Goal: Task Accomplishment & Management: Use online tool/utility

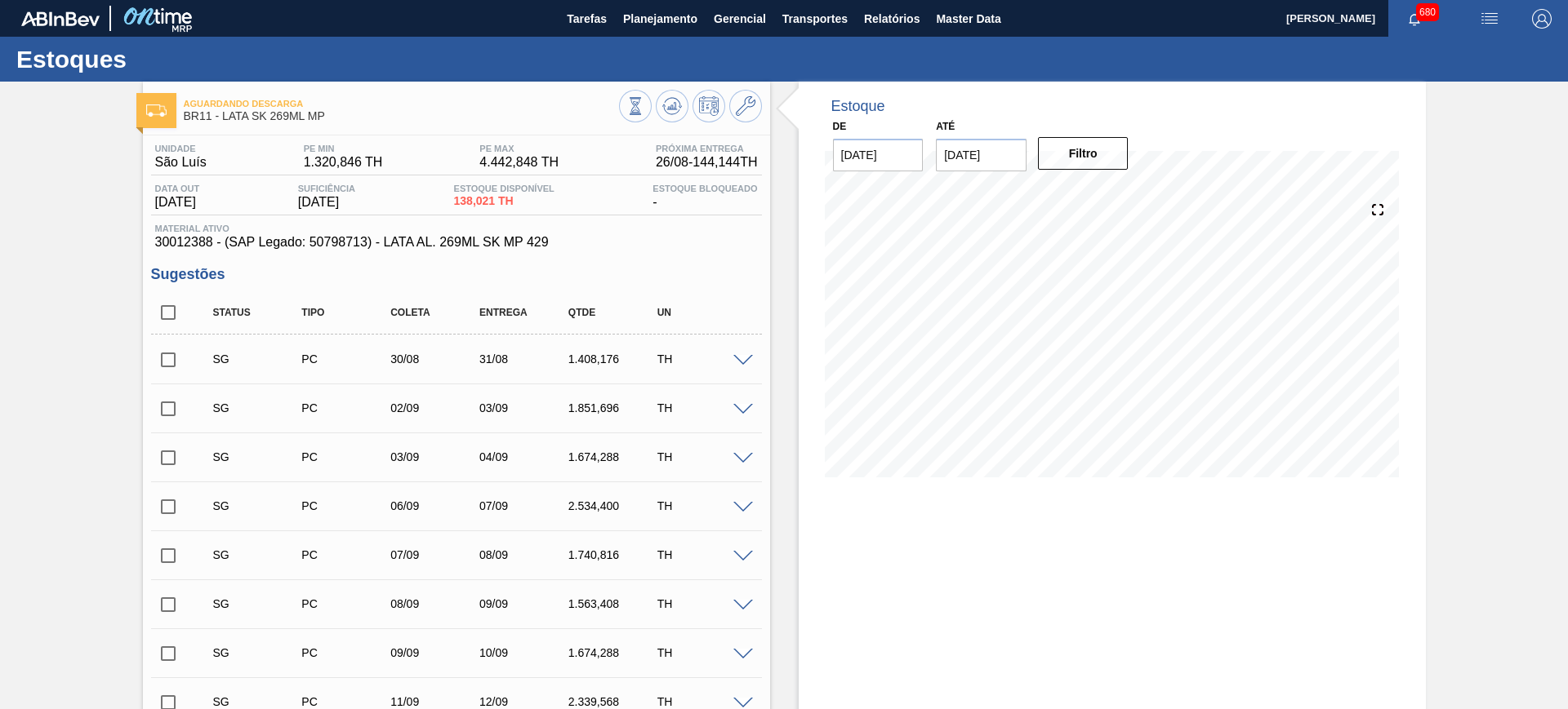
click at [1489, 20] on img "button" at bounding box center [1489, 18] width 20 height 20
click at [1451, 49] on li "Pedido Contingência" at bounding box center [1481, 58] width 149 height 29
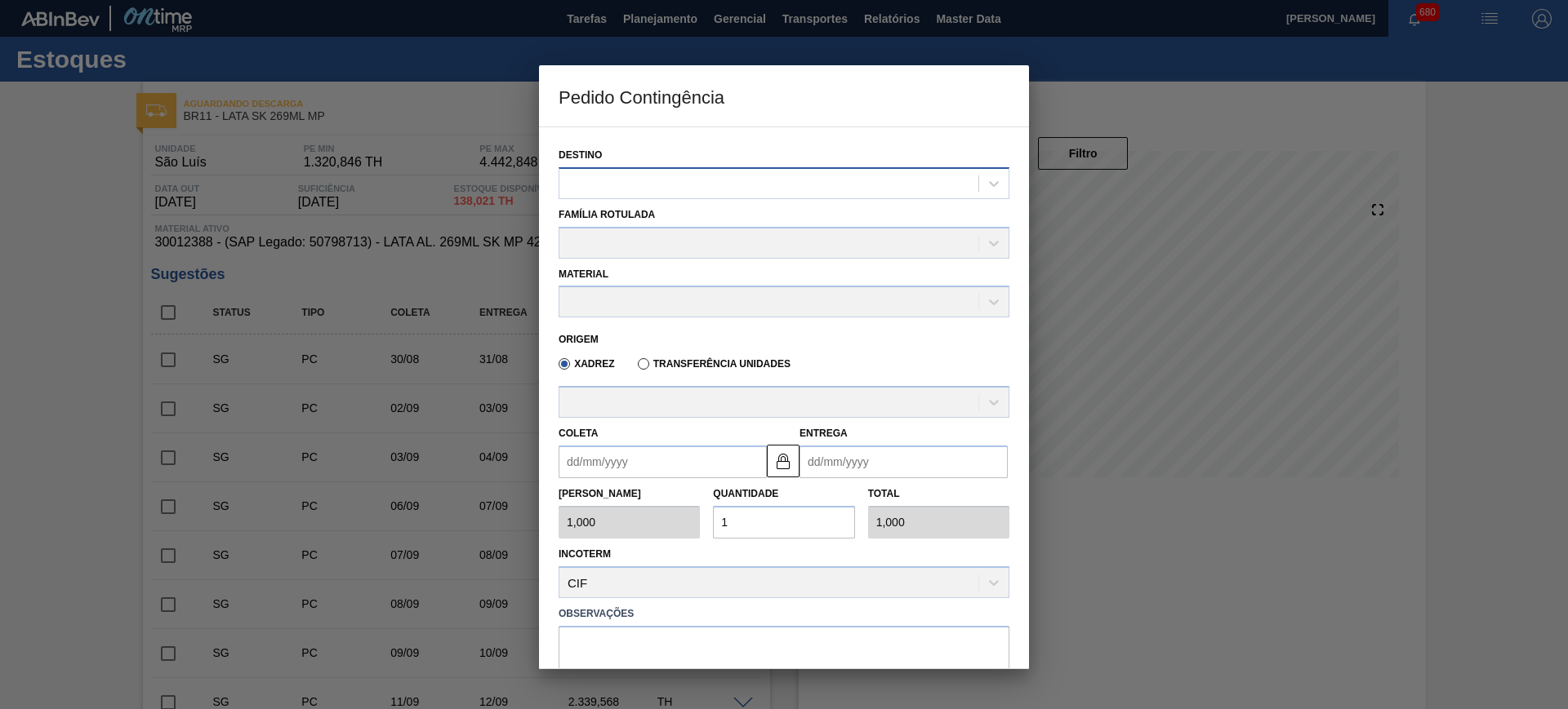
click at [647, 184] on div at bounding box center [769, 183] width 419 height 24
type input "são"
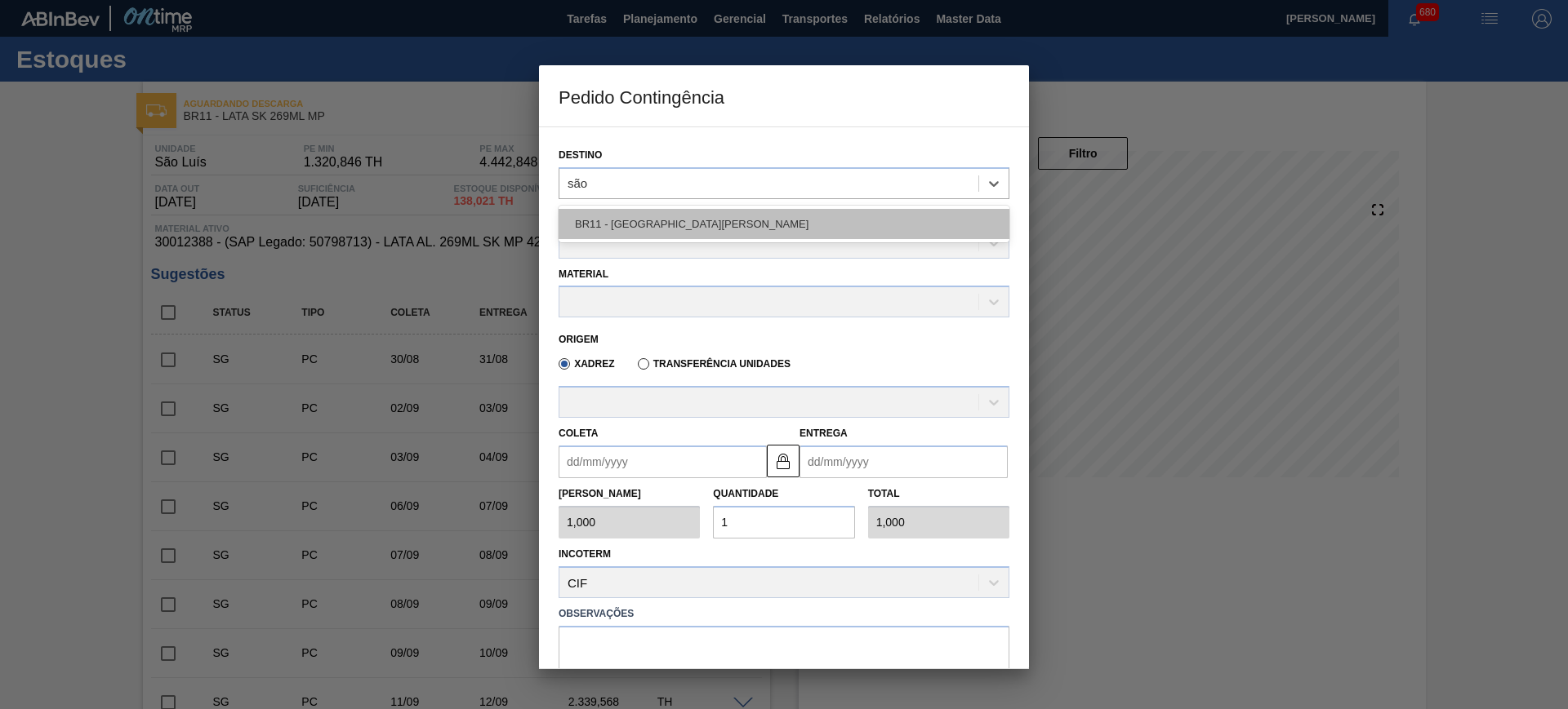
click at [653, 223] on div "BR11 - [GEOGRAPHIC_DATA][PERSON_NAME]" at bounding box center [784, 223] width 451 height 30
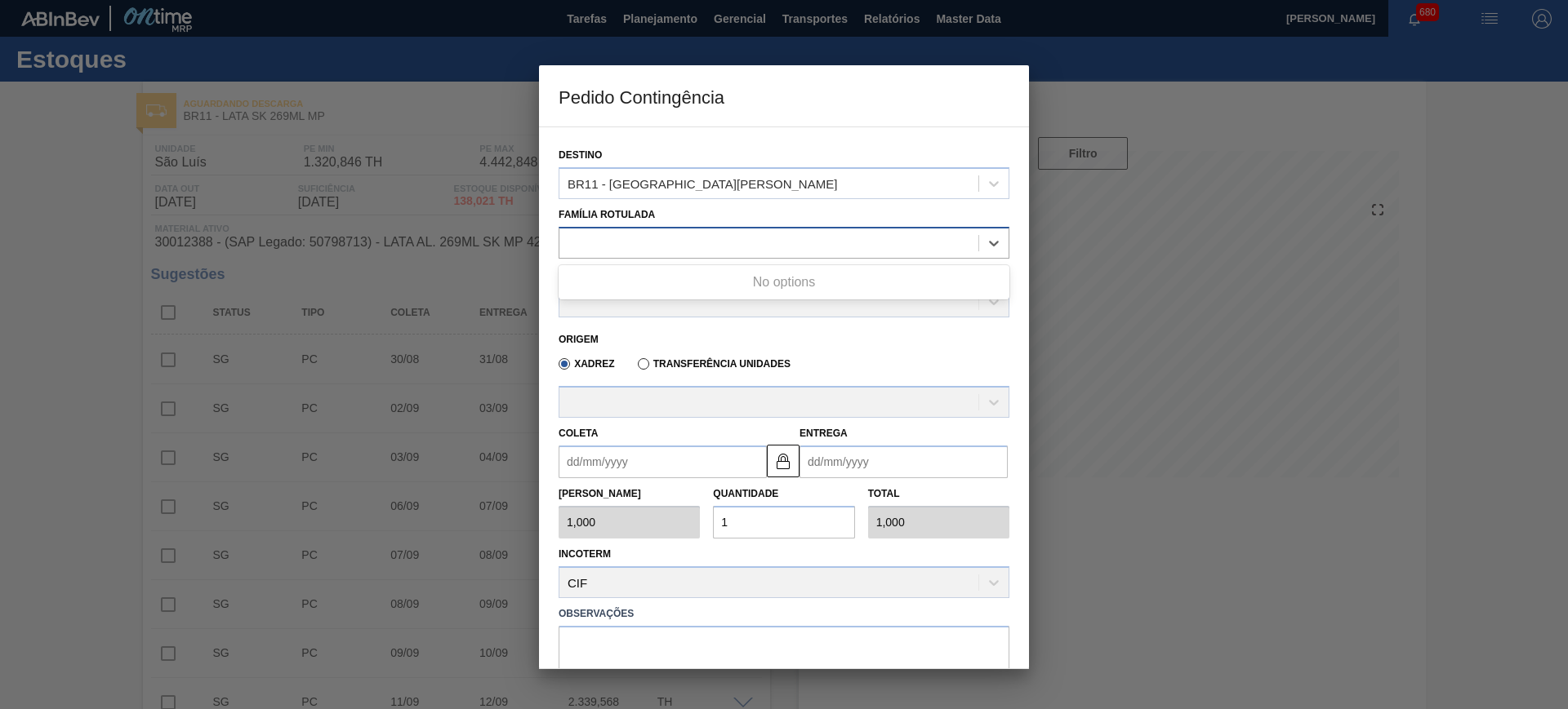
click at [645, 235] on div at bounding box center [769, 243] width 419 height 24
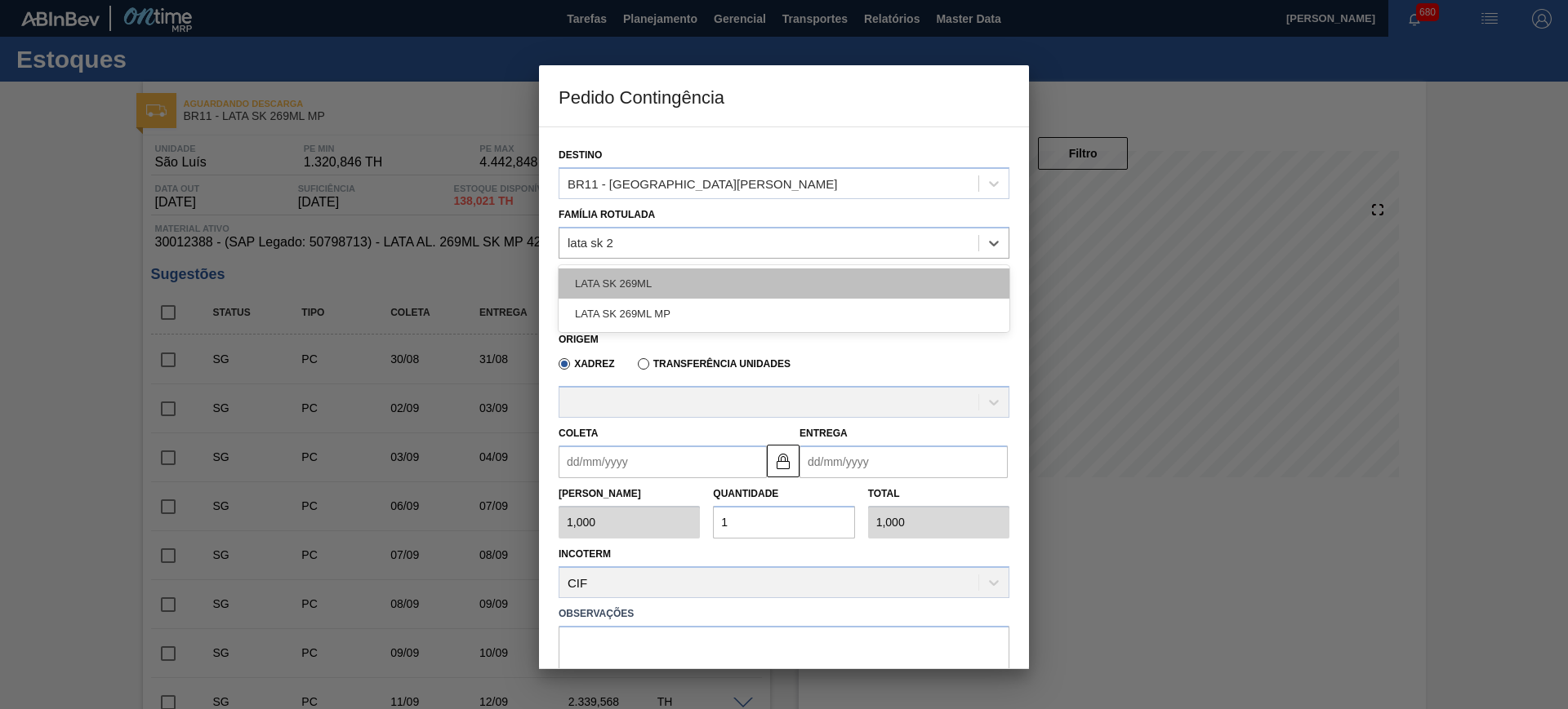
type Rotulada "lata sk 26"
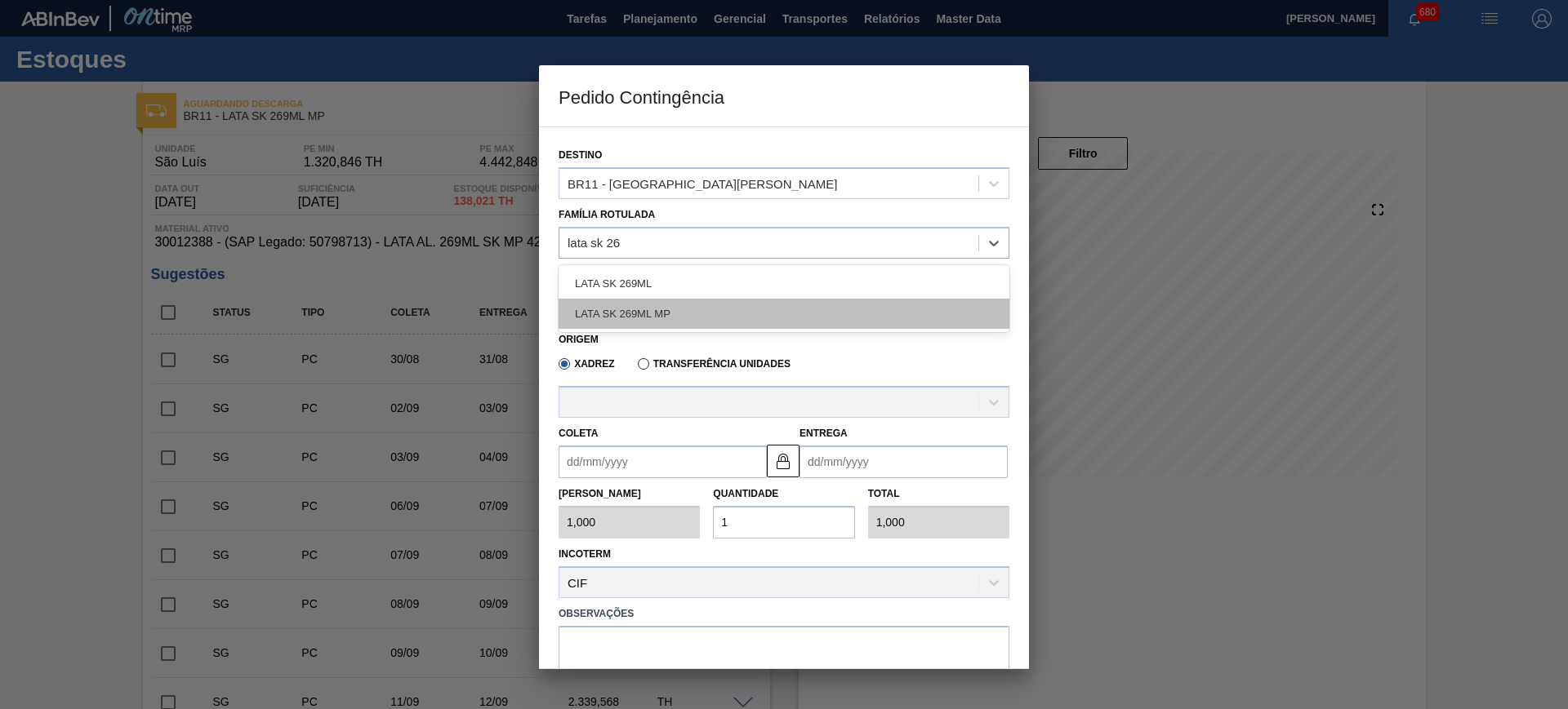
click at [643, 316] on div "LATA SK 269ML MP" at bounding box center [784, 313] width 451 height 30
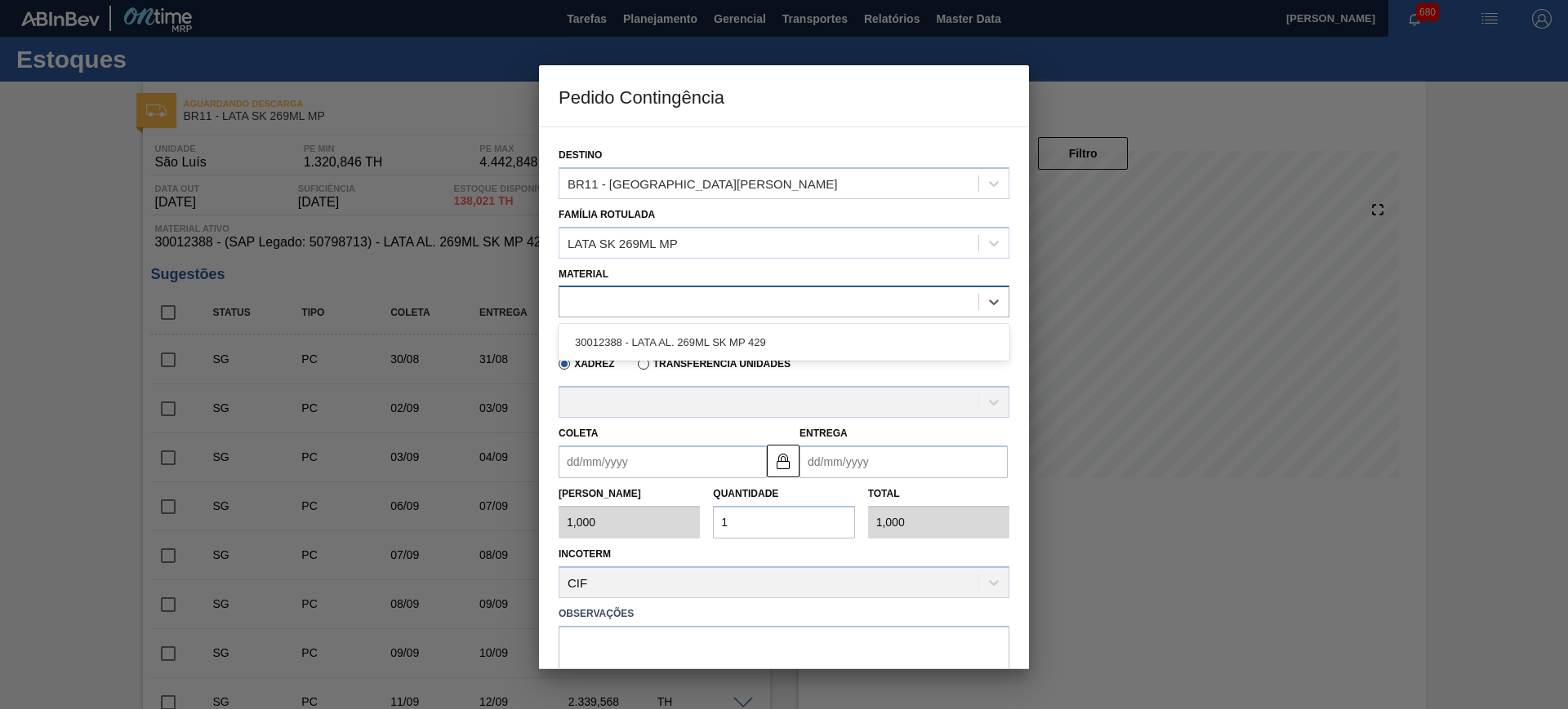
click at [637, 312] on div at bounding box center [769, 302] width 419 height 24
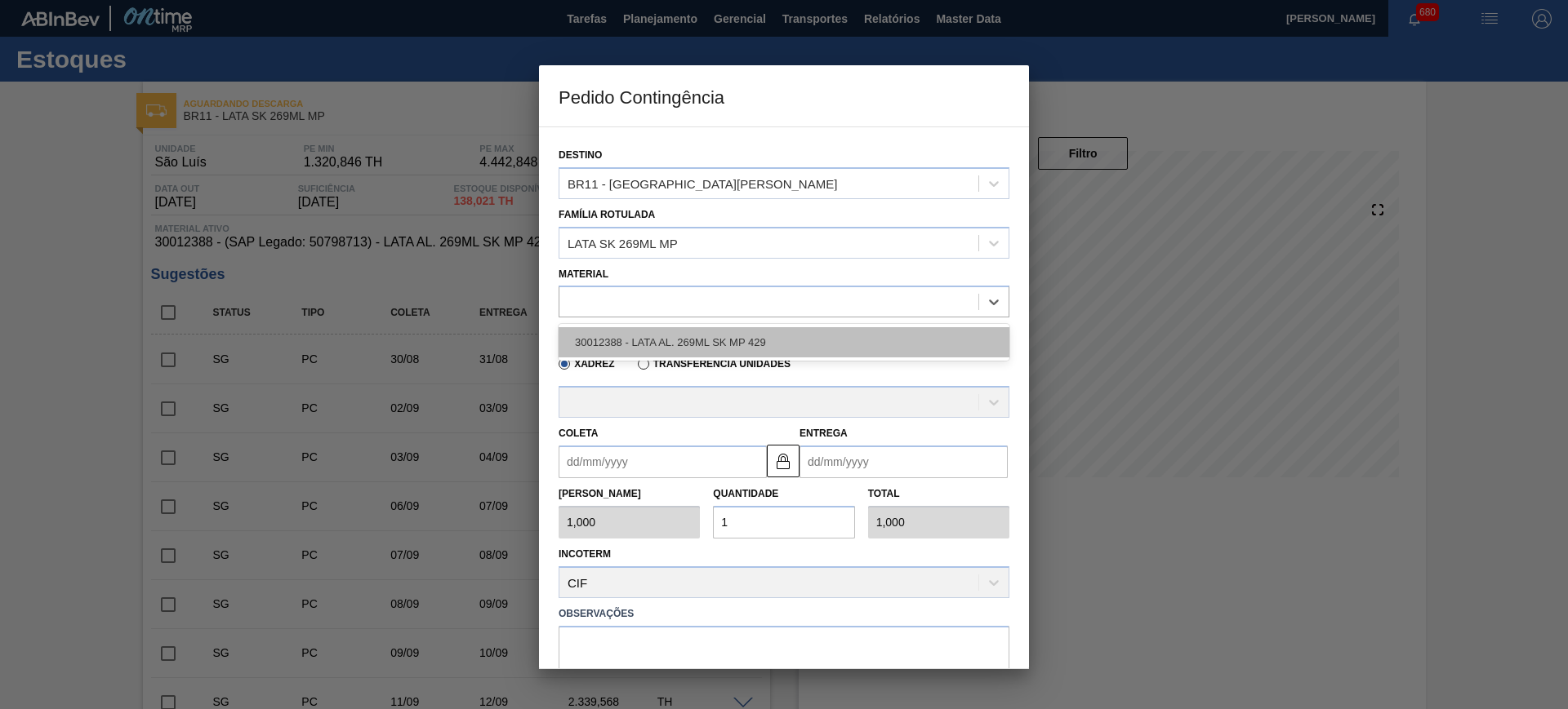
click at [637, 340] on div "30012388 - LATA AL. 269ML SK MP 429" at bounding box center [784, 342] width 451 height 30
type input "11,088"
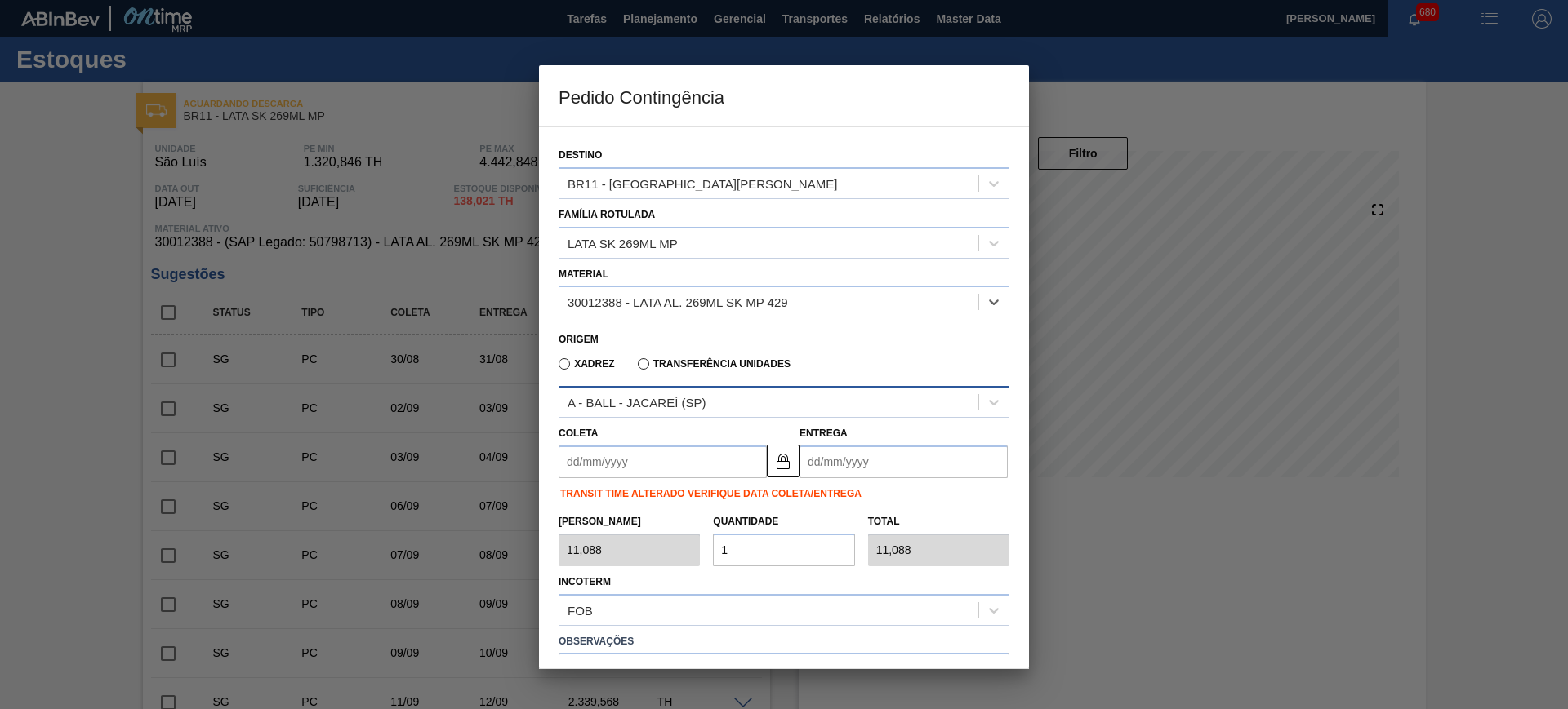
click at [735, 408] on div "A - BALL - JACAREÍ (SP)" at bounding box center [769, 403] width 419 height 24
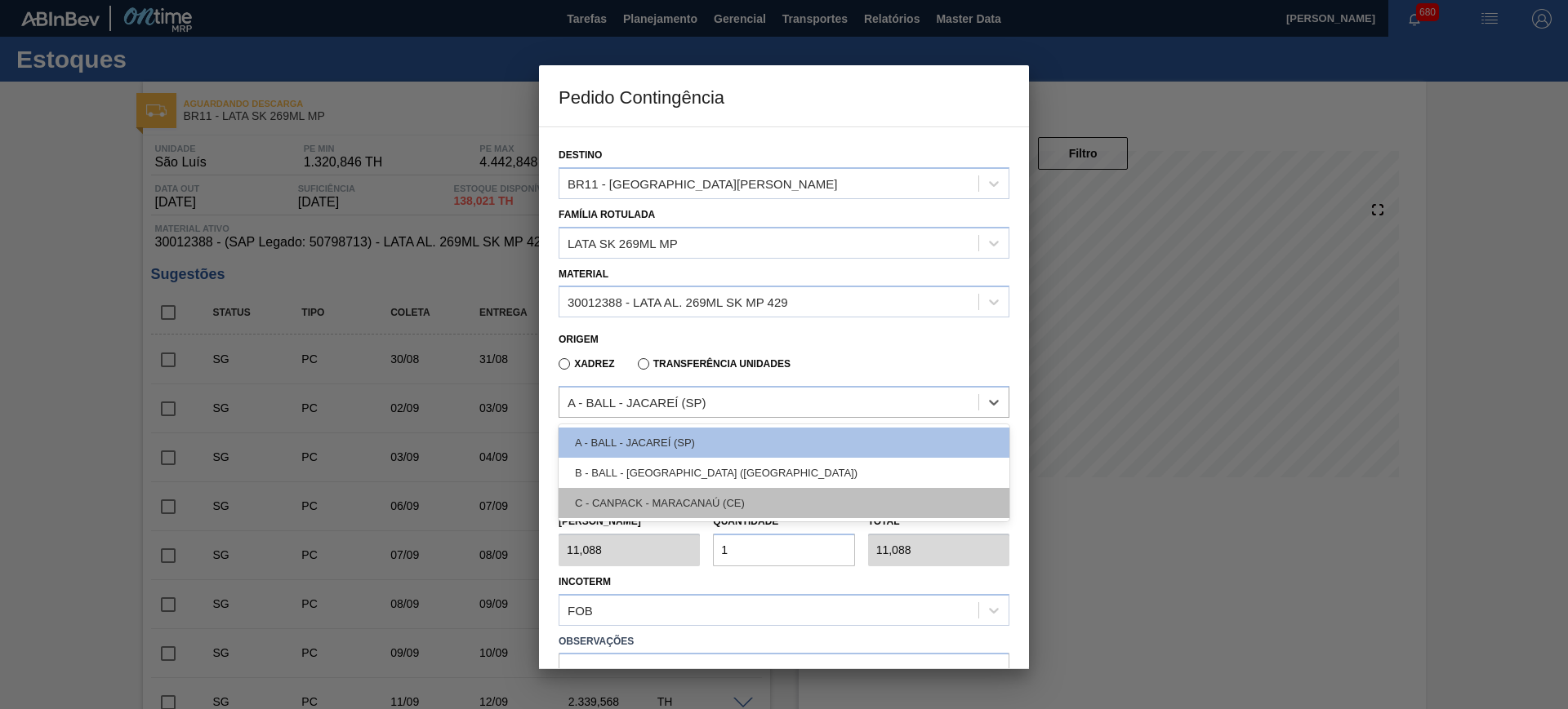
click at [685, 495] on div "C - CANPACK - MARACANAÚ (CE)" at bounding box center [784, 503] width 451 height 30
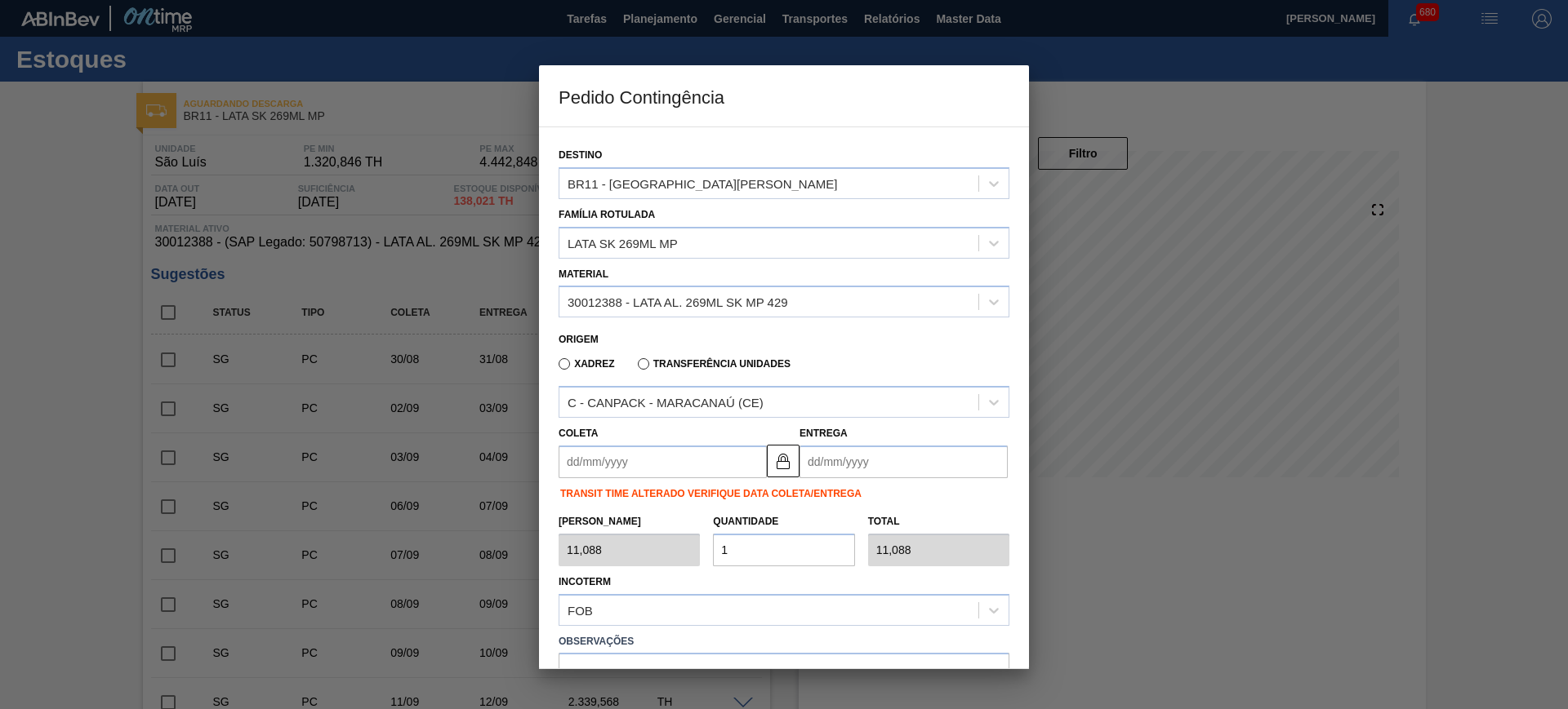
click at [673, 546] on div "Tam Lote 11,088 Quantidade 1 Total 11,088" at bounding box center [784, 536] width 464 height 61
type input "2"
type input "22,176"
type input "25"
type input "277,200"
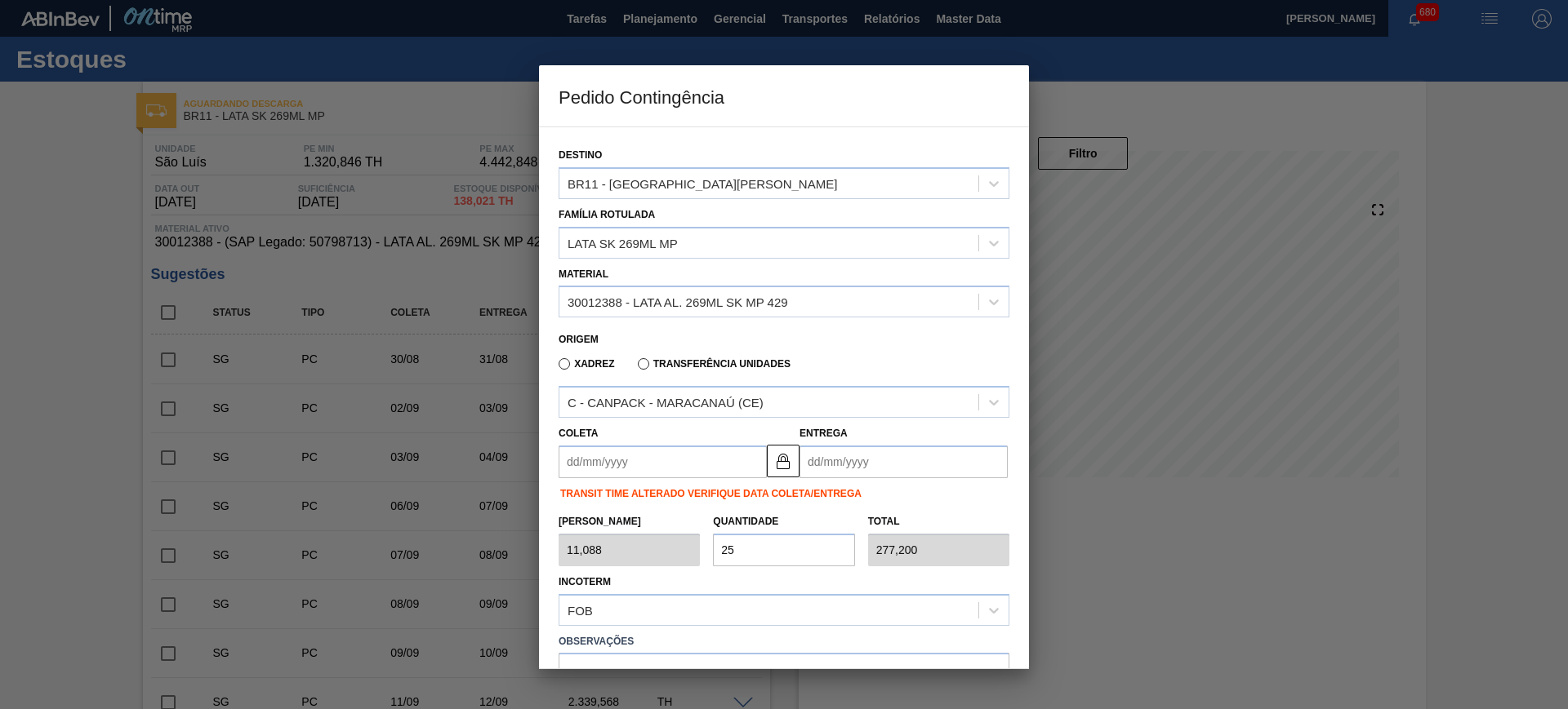
click at [662, 462] on input "Coleta" at bounding box center [662, 462] width 208 height 33
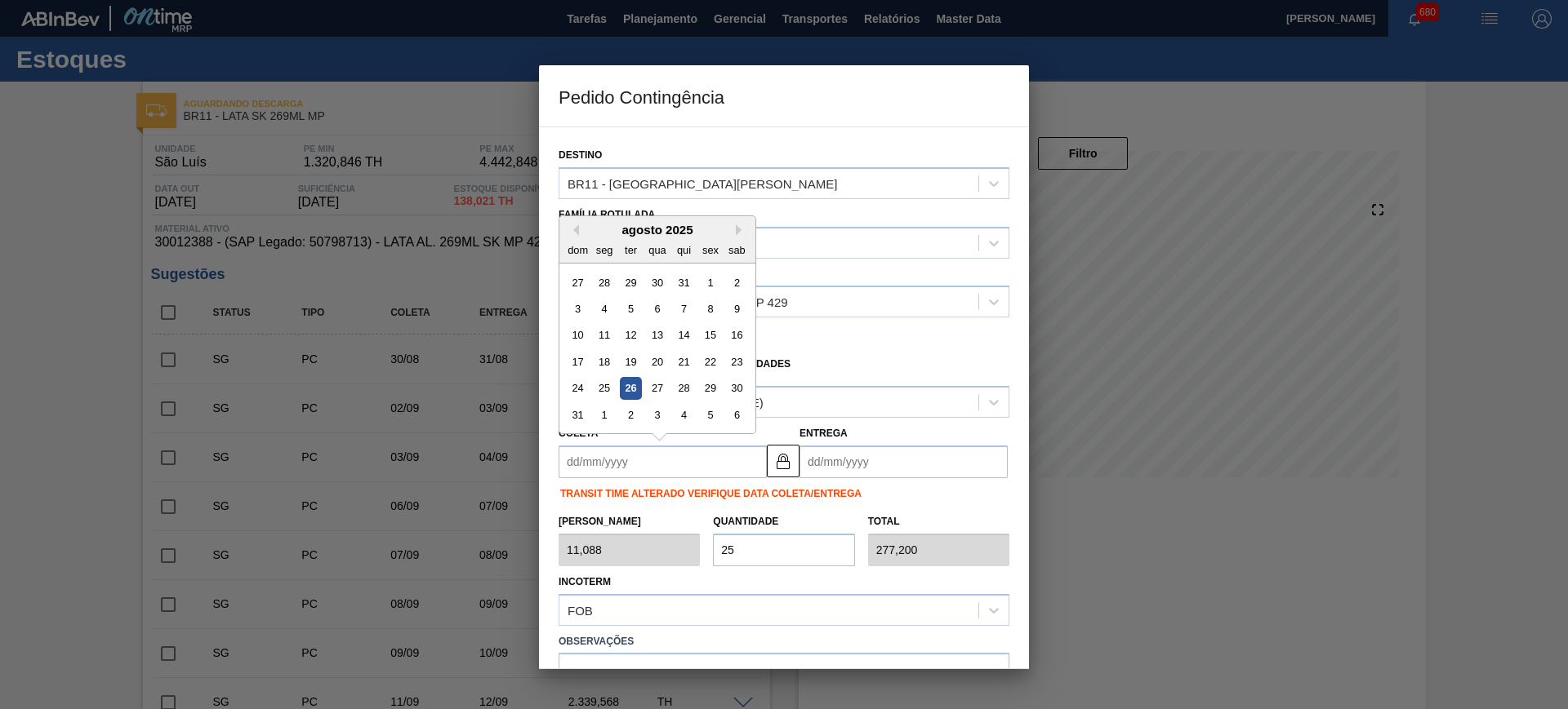
click at [633, 382] on div "26" at bounding box center [631, 389] width 22 height 22
type input "[DATE]"
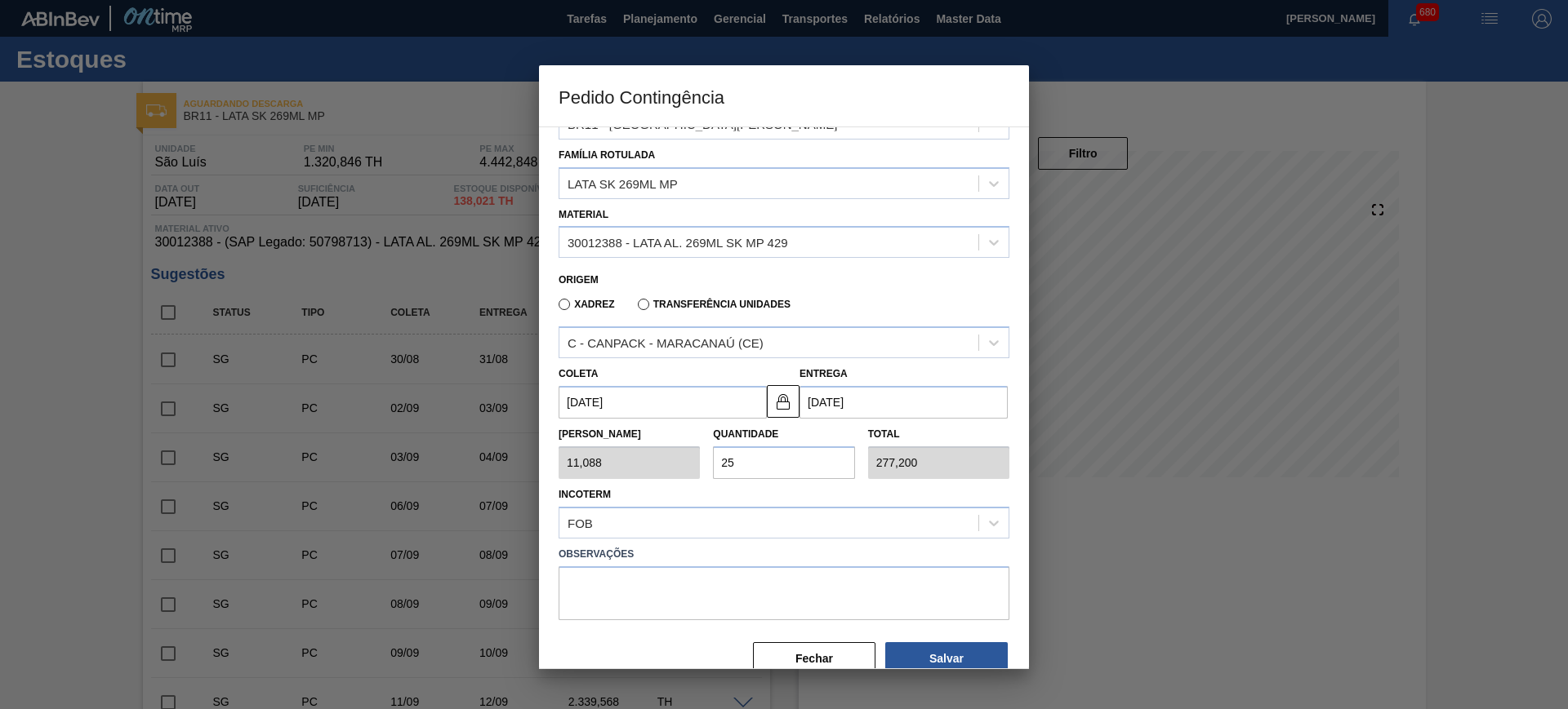
scroll to position [92, 0]
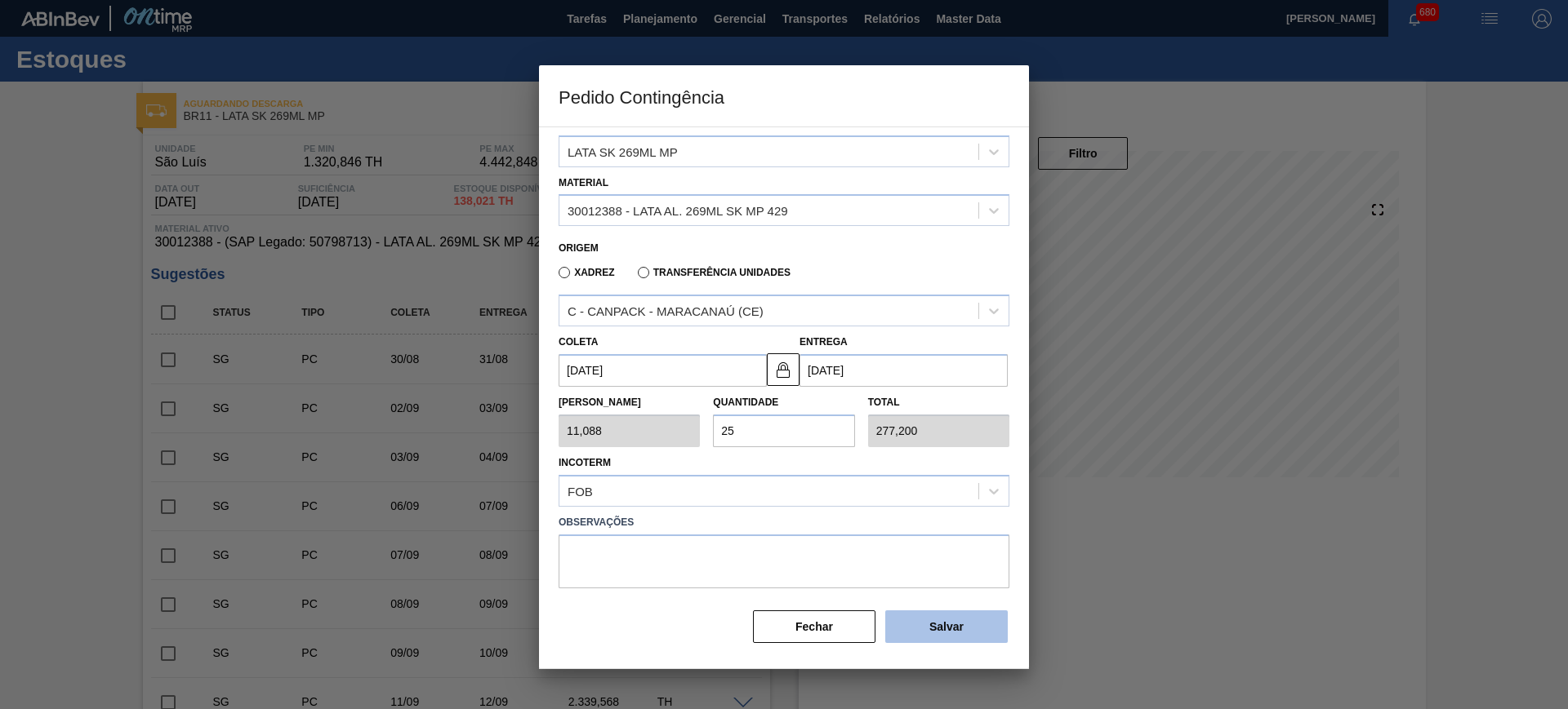
click at [925, 624] on button "Salvar" at bounding box center [946, 627] width 123 height 33
type input "1,000"
type input "1"
type input "1,000"
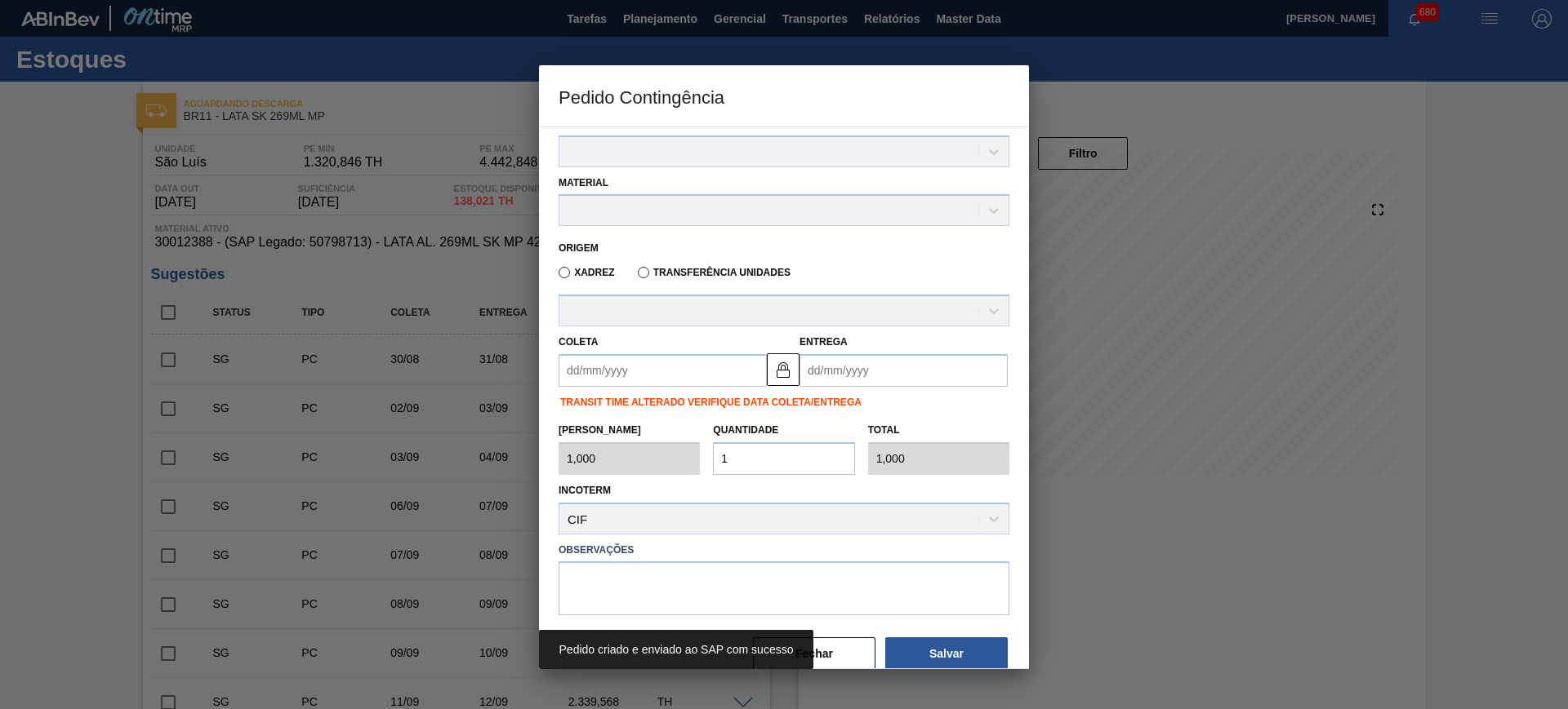
drag, startPoint x: 931, startPoint y: 493, endPoint x: 937, endPoint y: 509, distance: 17.1
click at [931, 493] on div "Incoterm CIF" at bounding box center [784, 507] width 451 height 56
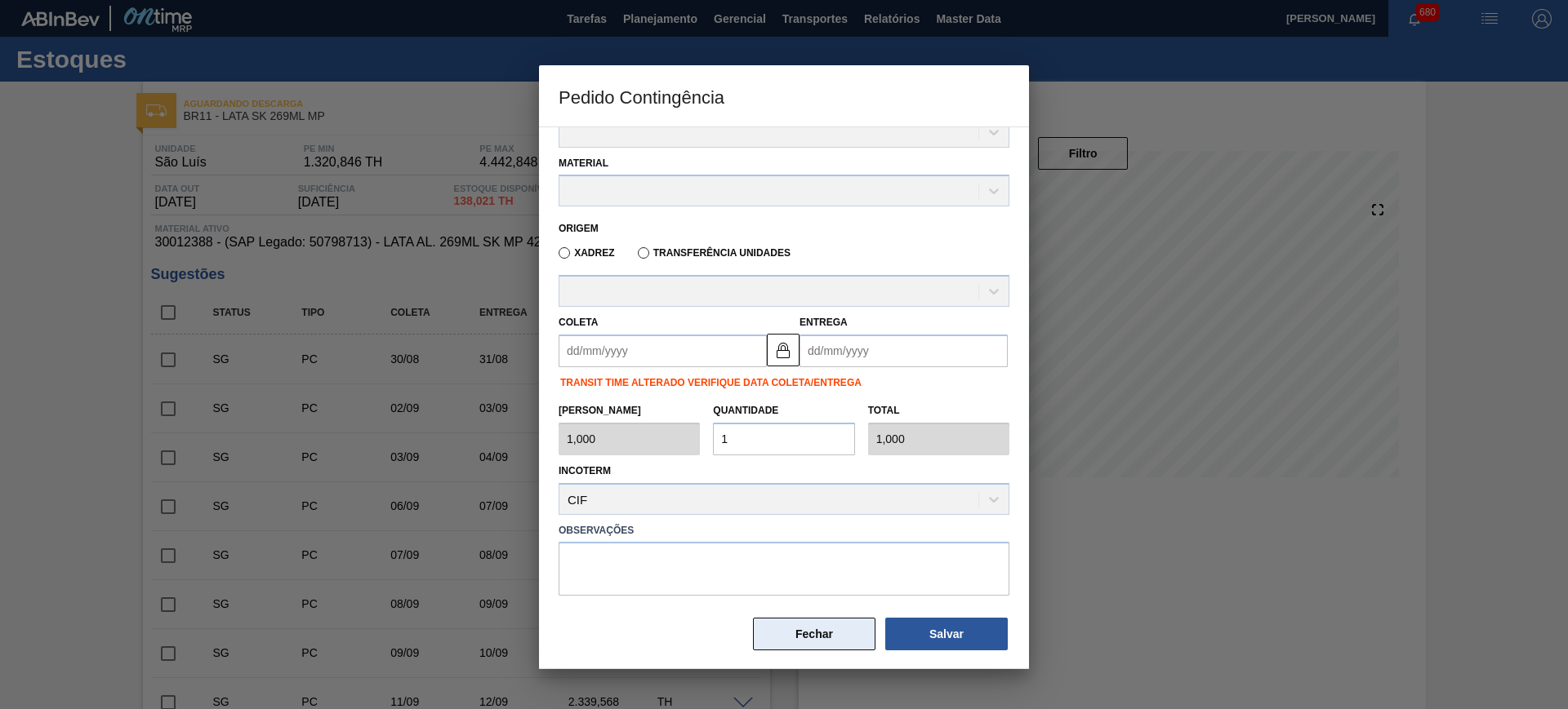
scroll to position [118, 0]
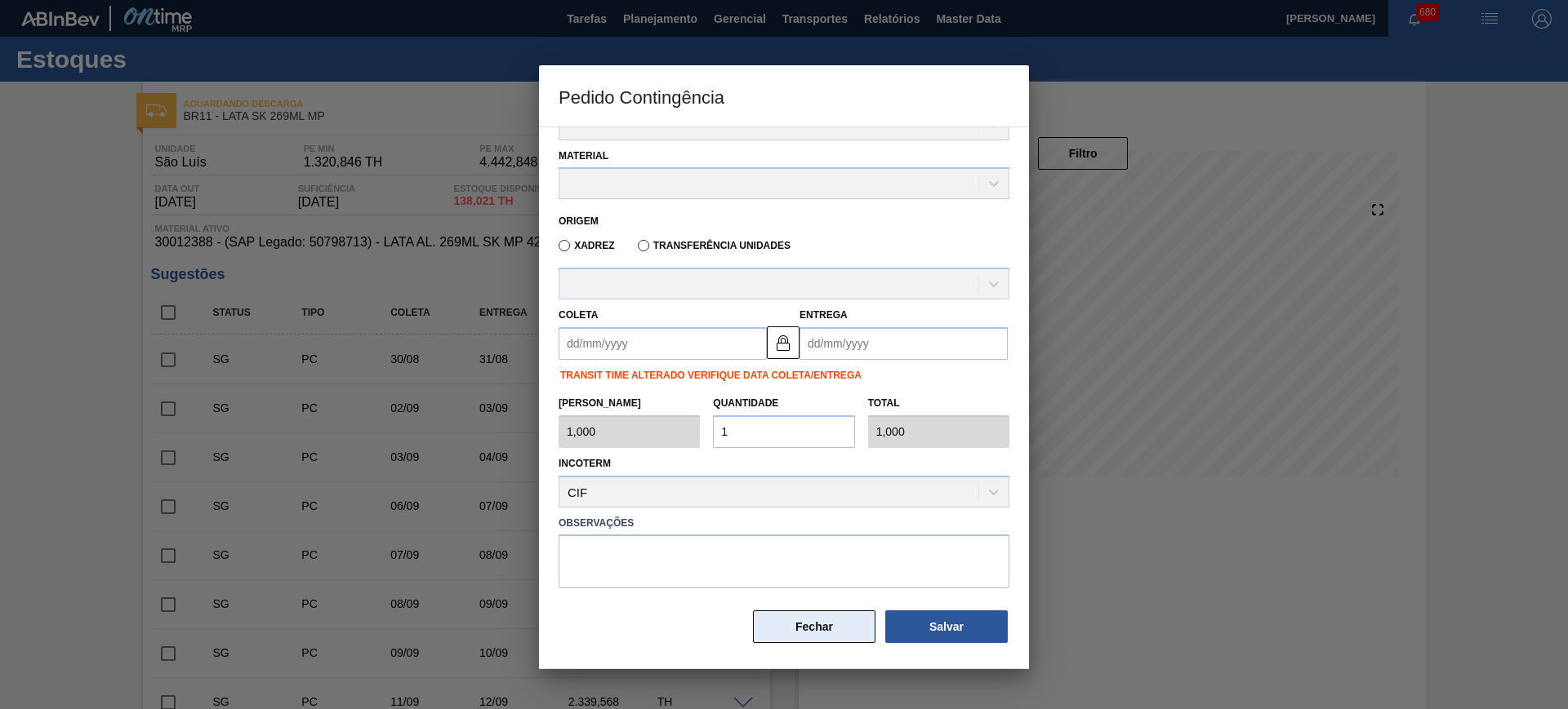
click at [811, 633] on button "Fechar" at bounding box center [814, 627] width 123 height 33
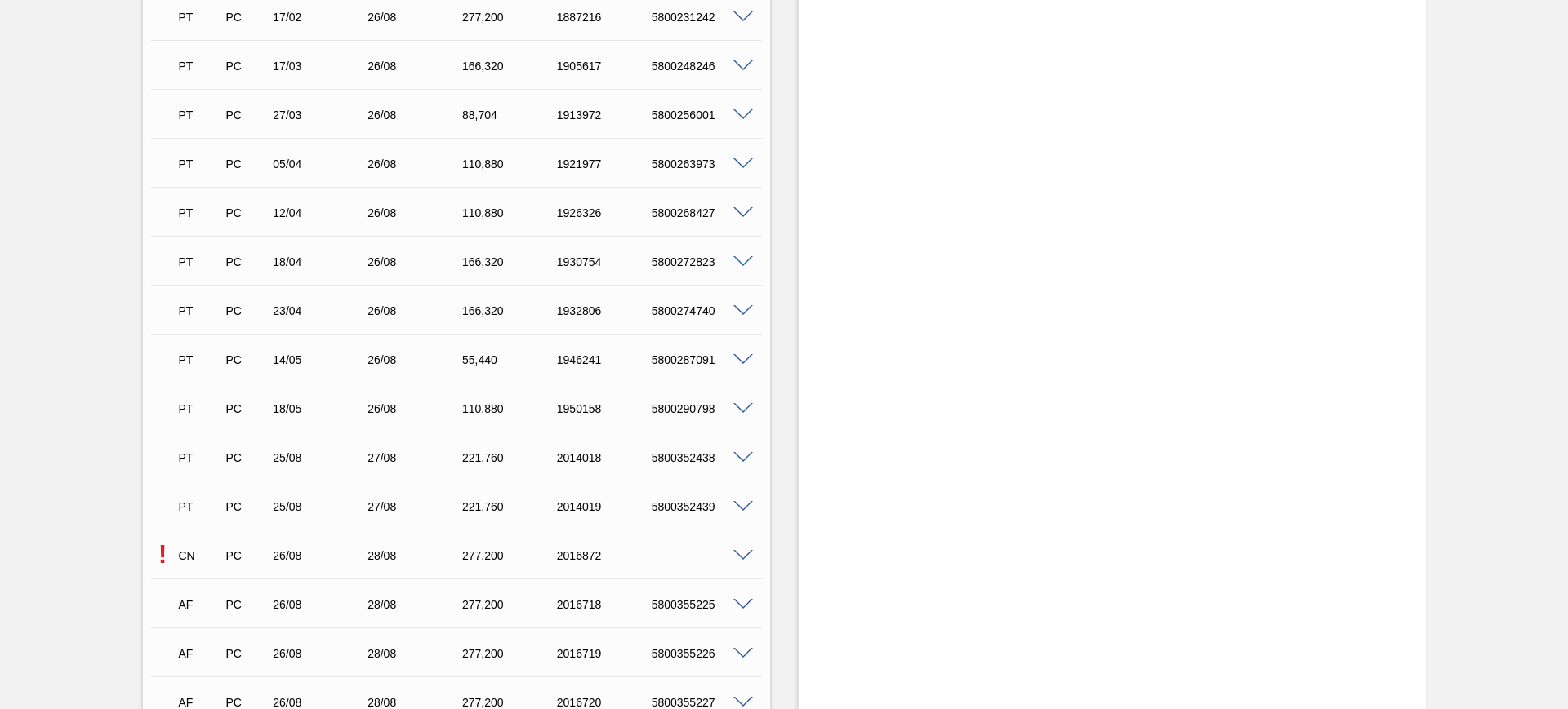
scroll to position [2024, 0]
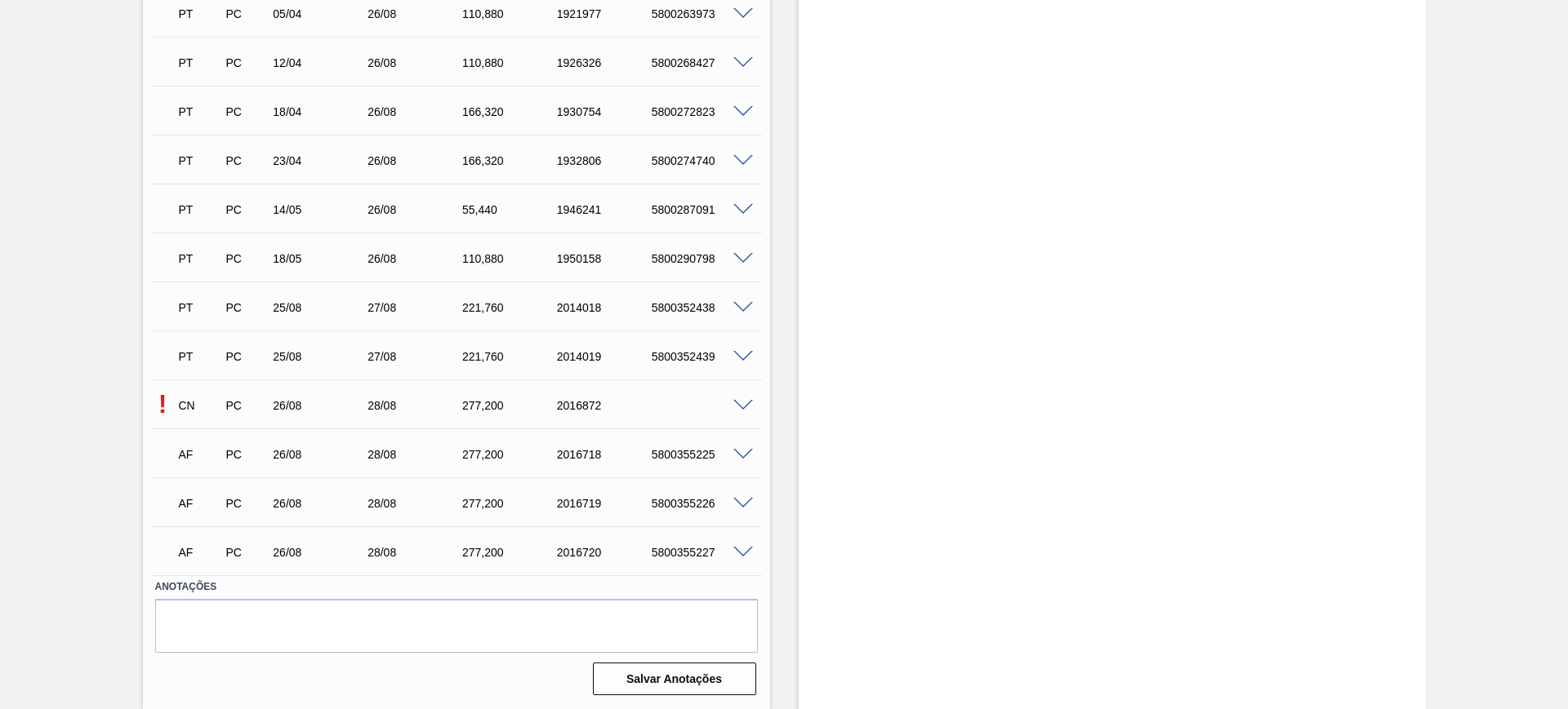
click at [741, 402] on span at bounding box center [743, 406] width 20 height 12
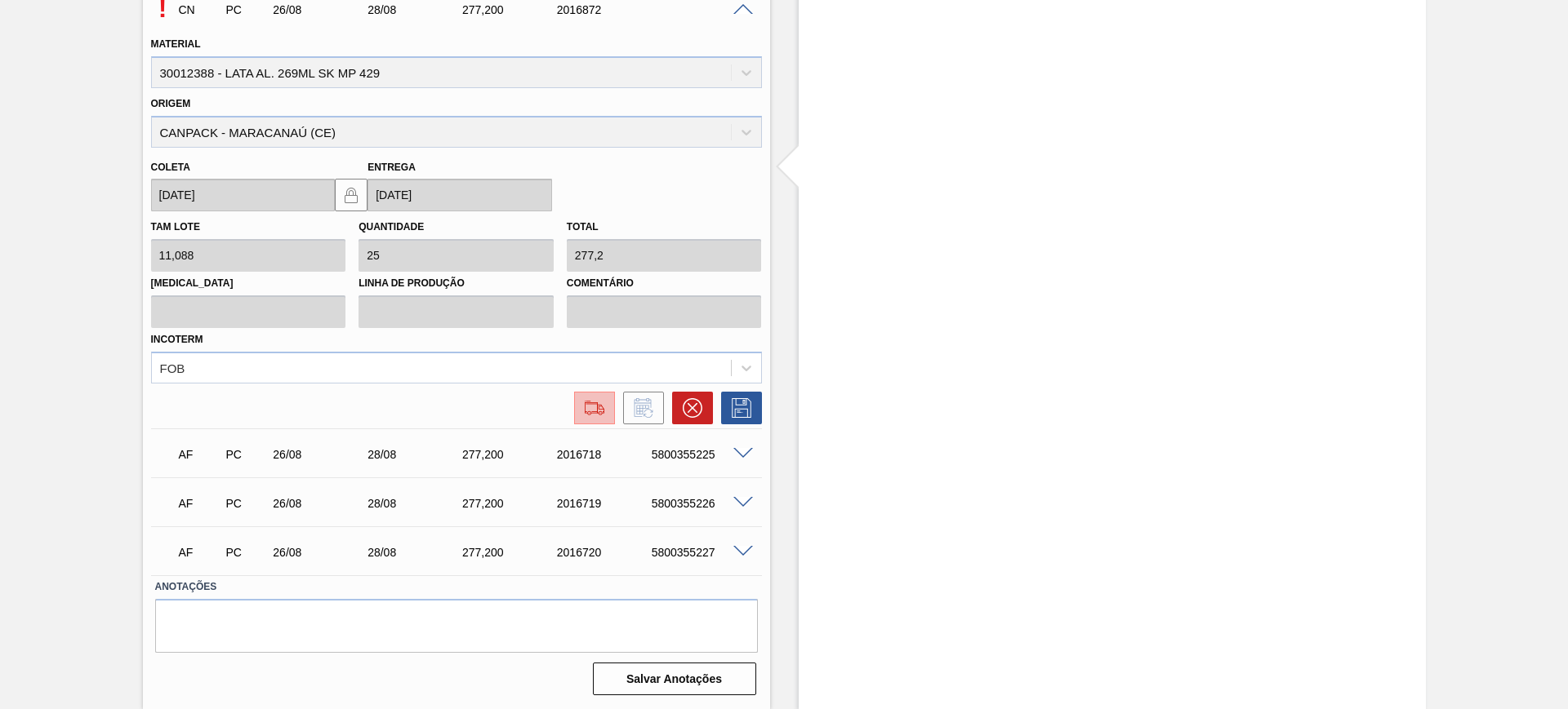
click at [601, 420] on button at bounding box center [595, 408] width 41 height 33
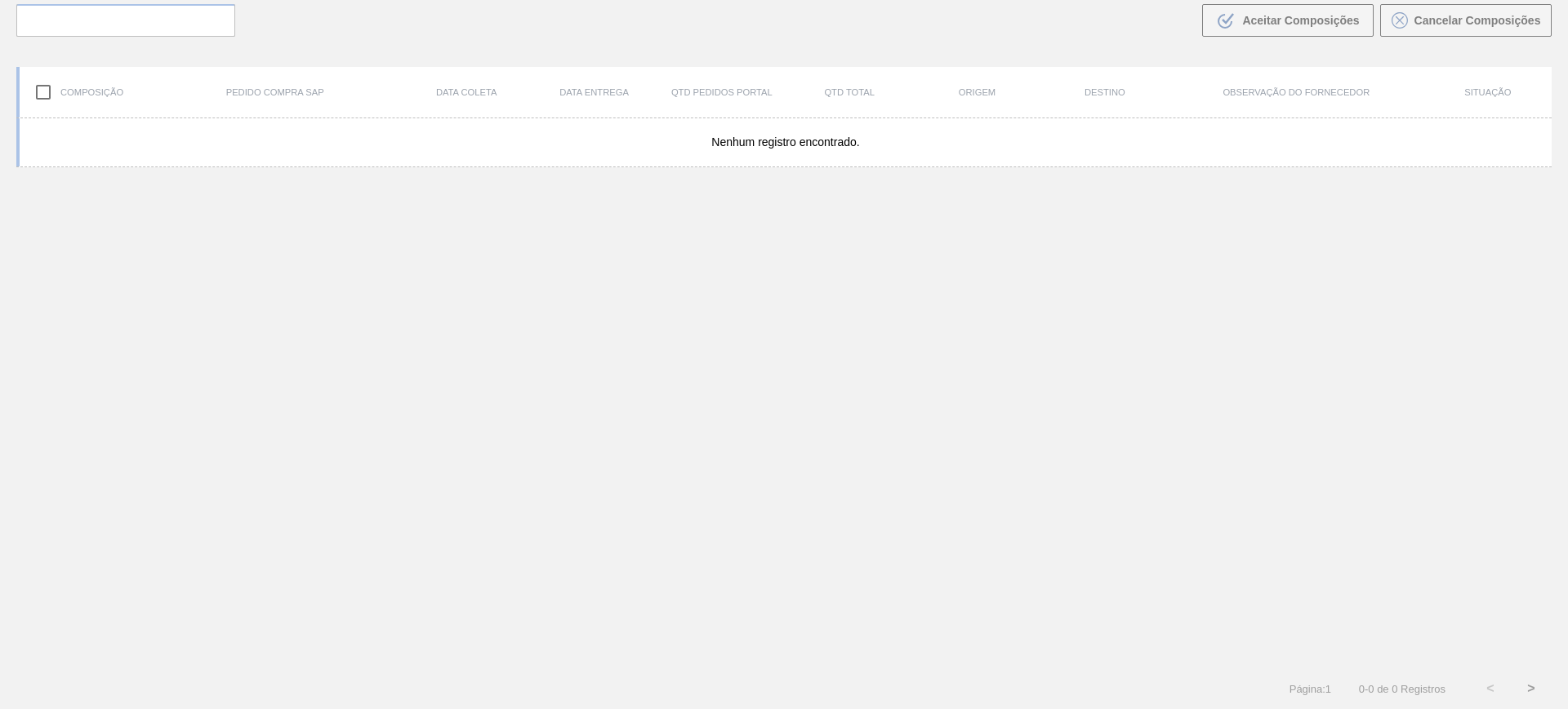
scroll to position [117, 0]
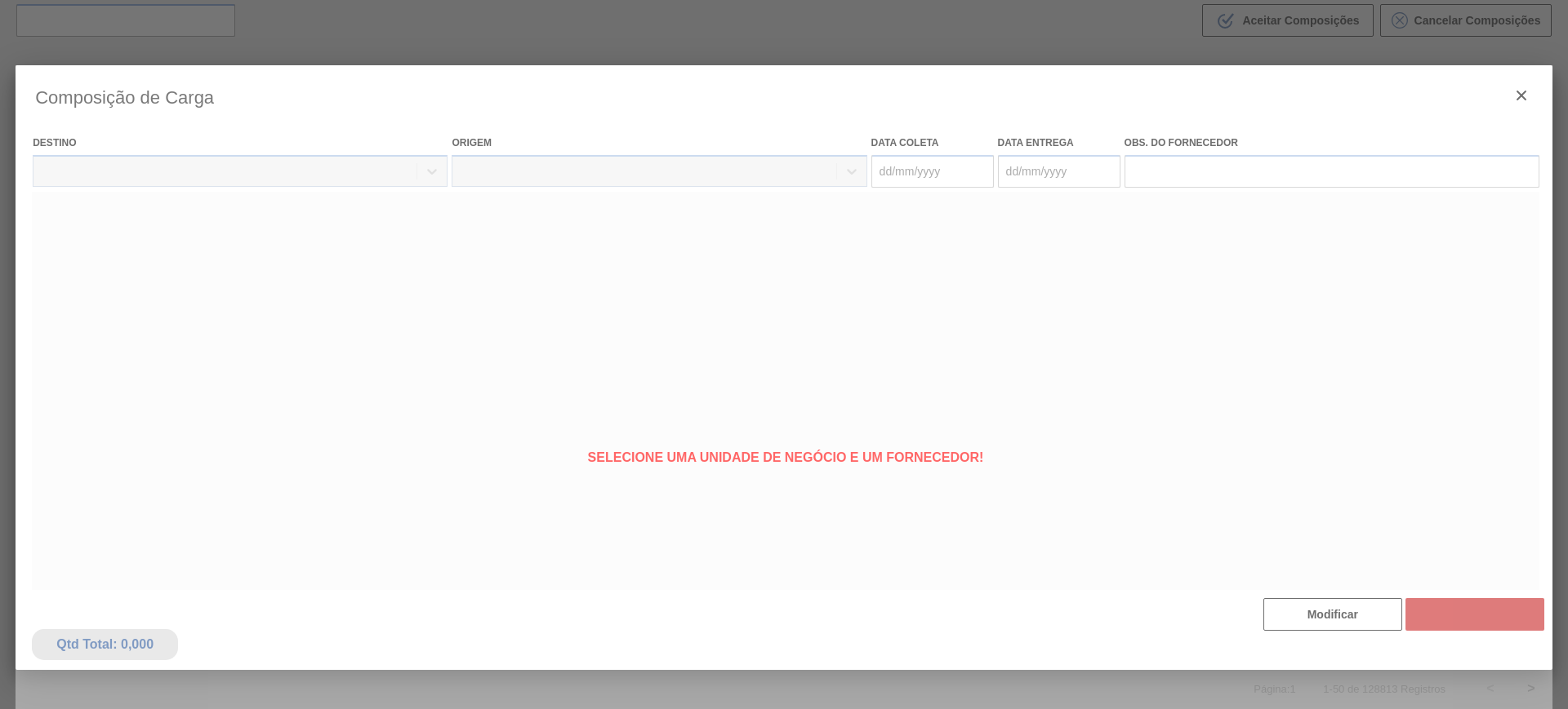
type coleta "[DATE]"
type entrega "[DATE]"
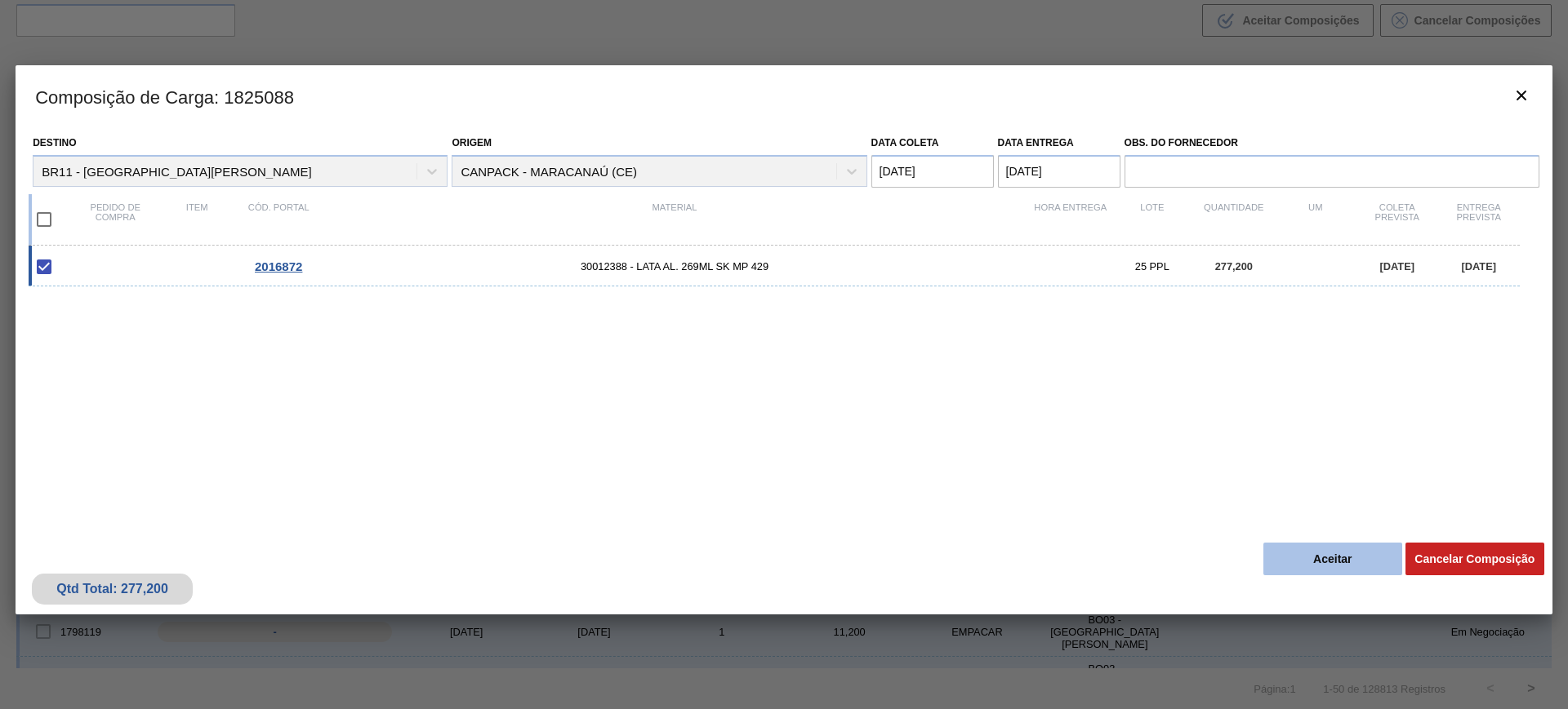
click at [1333, 563] on button "Aceitar" at bounding box center [1333, 559] width 139 height 33
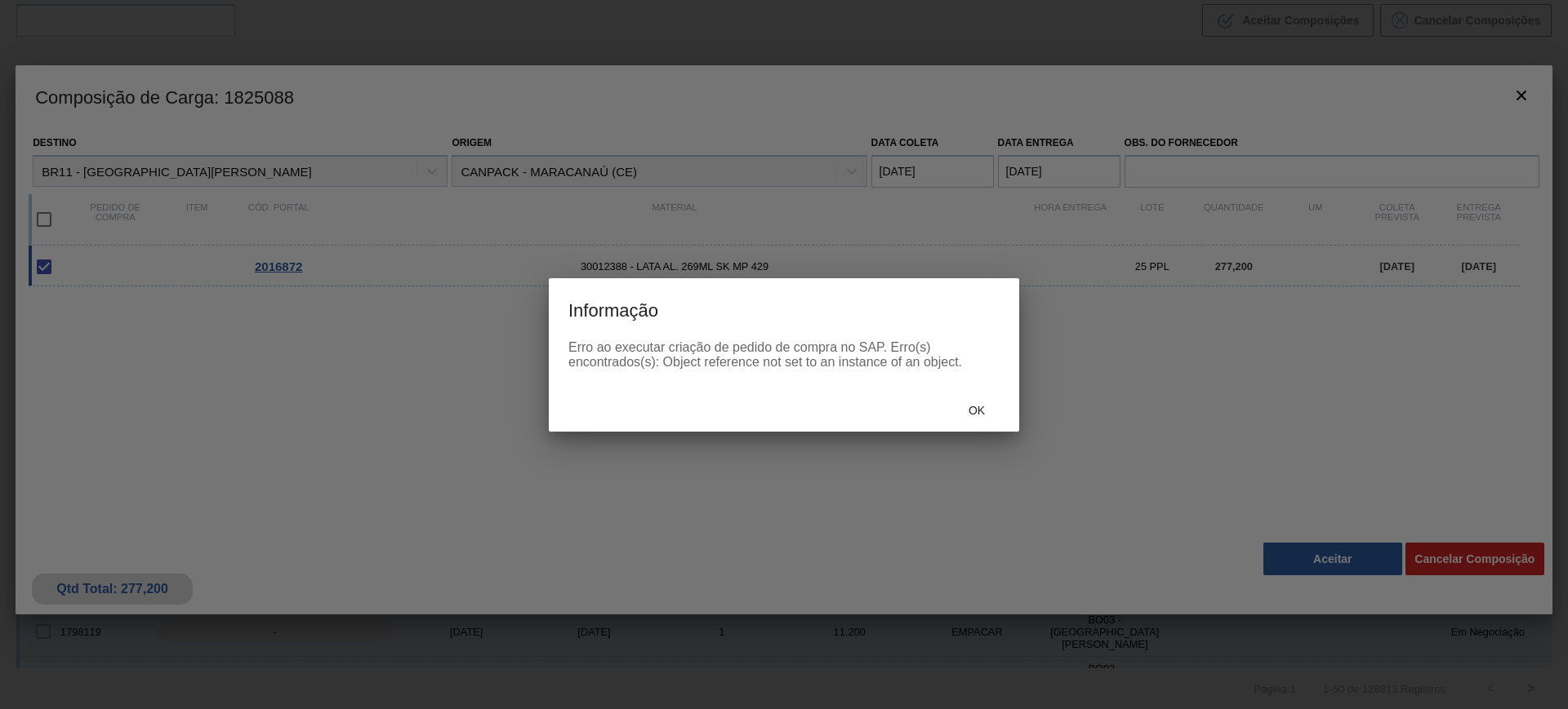
click at [975, 423] on div "Ok" at bounding box center [977, 410] width 72 height 30
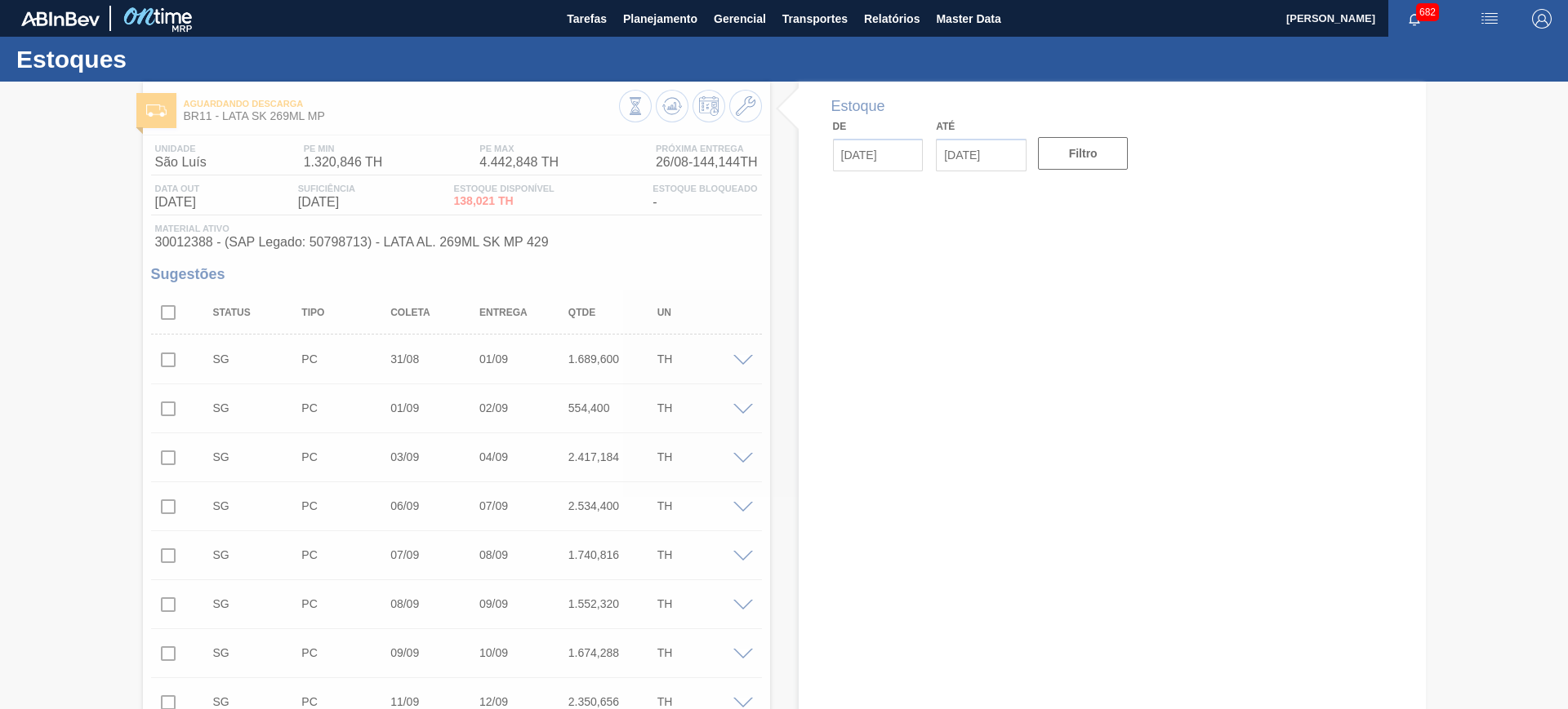
type input "[DATE]"
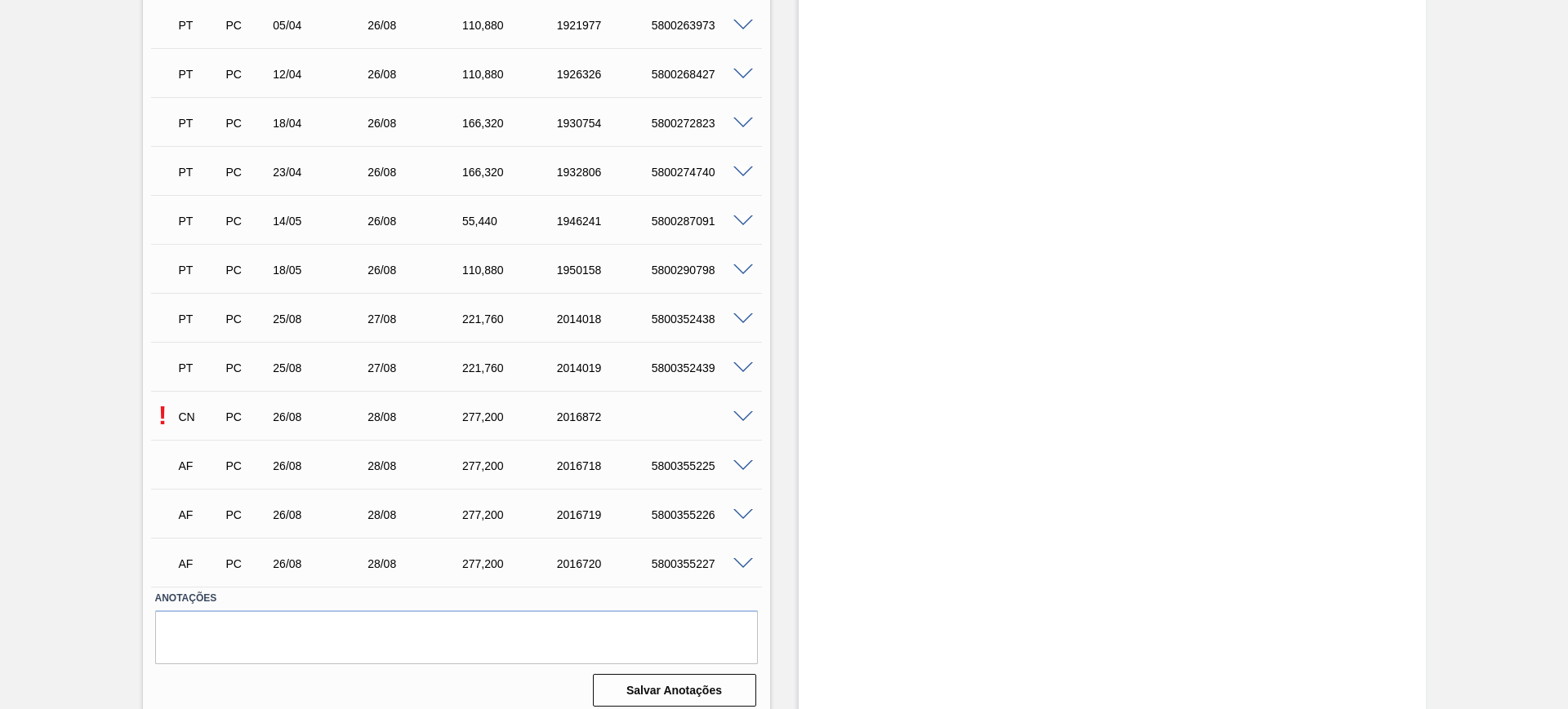
scroll to position [2074, 0]
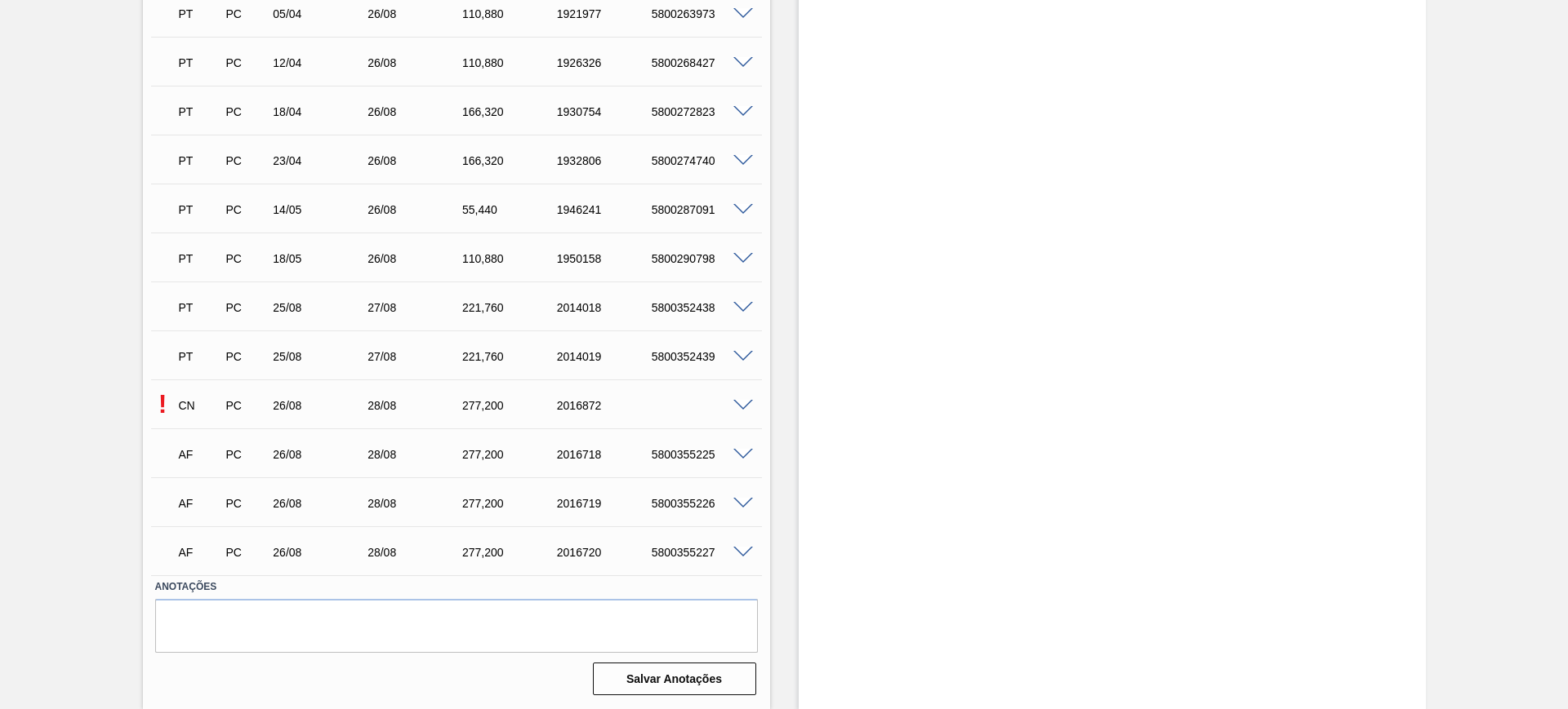
click at [735, 404] on span at bounding box center [743, 406] width 20 height 12
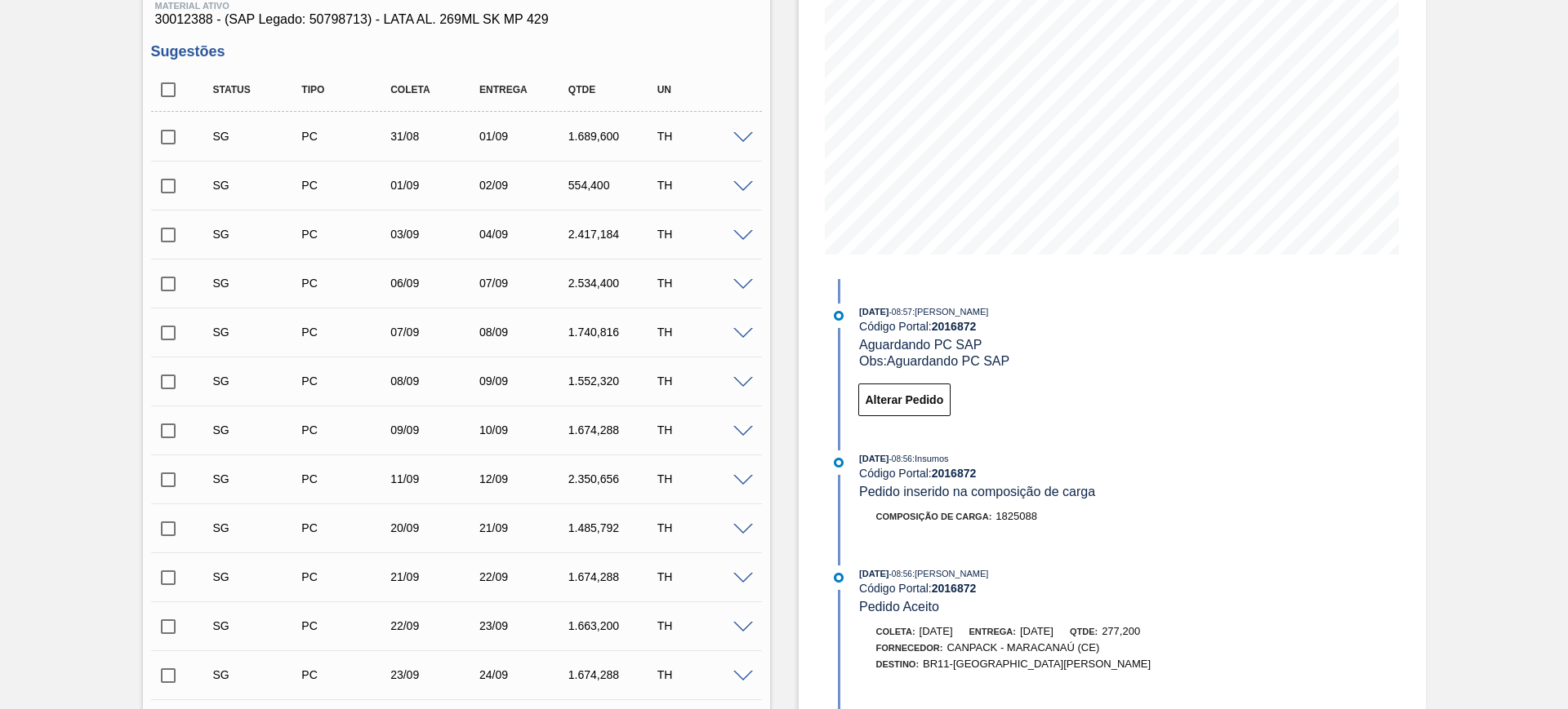
scroll to position [259, 0]
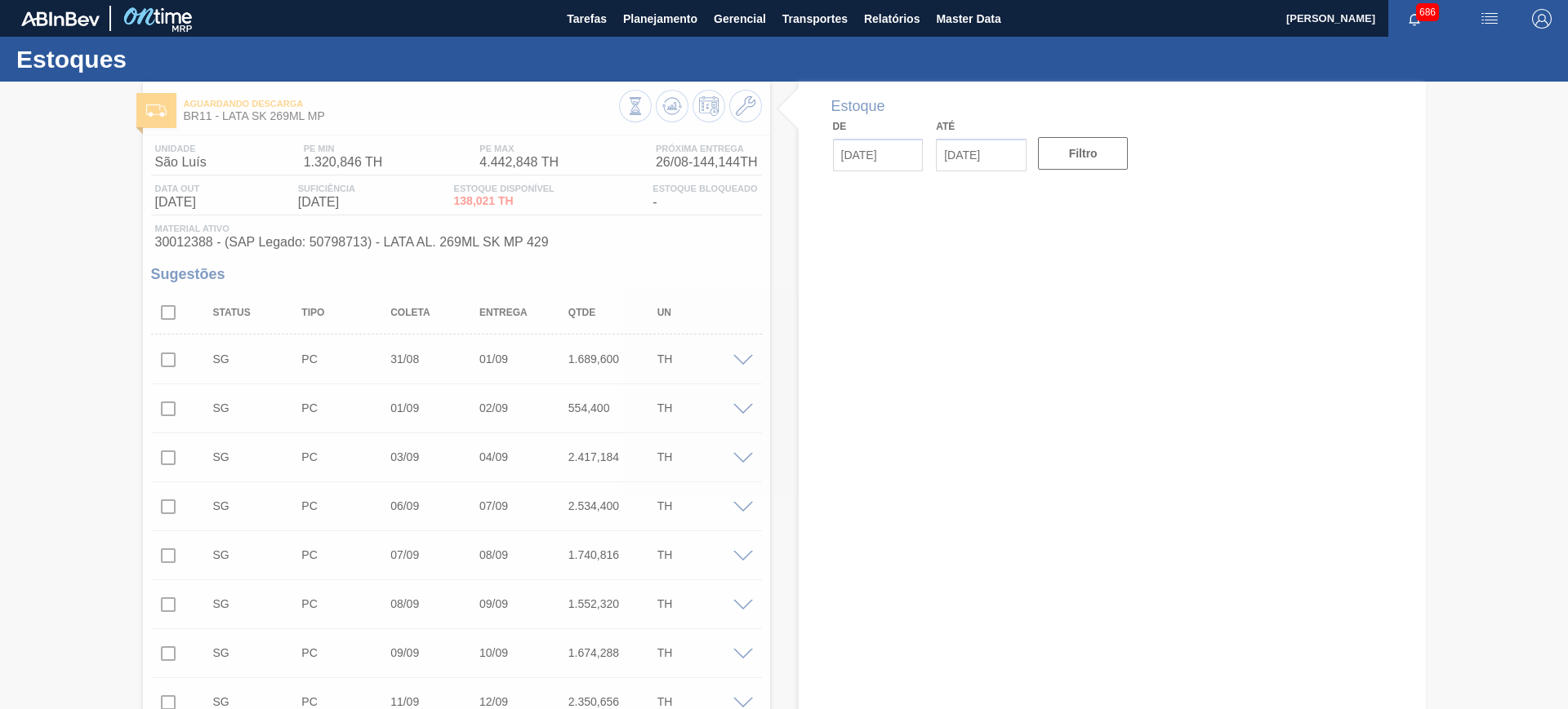
type input "[DATE]"
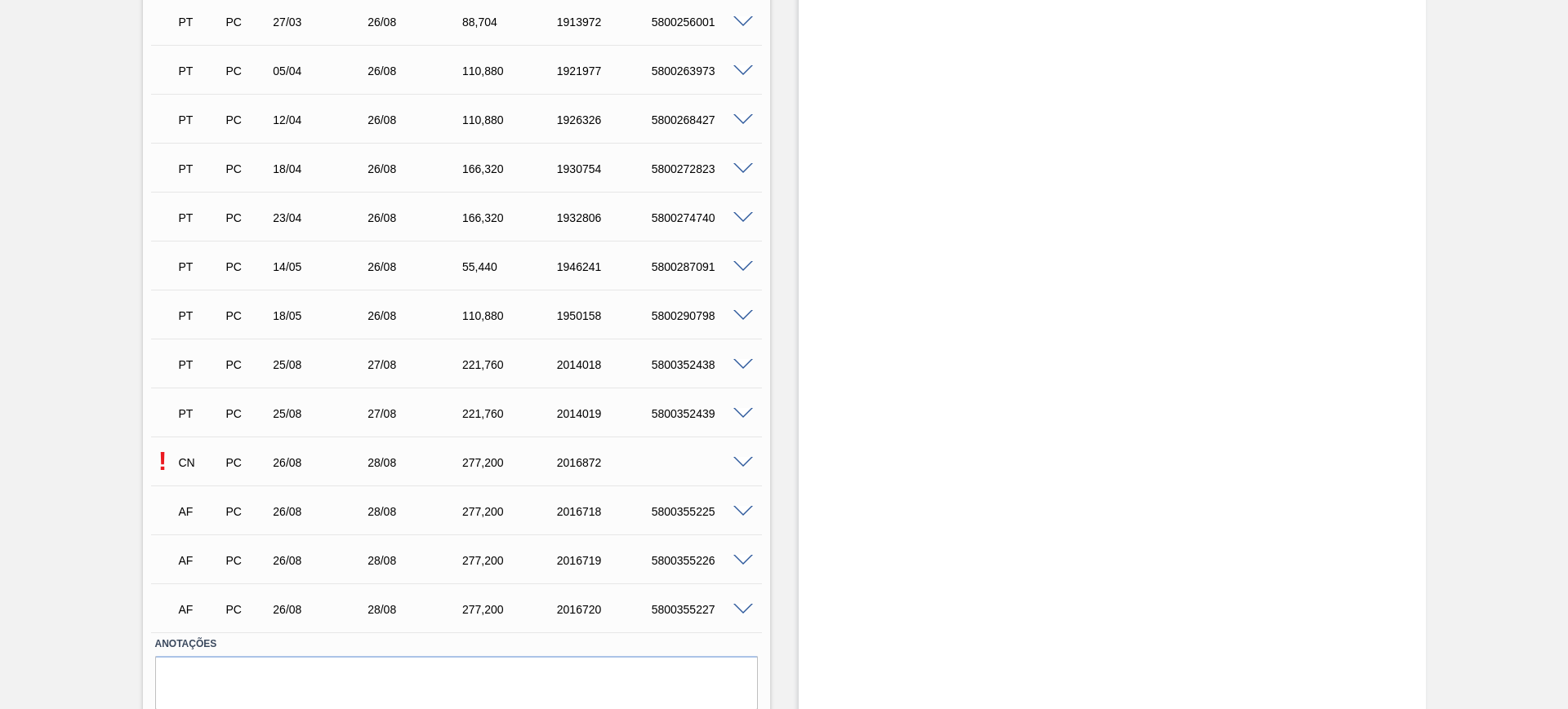
scroll to position [2074, 0]
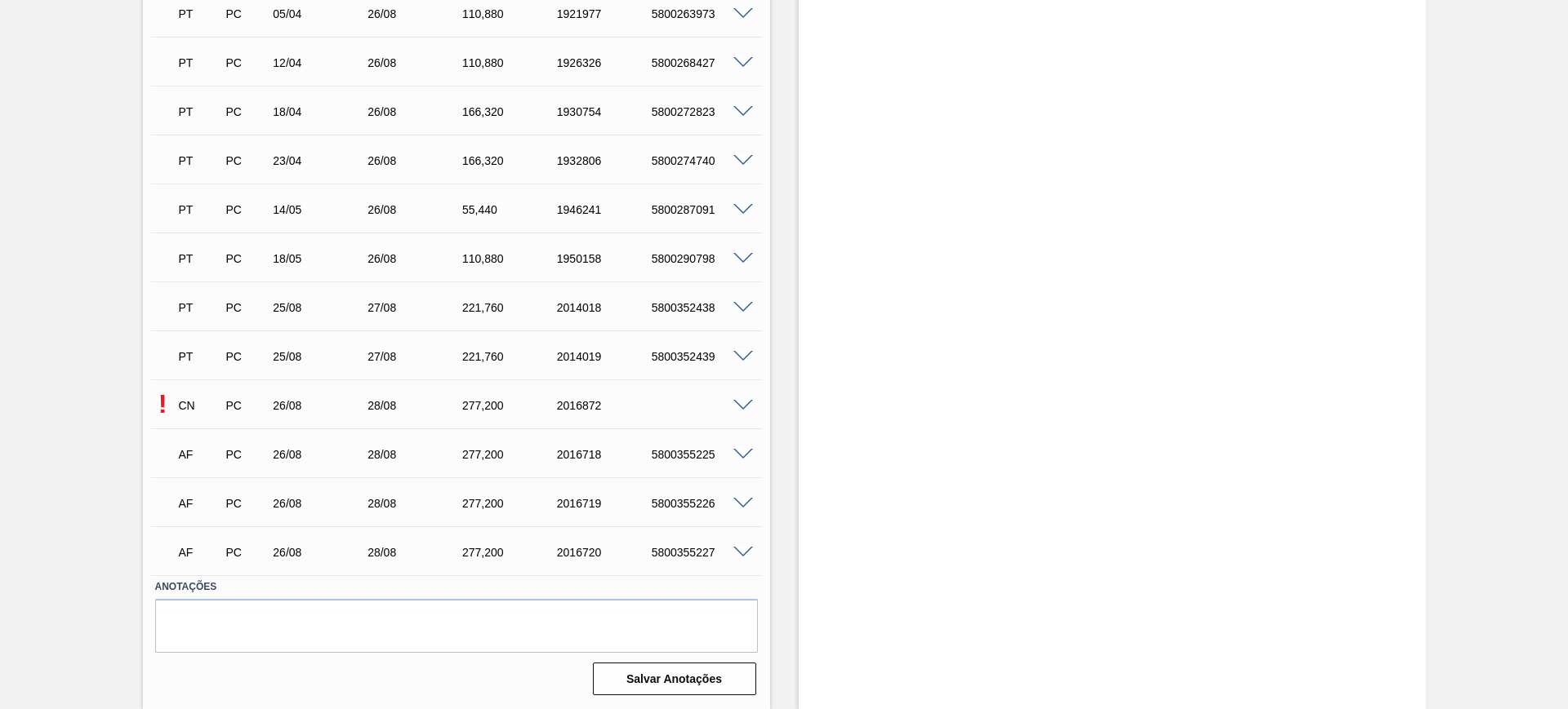
click at [735, 406] on span at bounding box center [743, 406] width 20 height 12
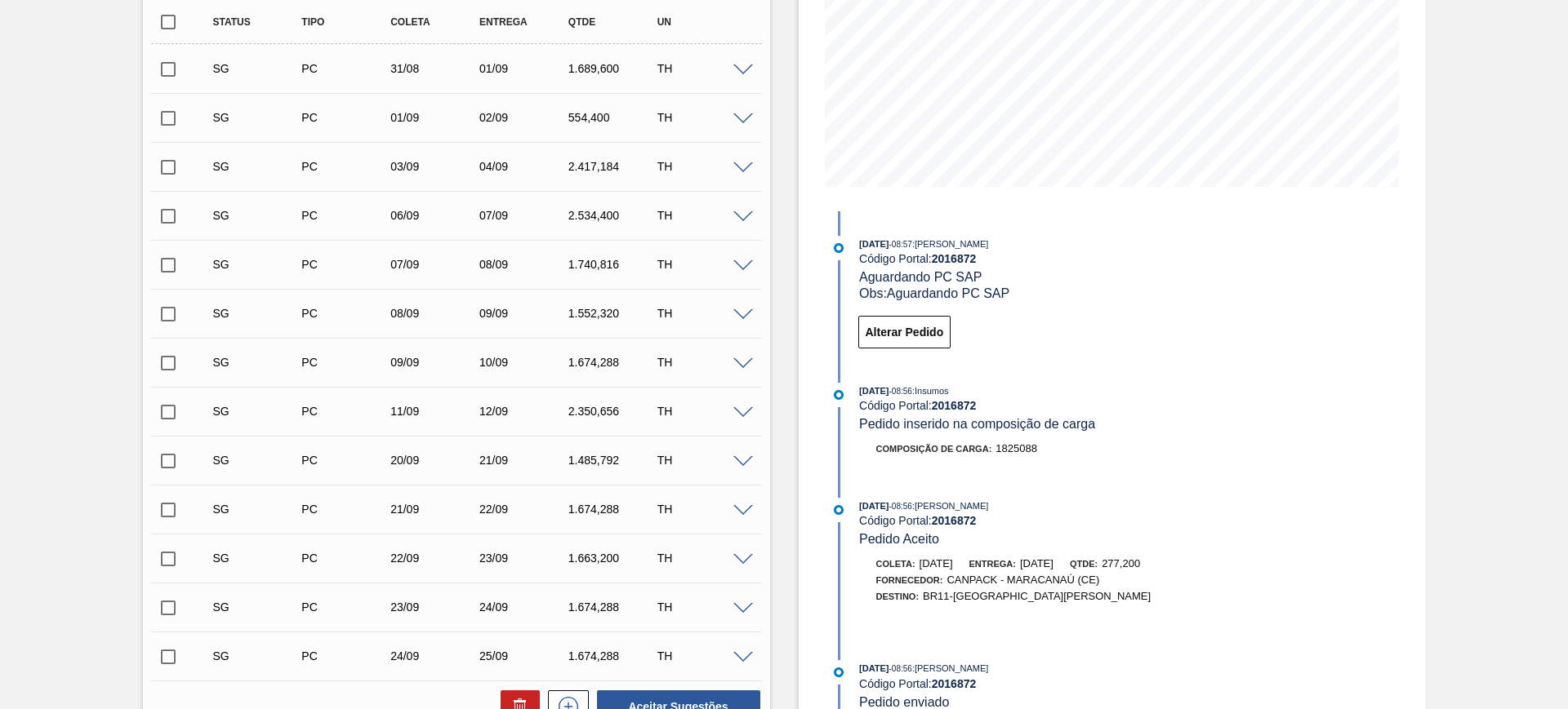
scroll to position [202, 0]
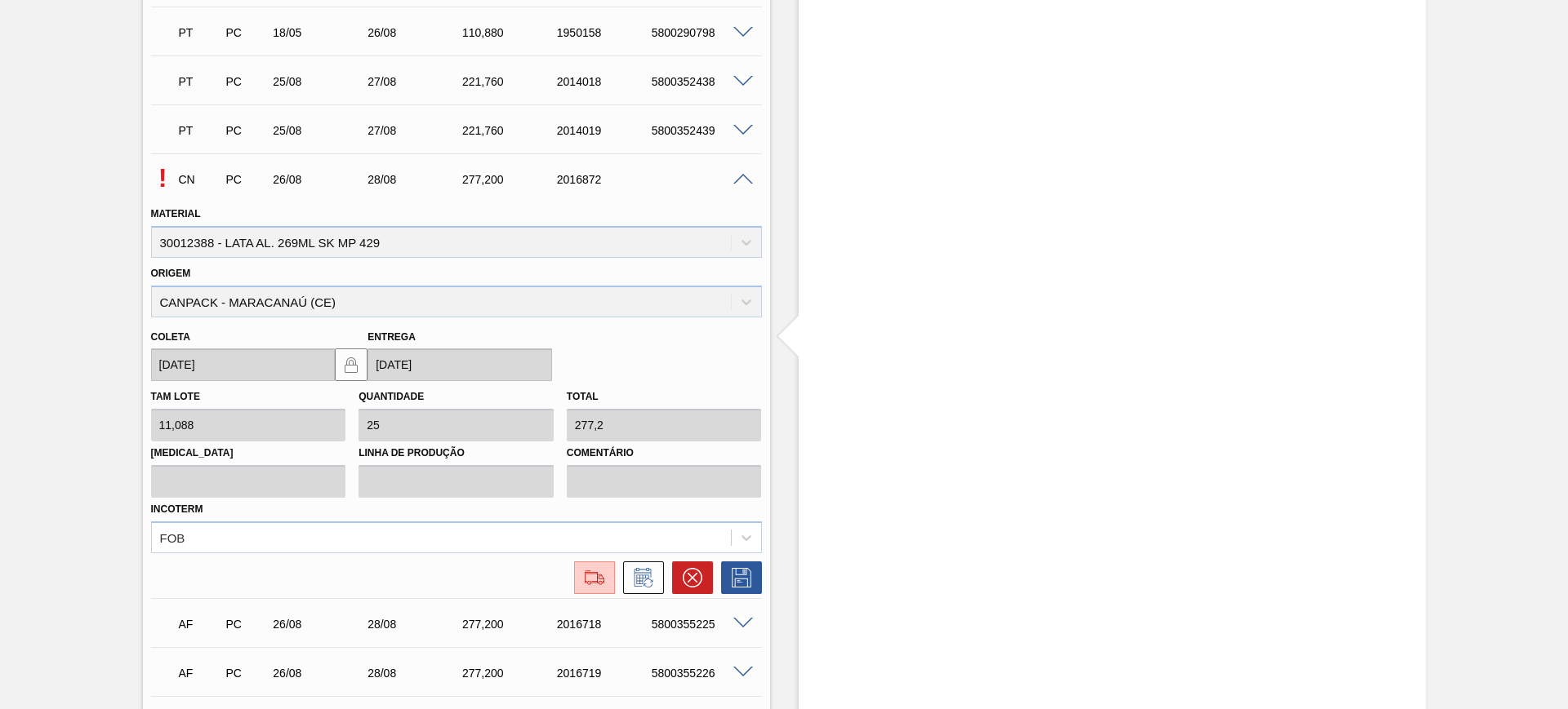
click at [740, 177] on span at bounding box center [743, 180] width 20 height 12
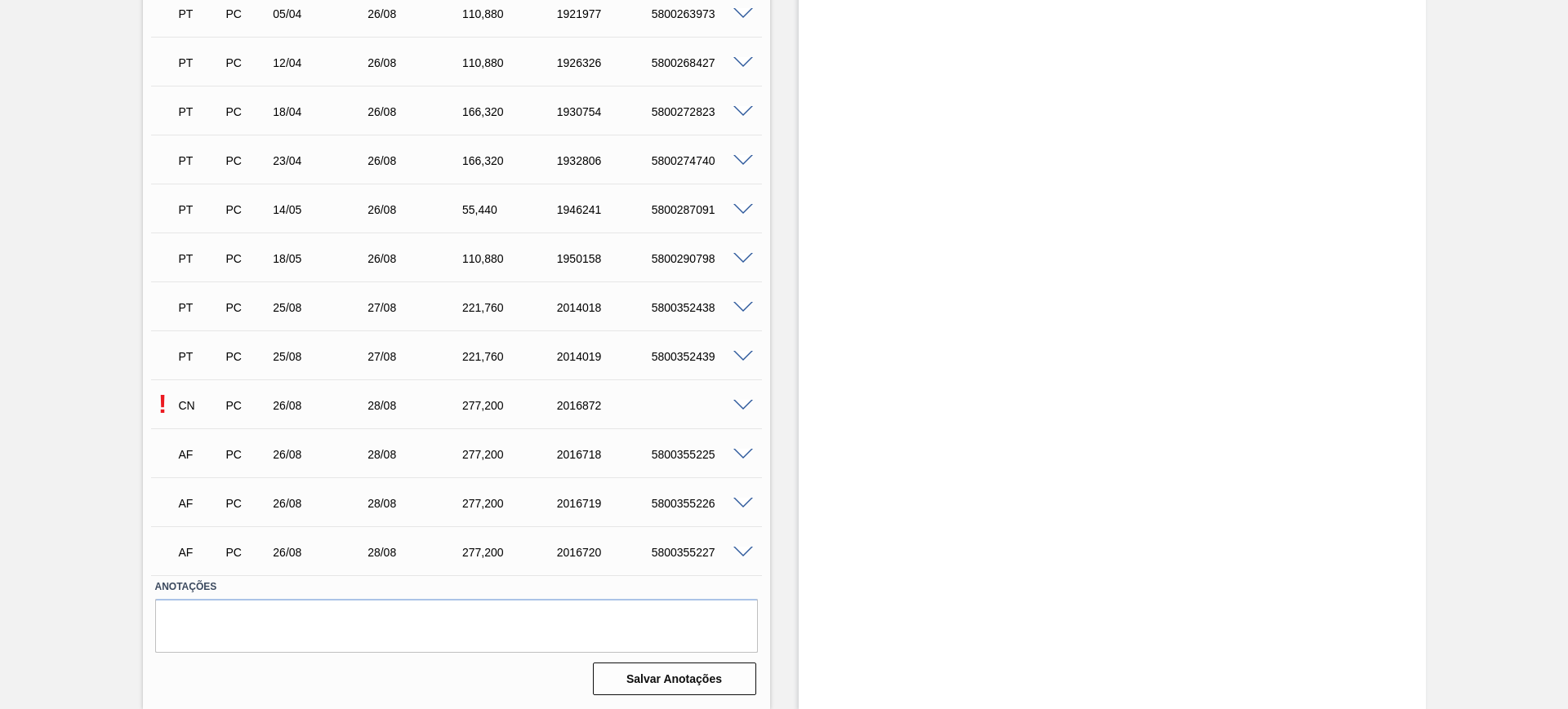
scroll to position [2074, 0]
click at [750, 404] on span at bounding box center [743, 406] width 20 height 12
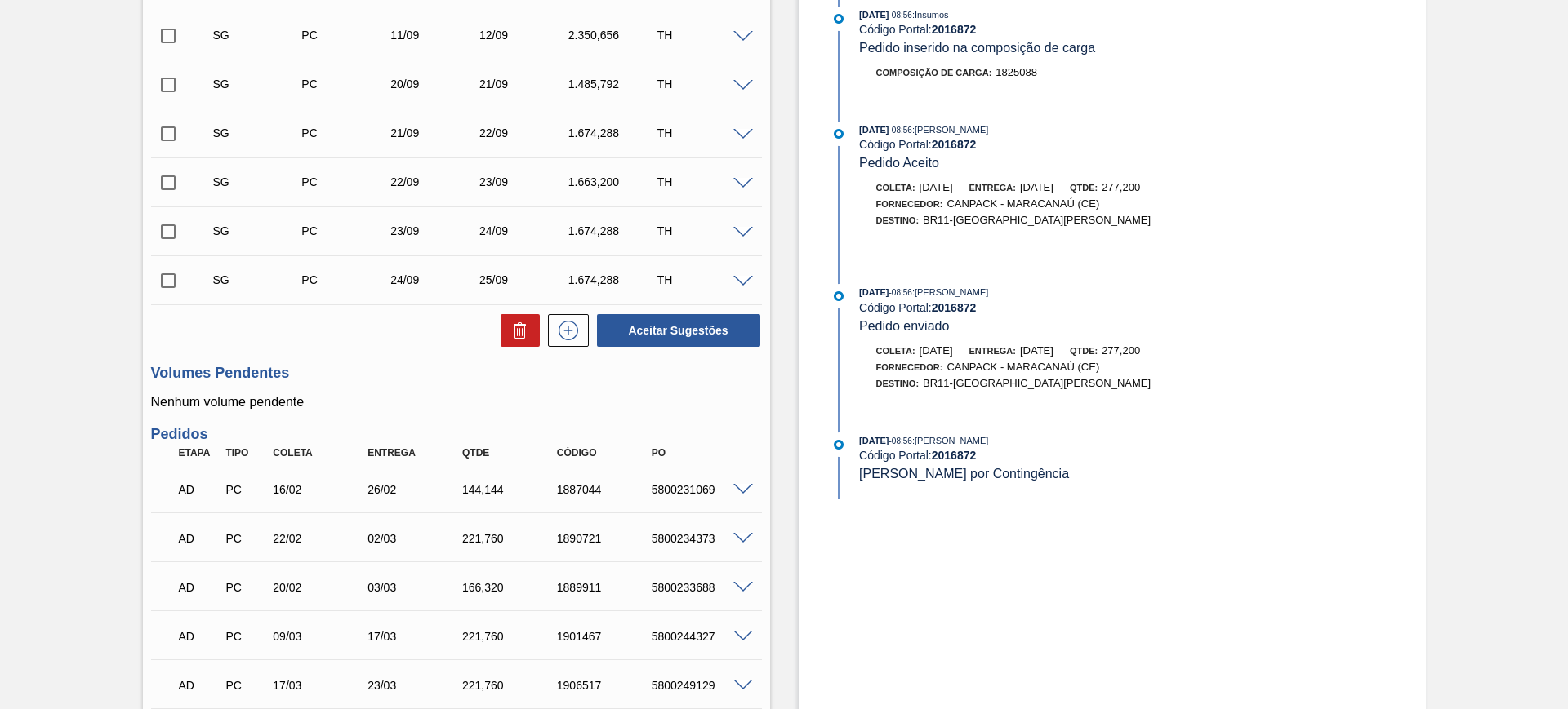
scroll to position [680, 0]
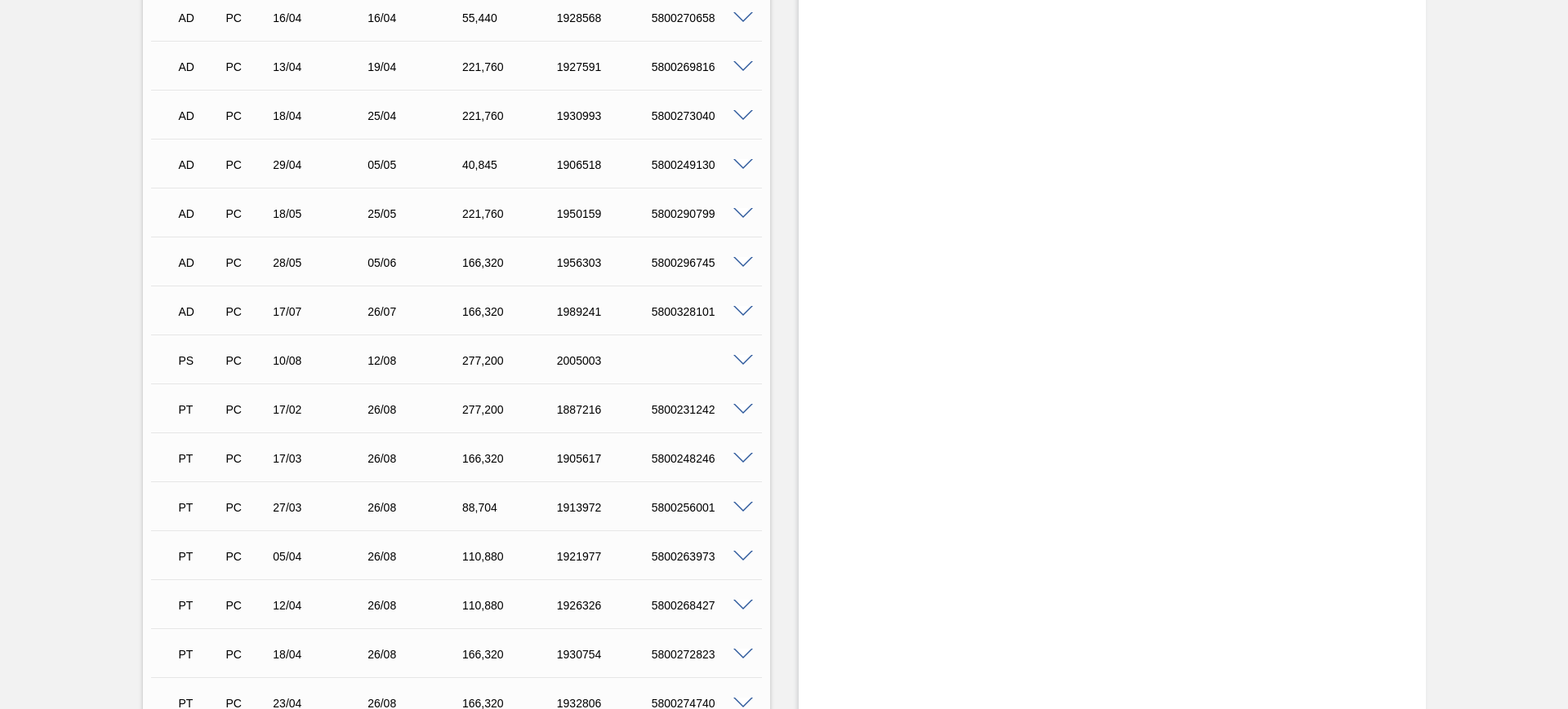
scroll to position [2074, 0]
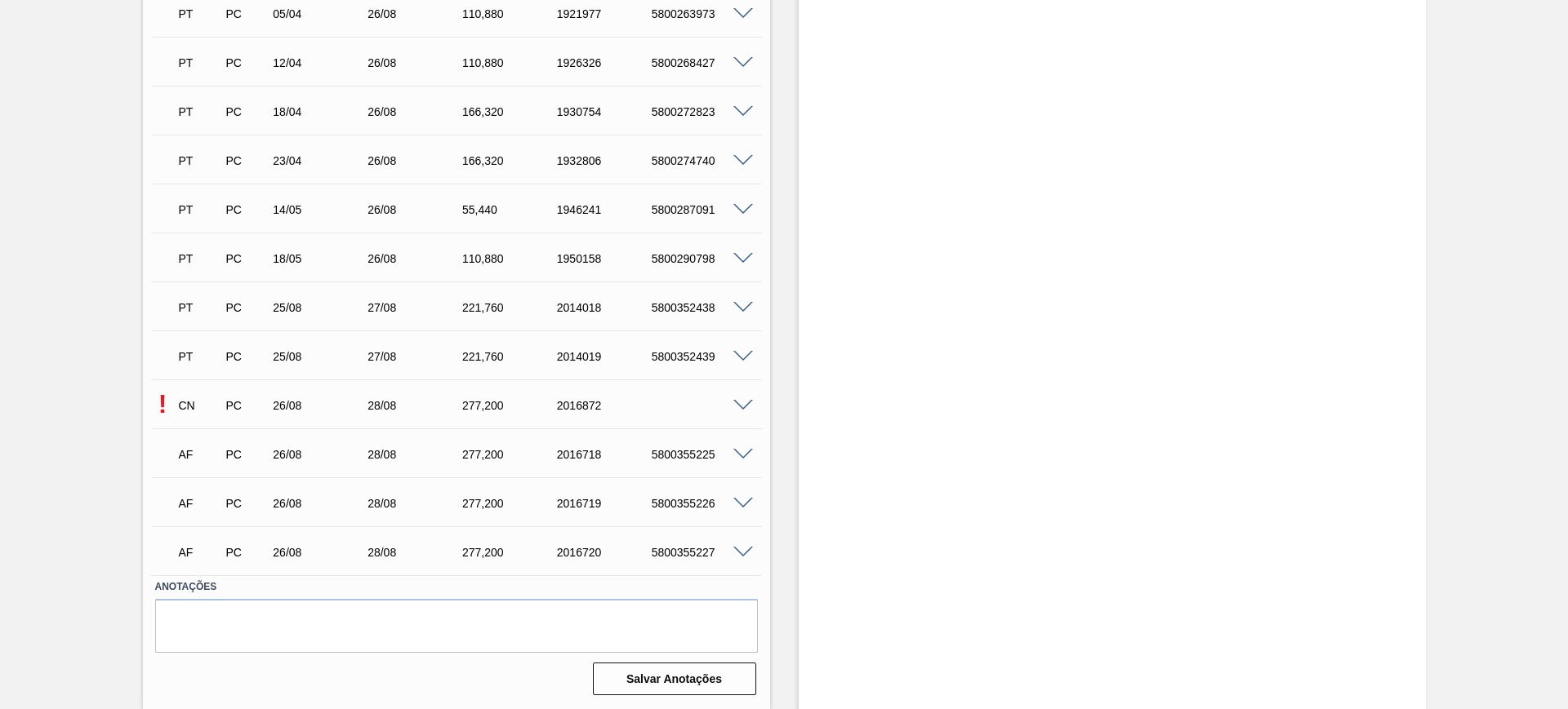
click at [740, 409] on span at bounding box center [743, 406] width 20 height 12
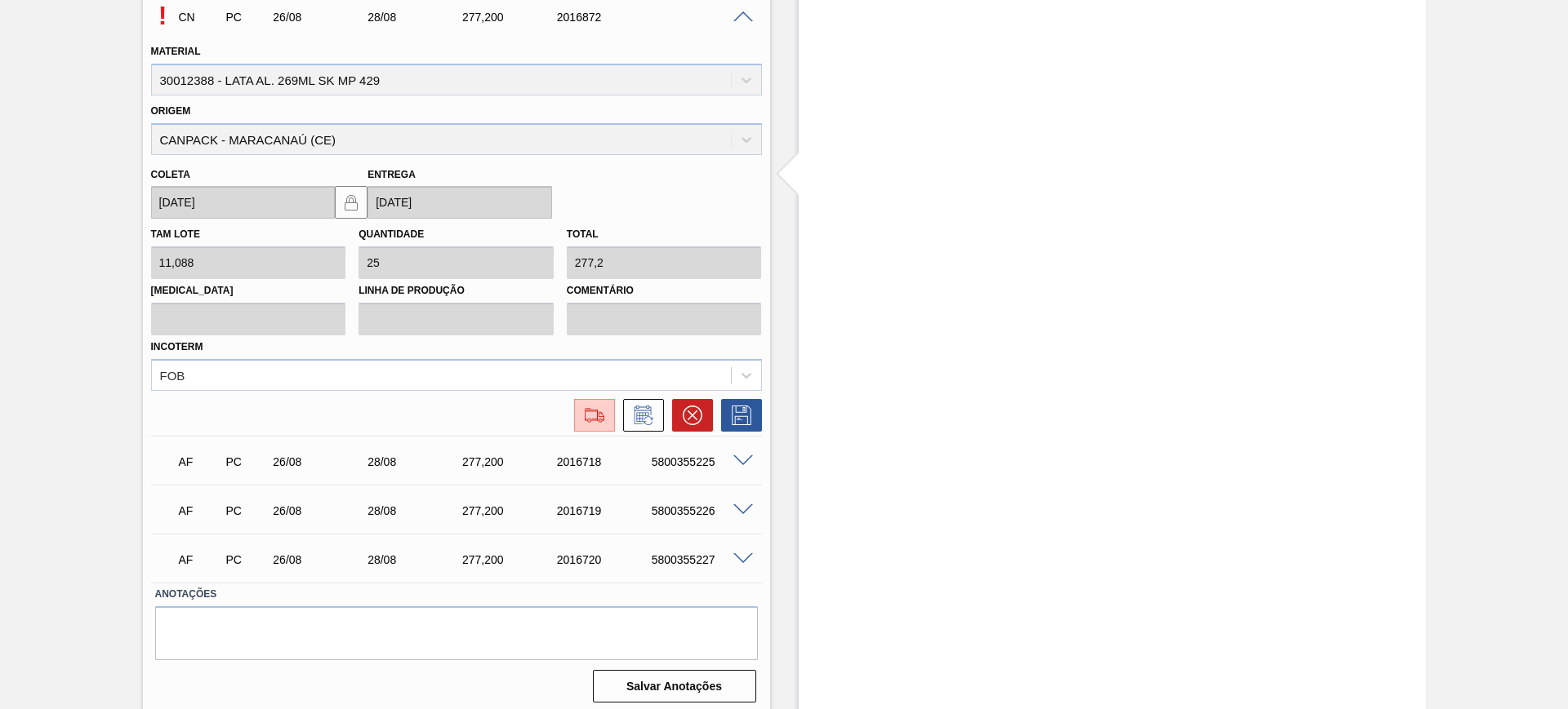
scroll to position [2470, 0]
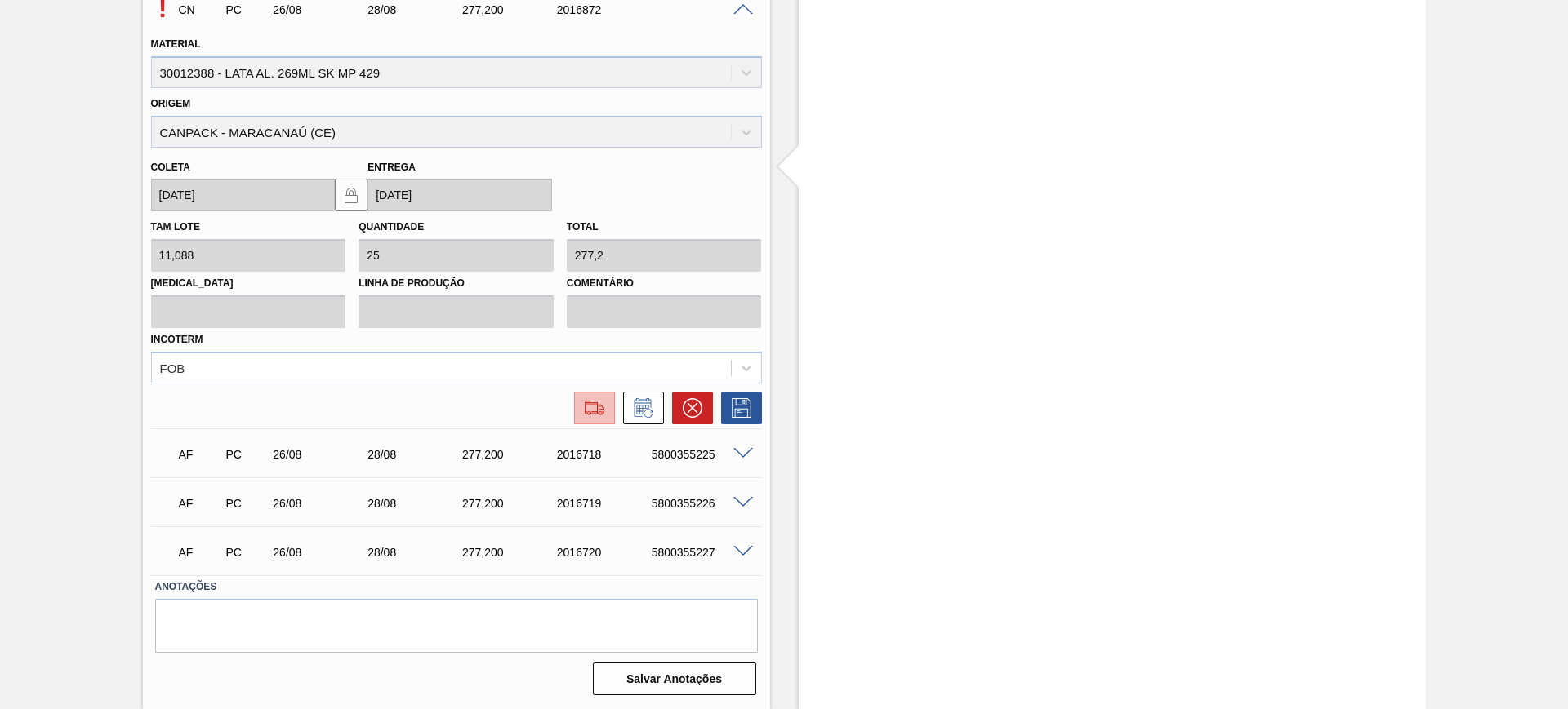
click at [584, 408] on img at bounding box center [595, 408] width 27 height 20
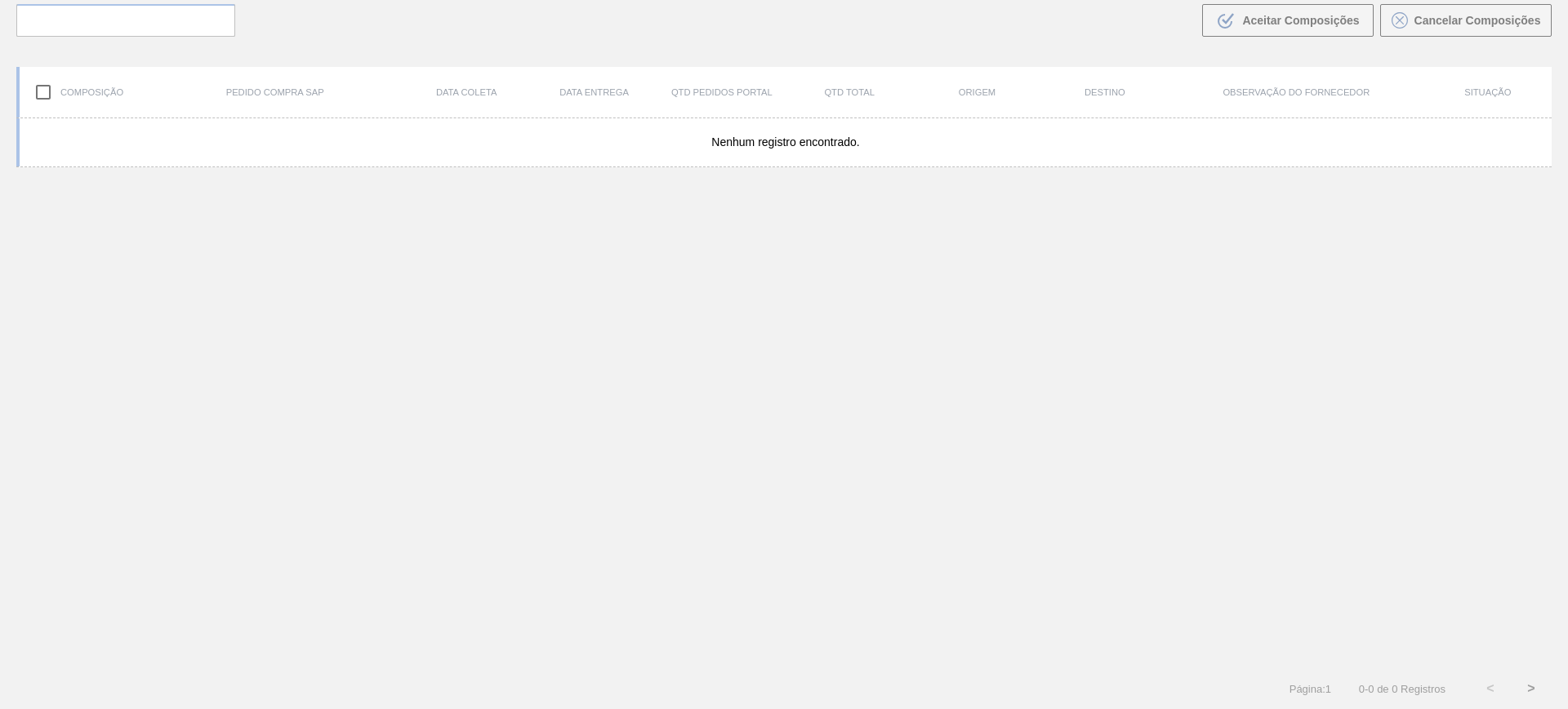
scroll to position [117, 0]
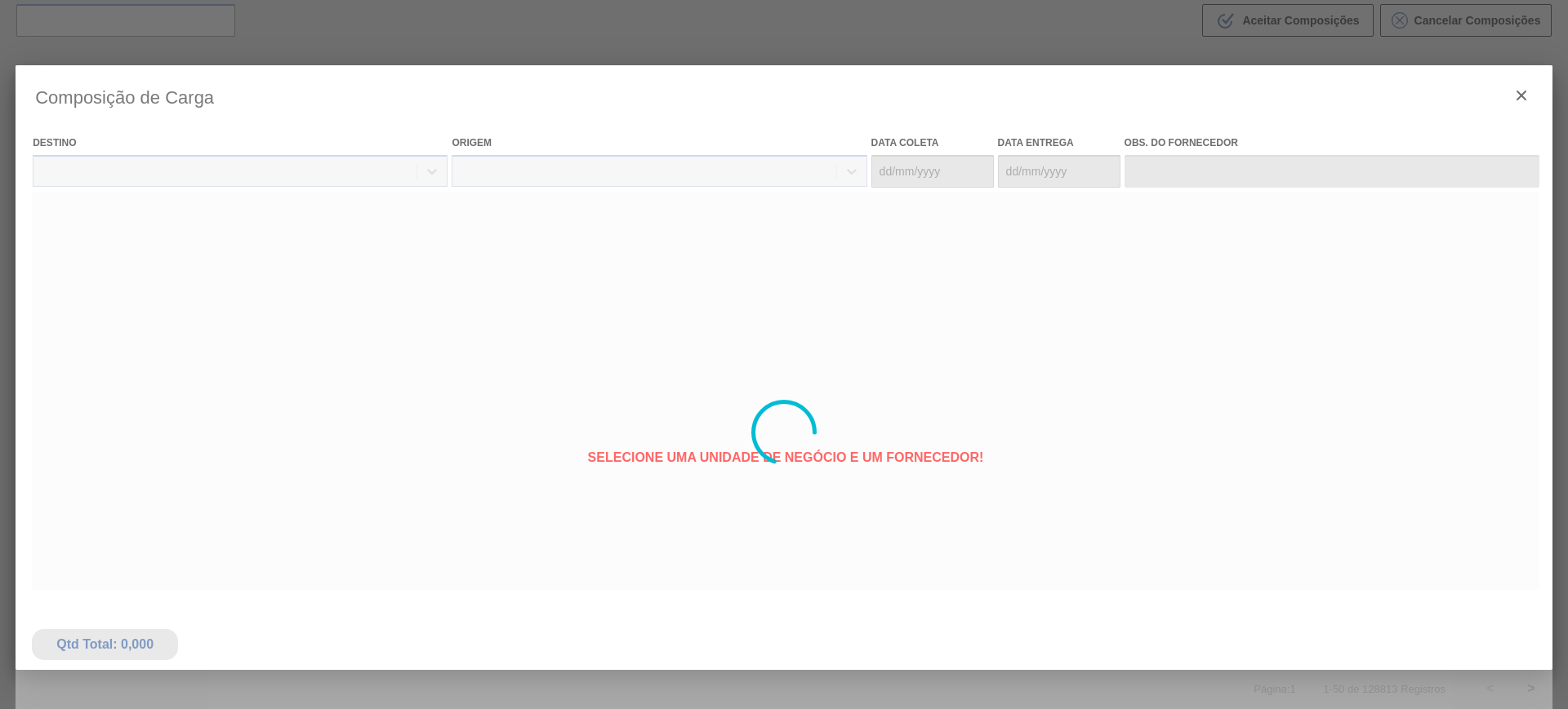
type coleta "[DATE]"
type entrega "[DATE]"
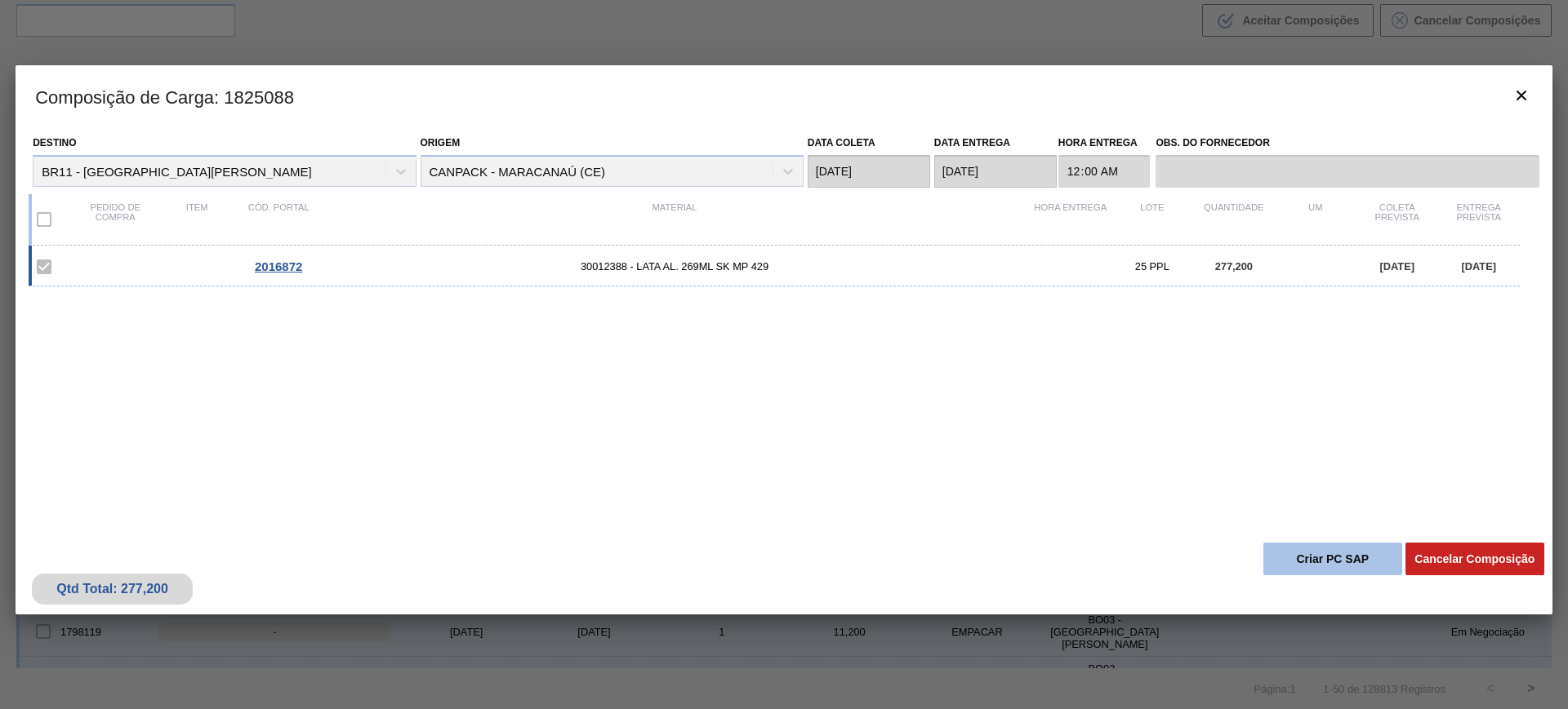
click at [1340, 567] on button "Criar PC SAP" at bounding box center [1333, 559] width 139 height 33
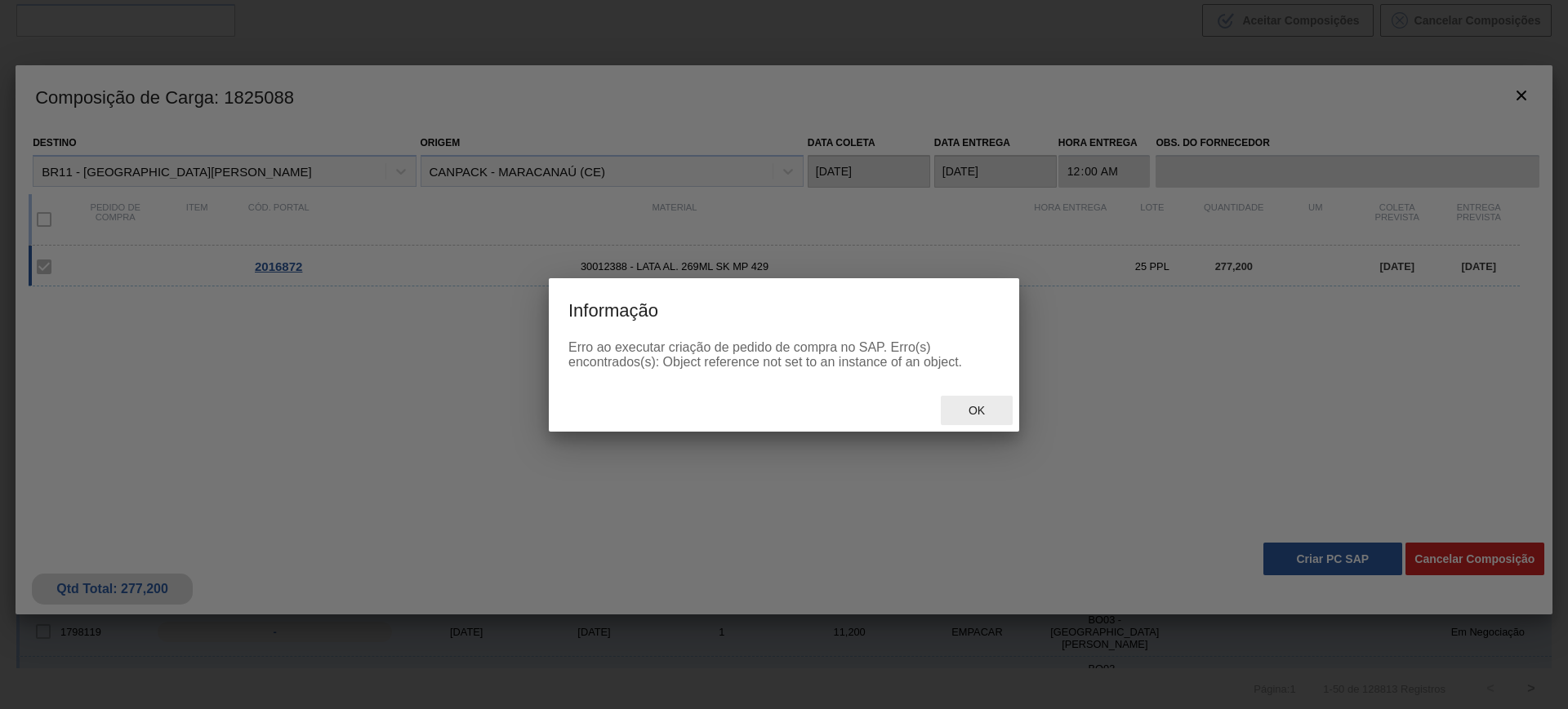
click at [979, 410] on span "Ok" at bounding box center [977, 410] width 43 height 13
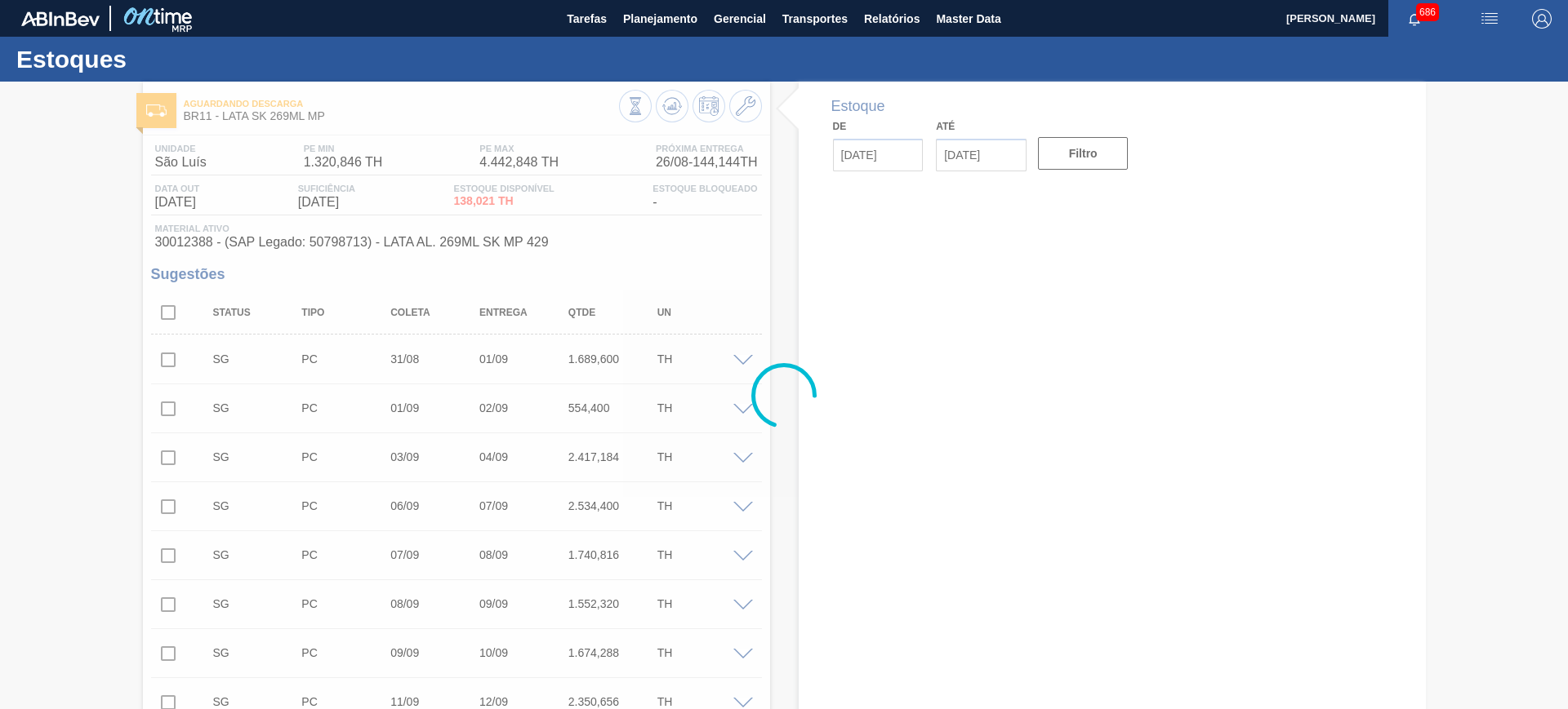
type input "[DATE]"
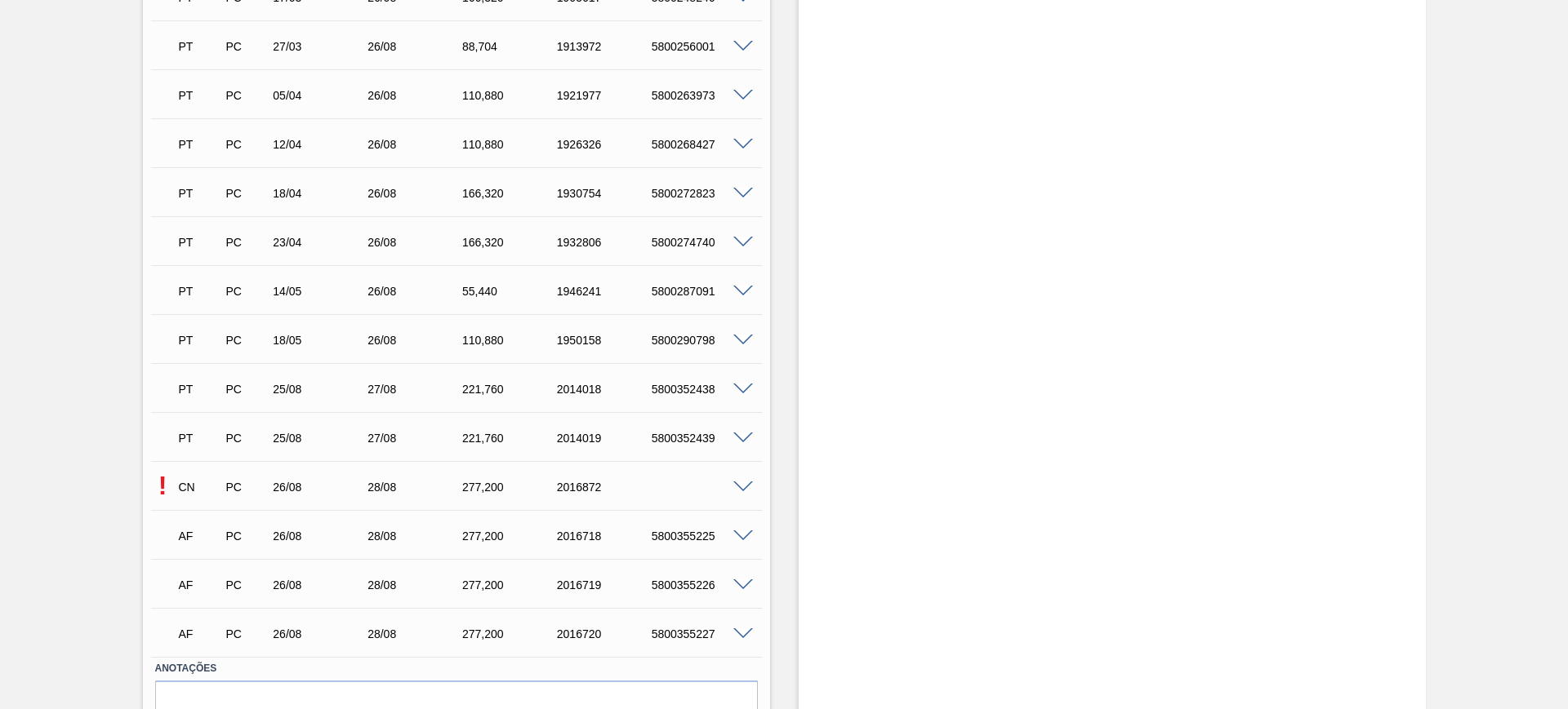
scroll to position [2074, 0]
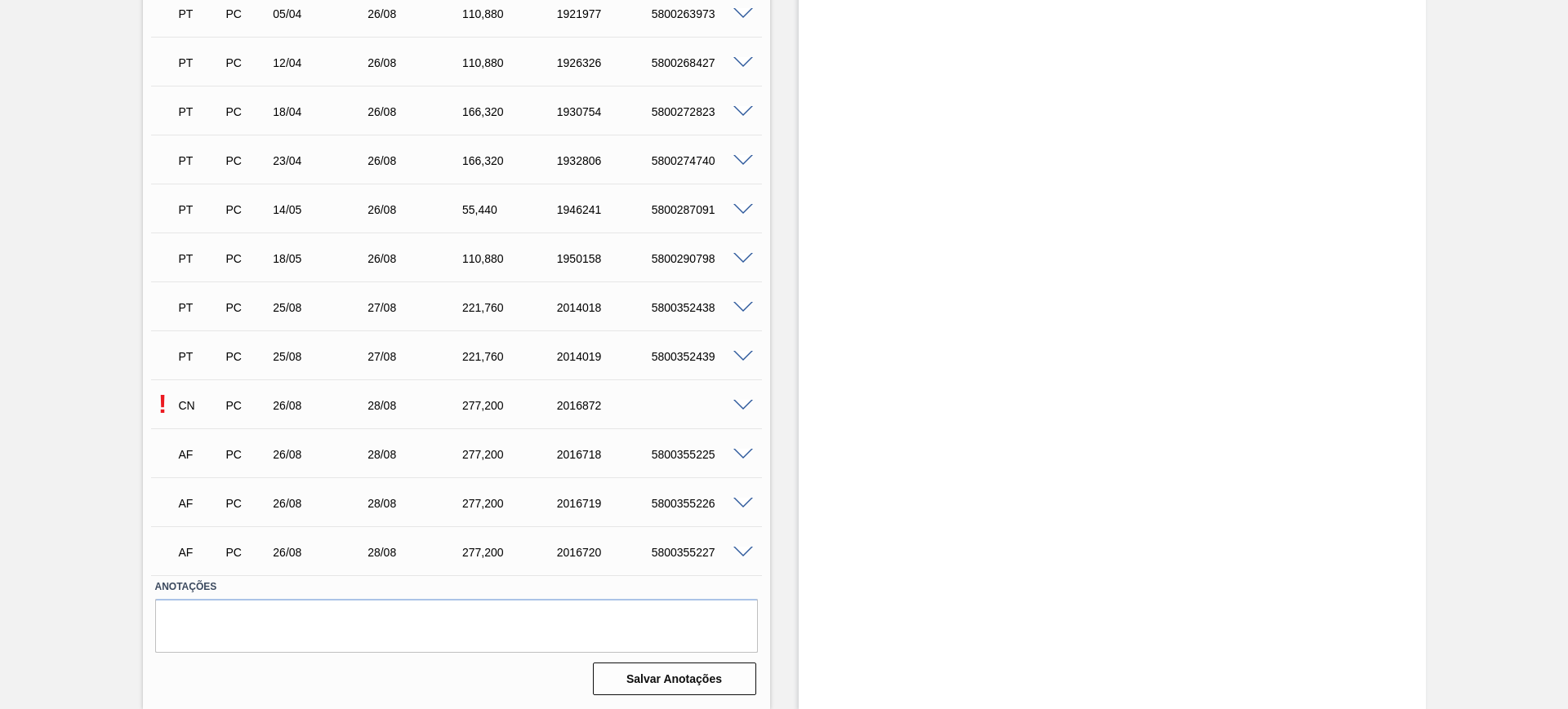
click at [749, 408] on span at bounding box center [743, 406] width 20 height 12
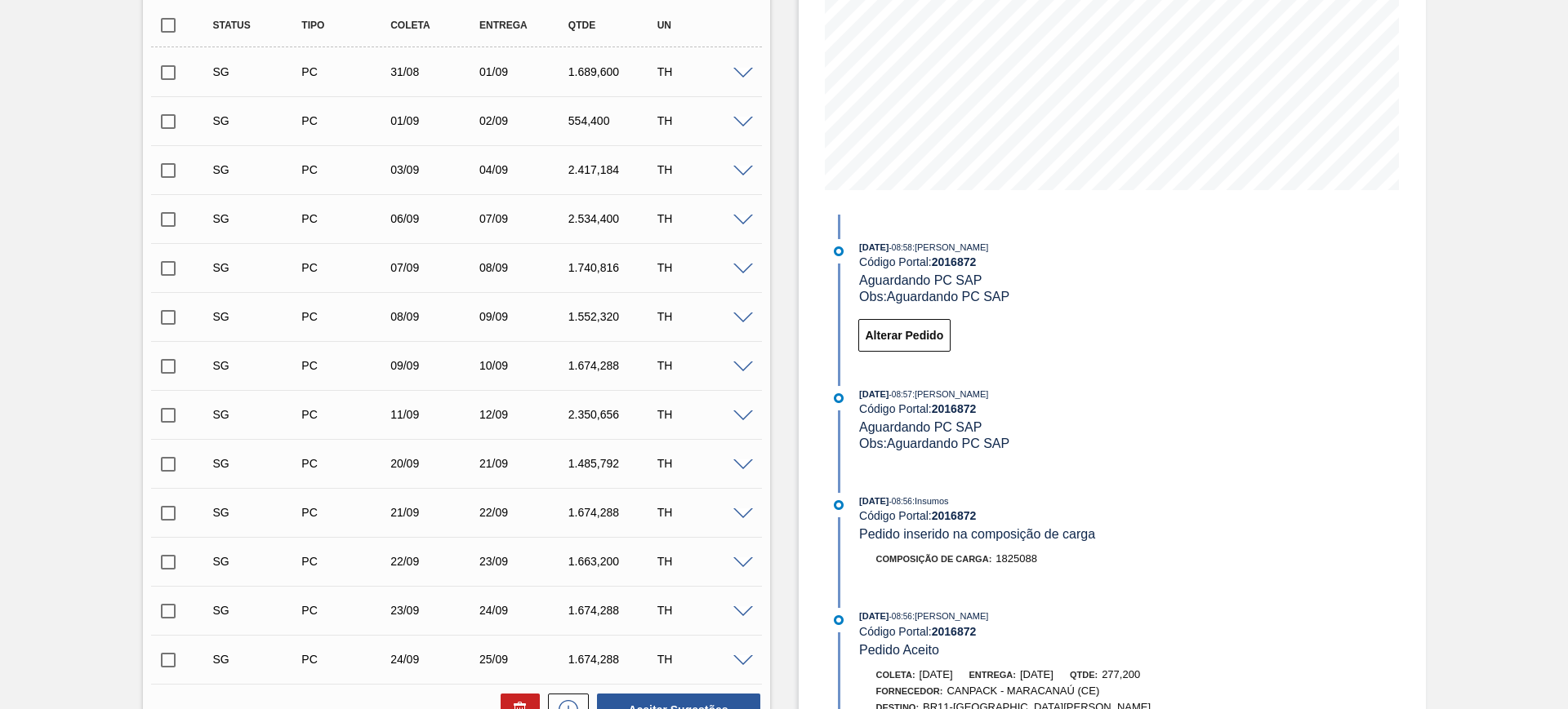
scroll to position [341, 0]
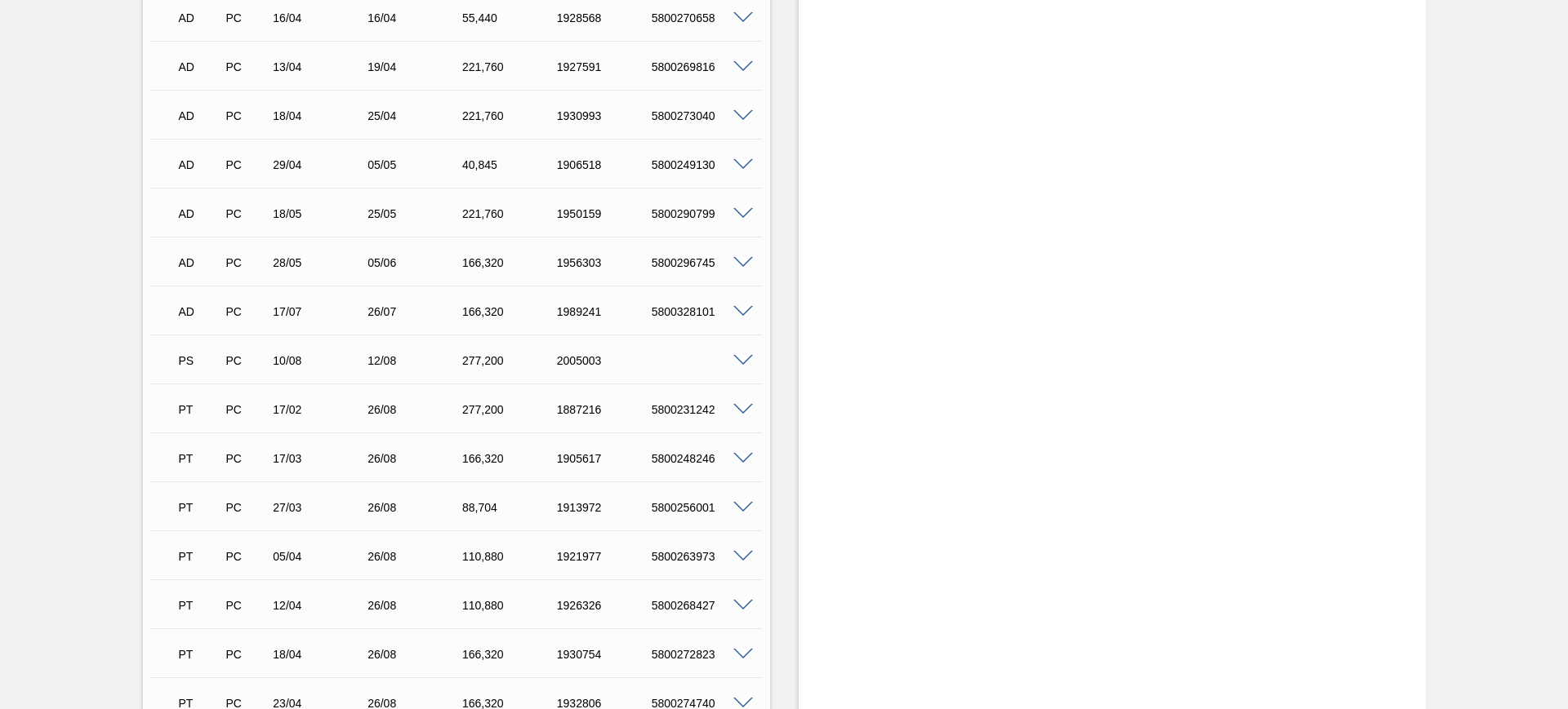
scroll to position [2074, 0]
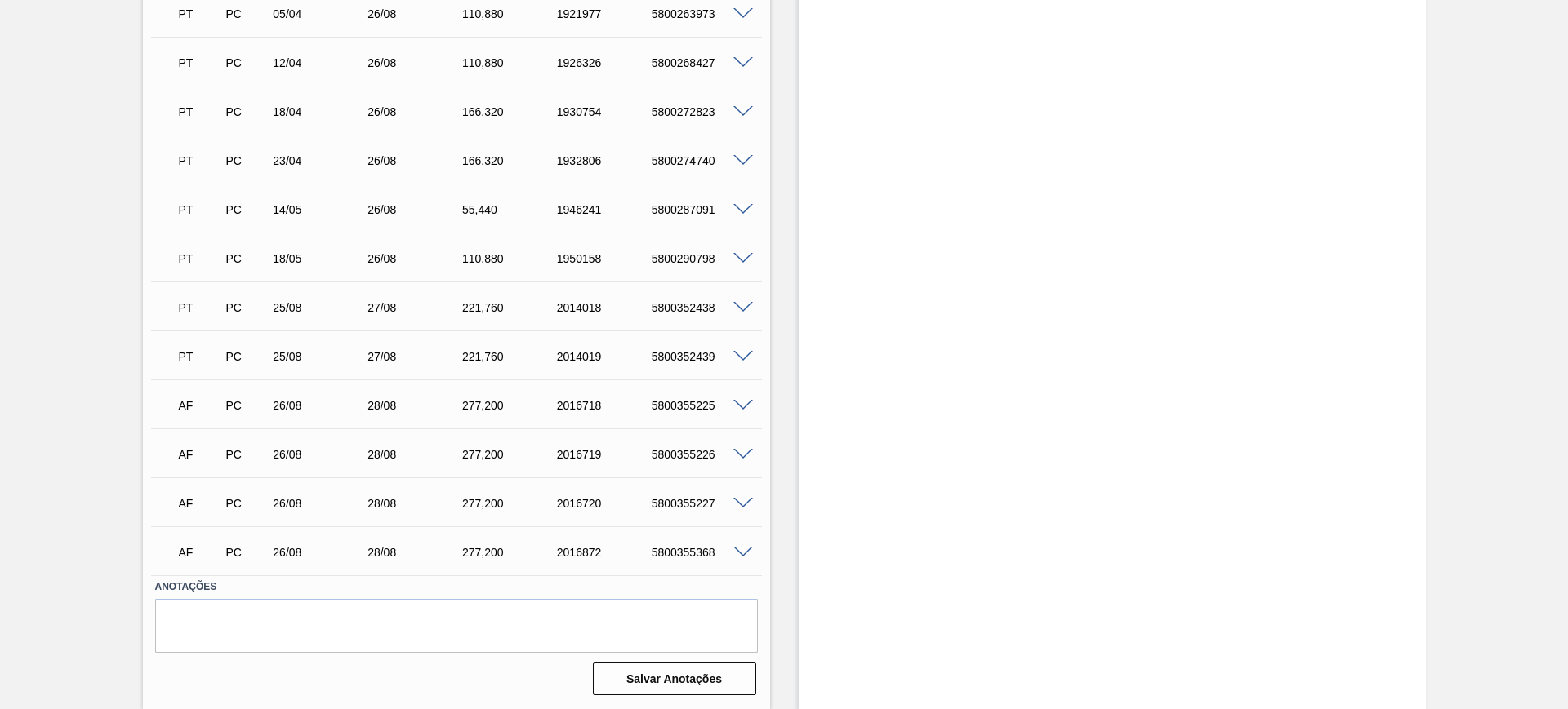
click at [743, 404] on span at bounding box center [743, 406] width 20 height 12
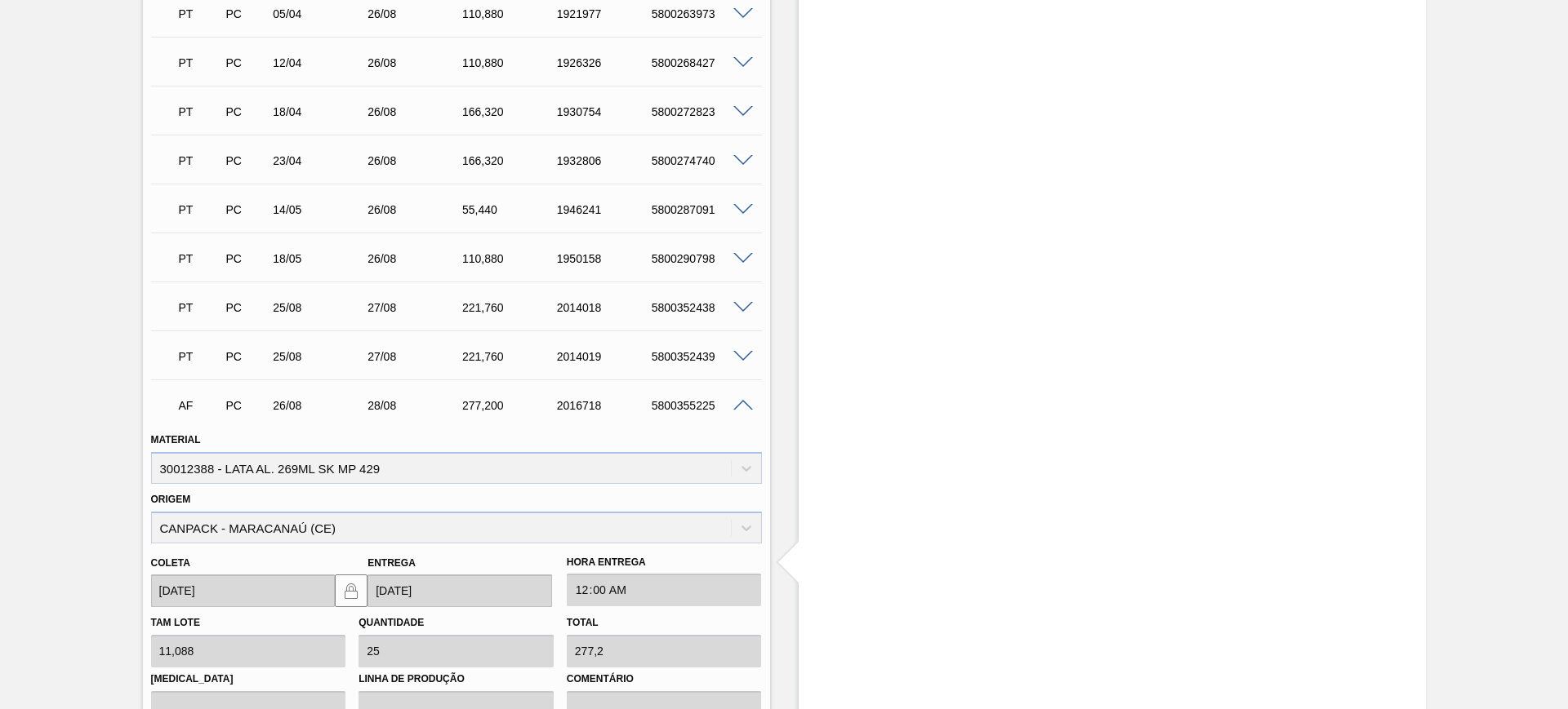
click at [739, 407] on span at bounding box center [743, 406] width 20 height 12
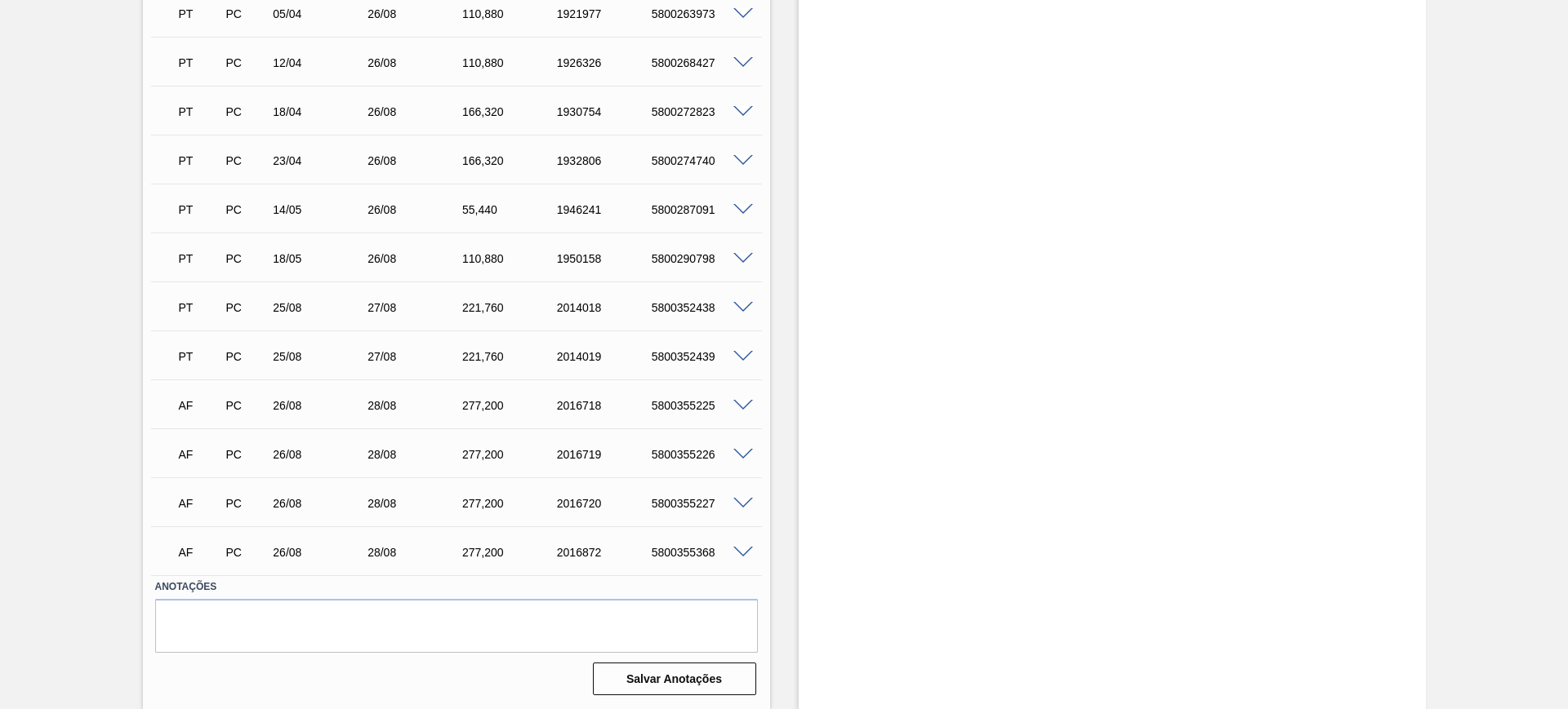
click at [745, 406] on span at bounding box center [743, 406] width 20 height 12
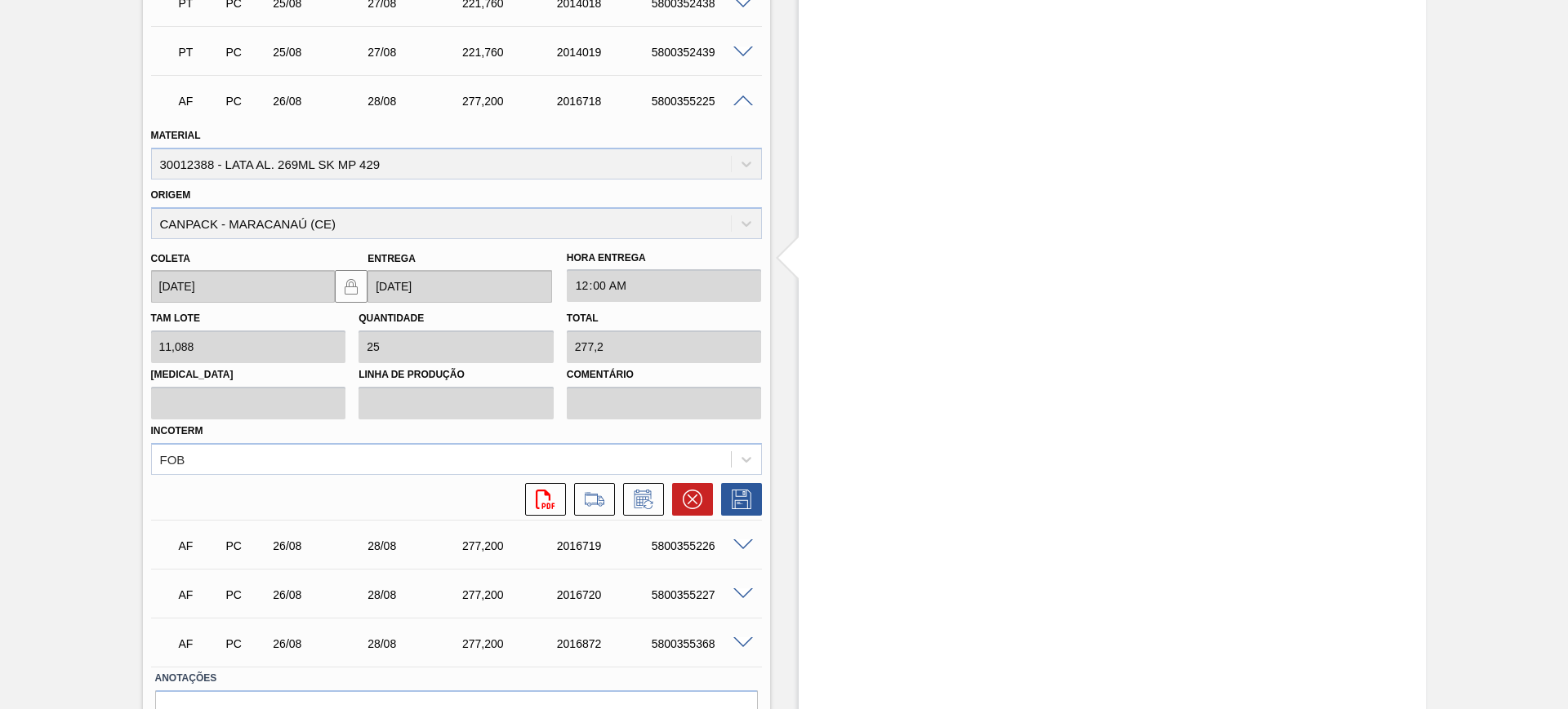
scroll to position [2470, 0]
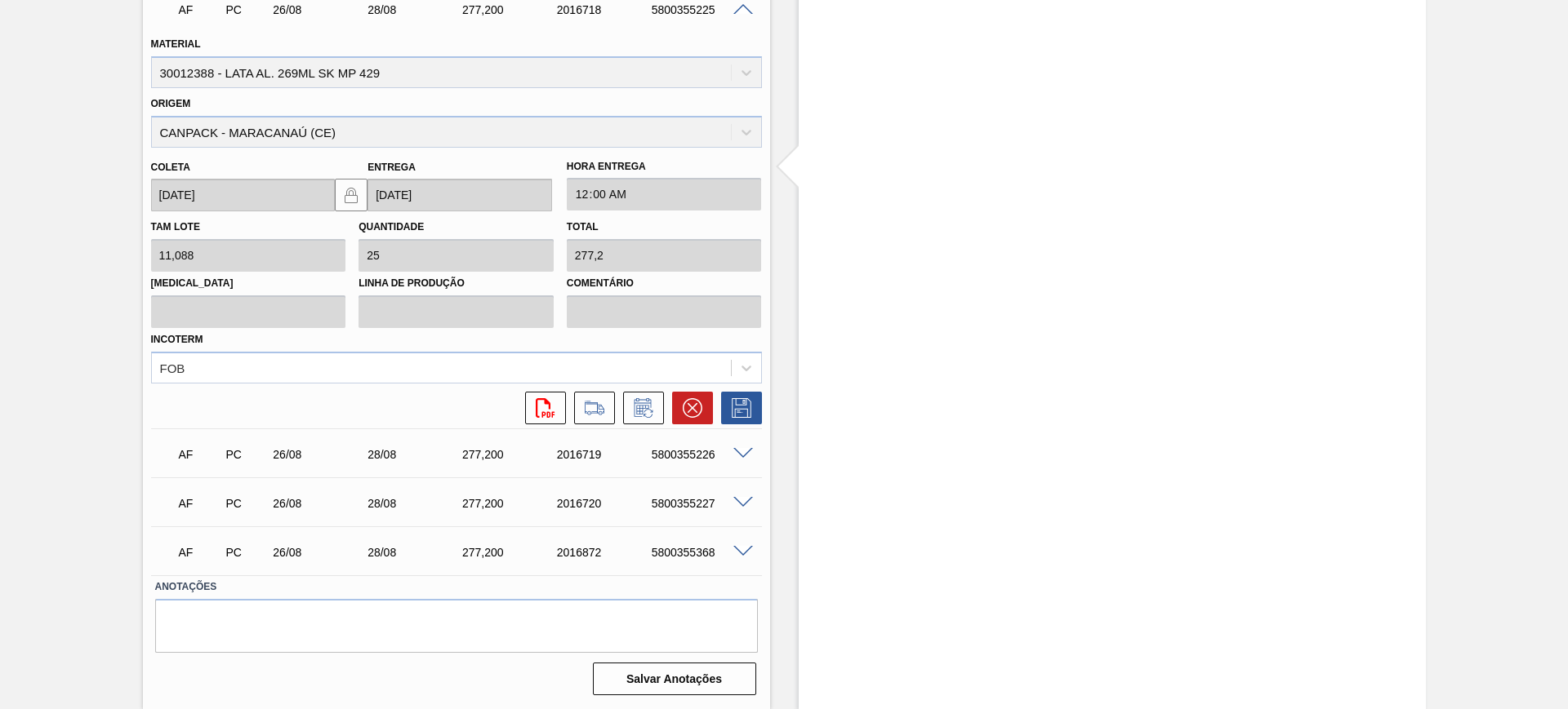
click at [753, 554] on div at bounding box center [745, 551] width 33 height 12
click at [743, 554] on span at bounding box center [743, 552] width 20 height 12
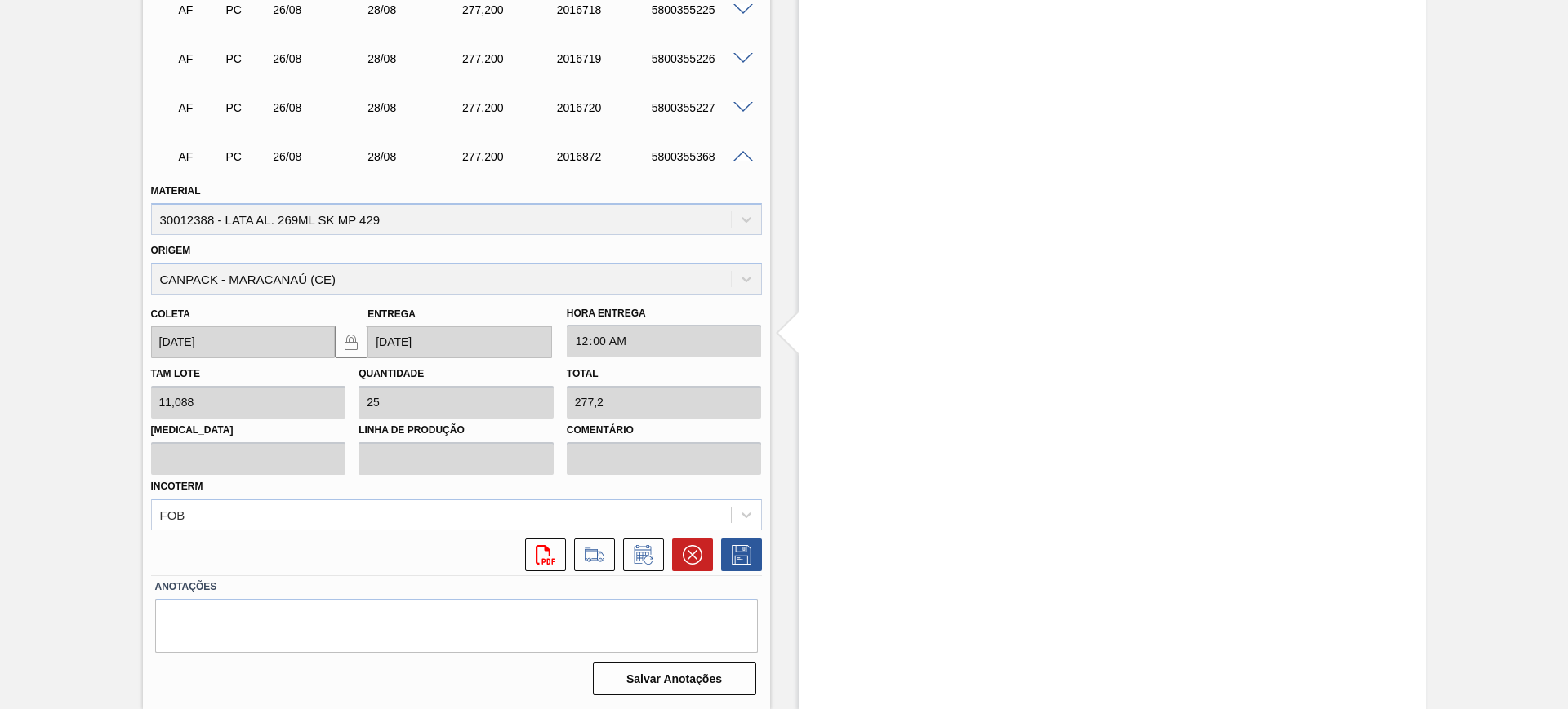
click at [691, 158] on div "5800355368" at bounding box center [701, 156] width 106 height 13
copy div "5800355368"
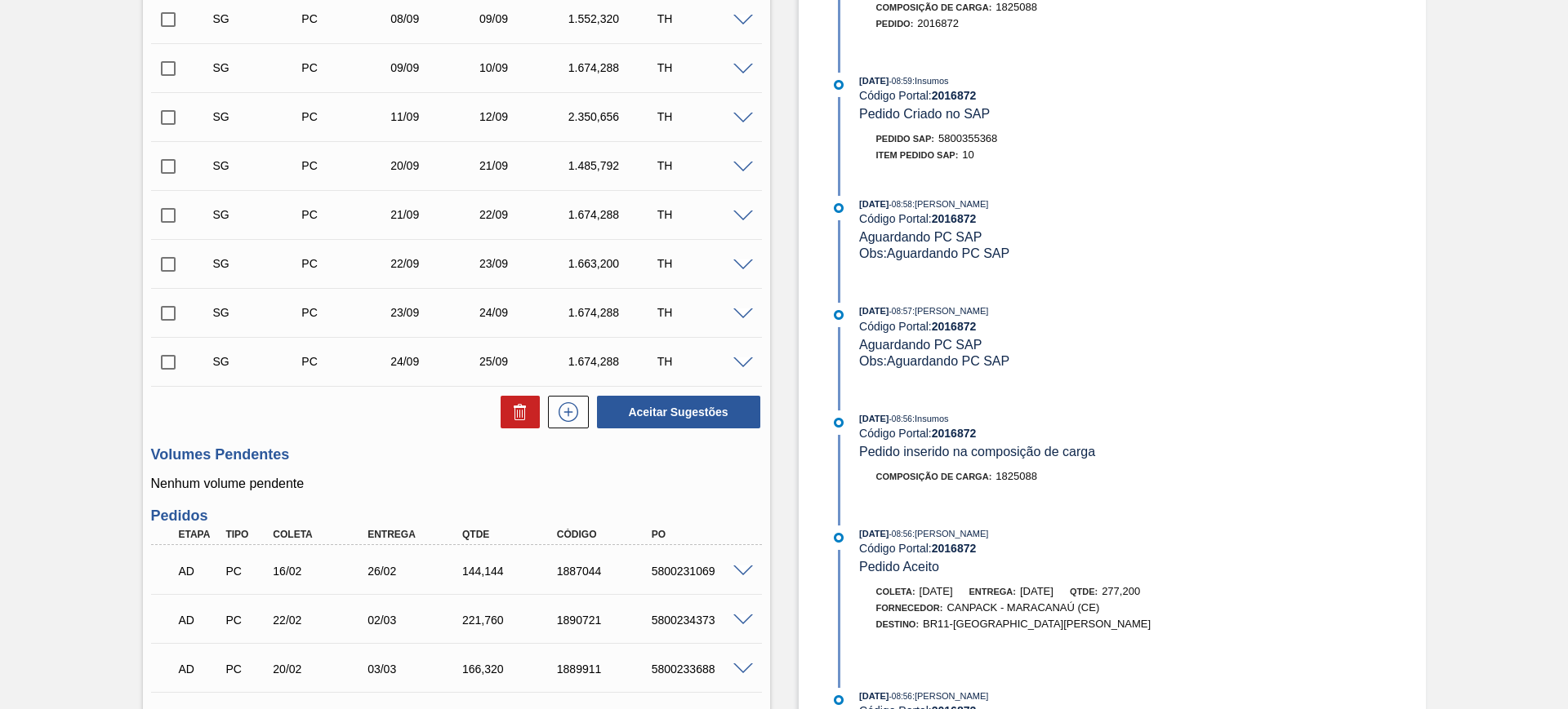
scroll to position [0, 0]
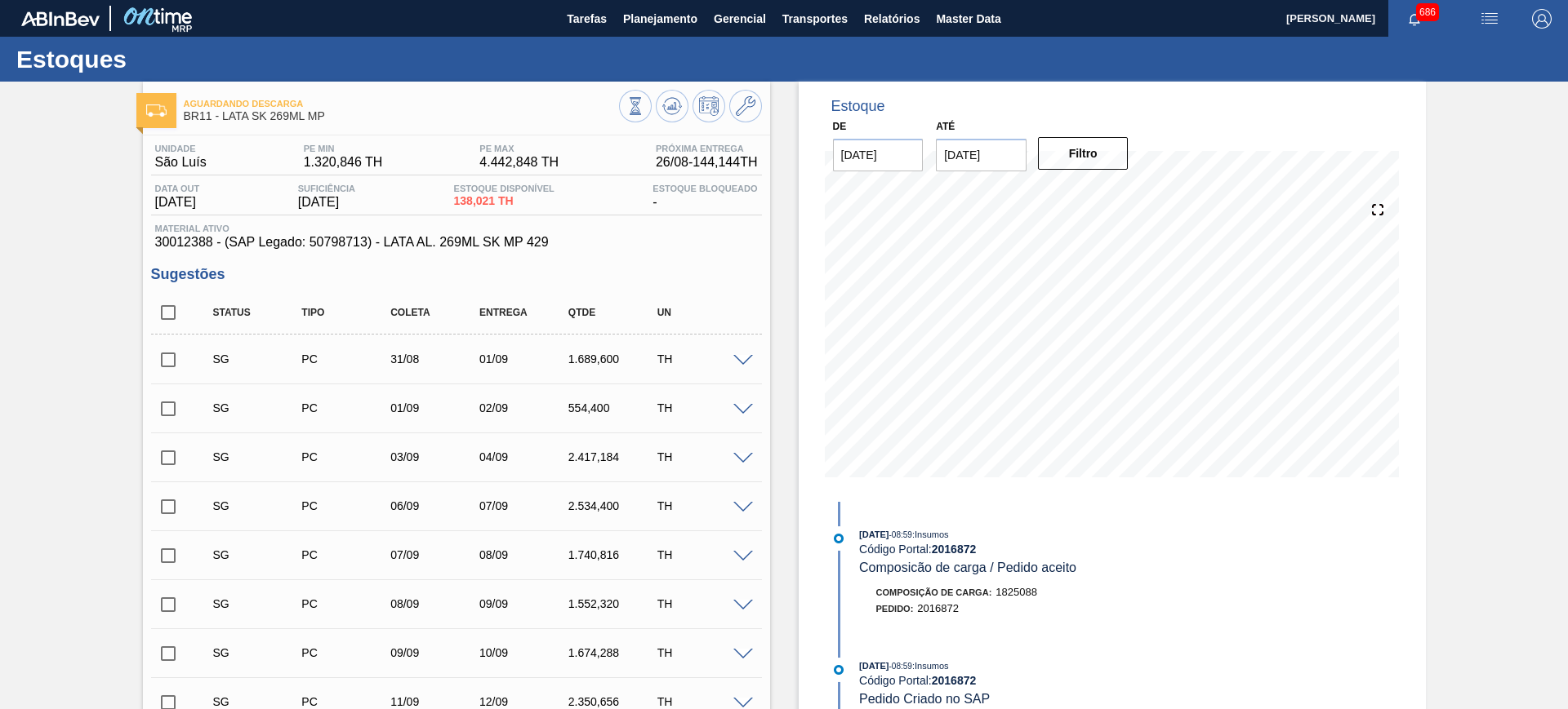
click at [159, 9] on img at bounding box center [157, 18] width 79 height 37
click at [643, 9] on span "Planejamento" at bounding box center [660, 18] width 75 height 20
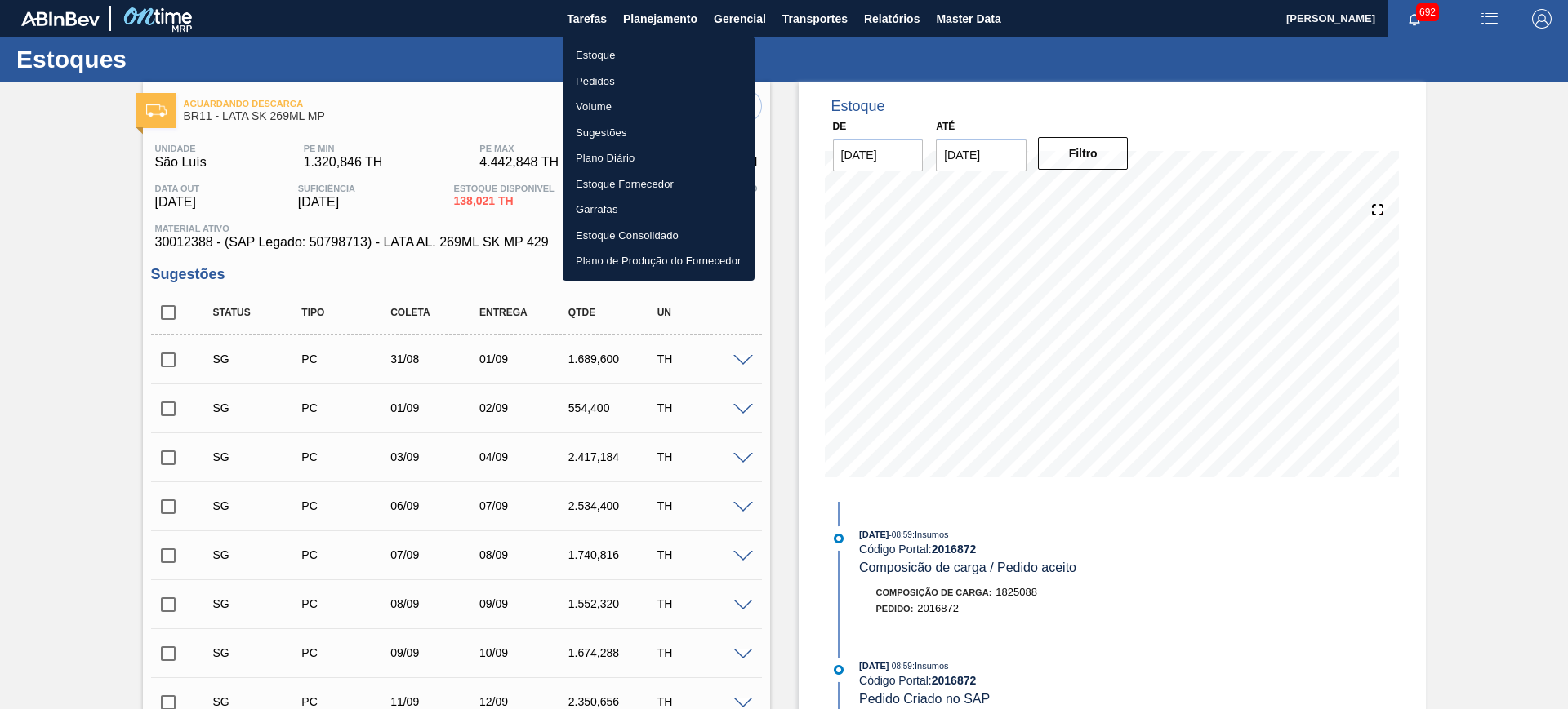
click at [610, 59] on li "Estoque" at bounding box center [659, 56] width 192 height 27
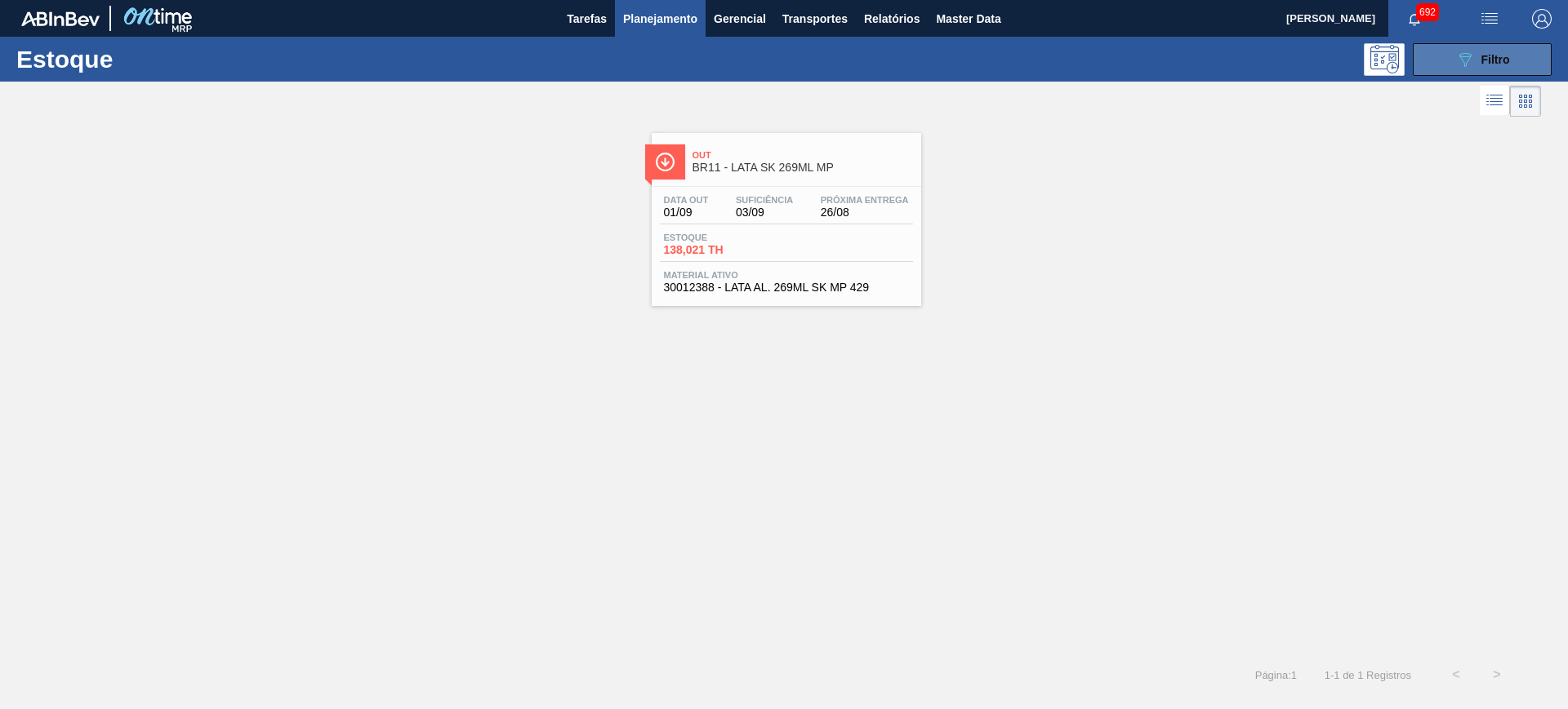
click at [1495, 67] on div "089F7B8B-B2A5-4AFE-B5C0-19BA573D28AC Filtro" at bounding box center [1483, 59] width 55 height 20
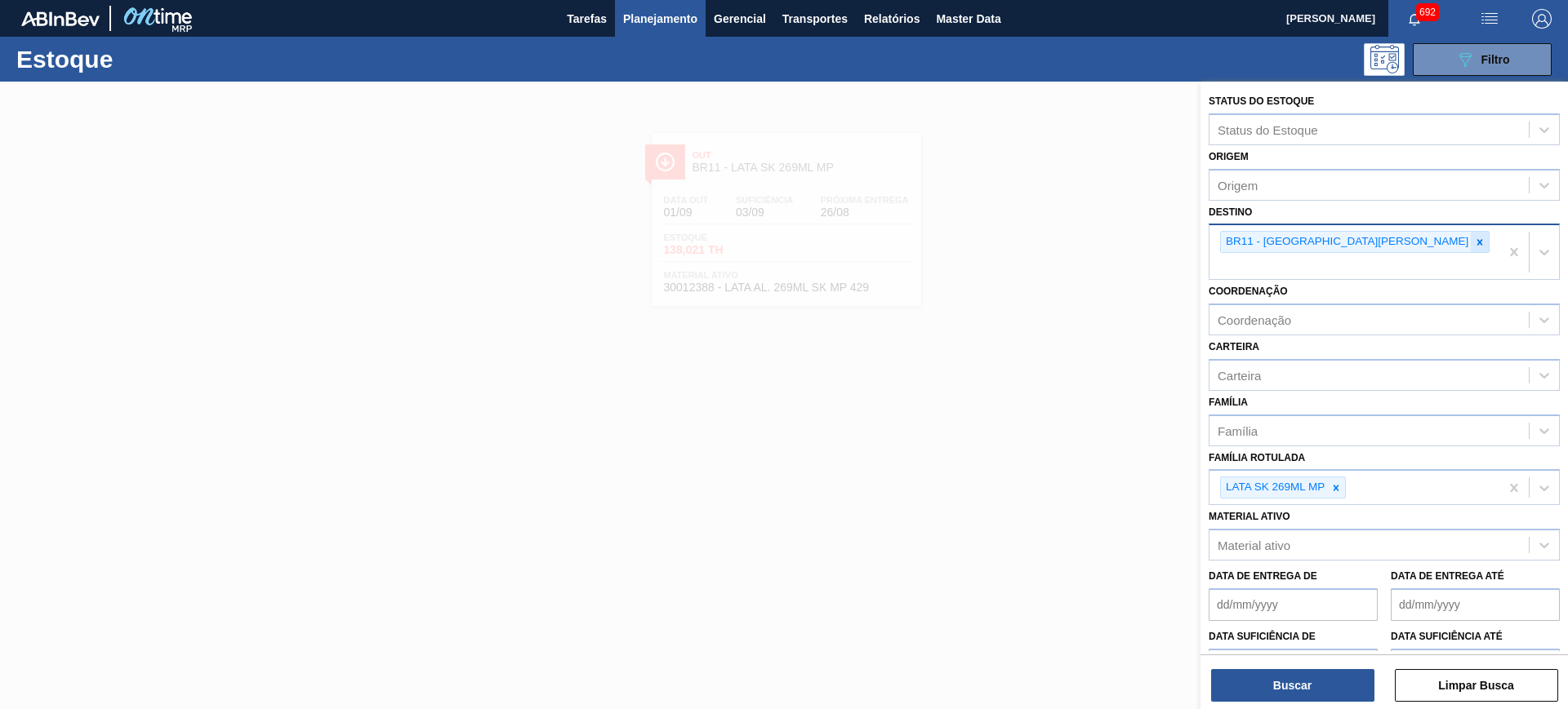
click at [1475, 238] on icon at bounding box center [1480, 241] width 11 height 11
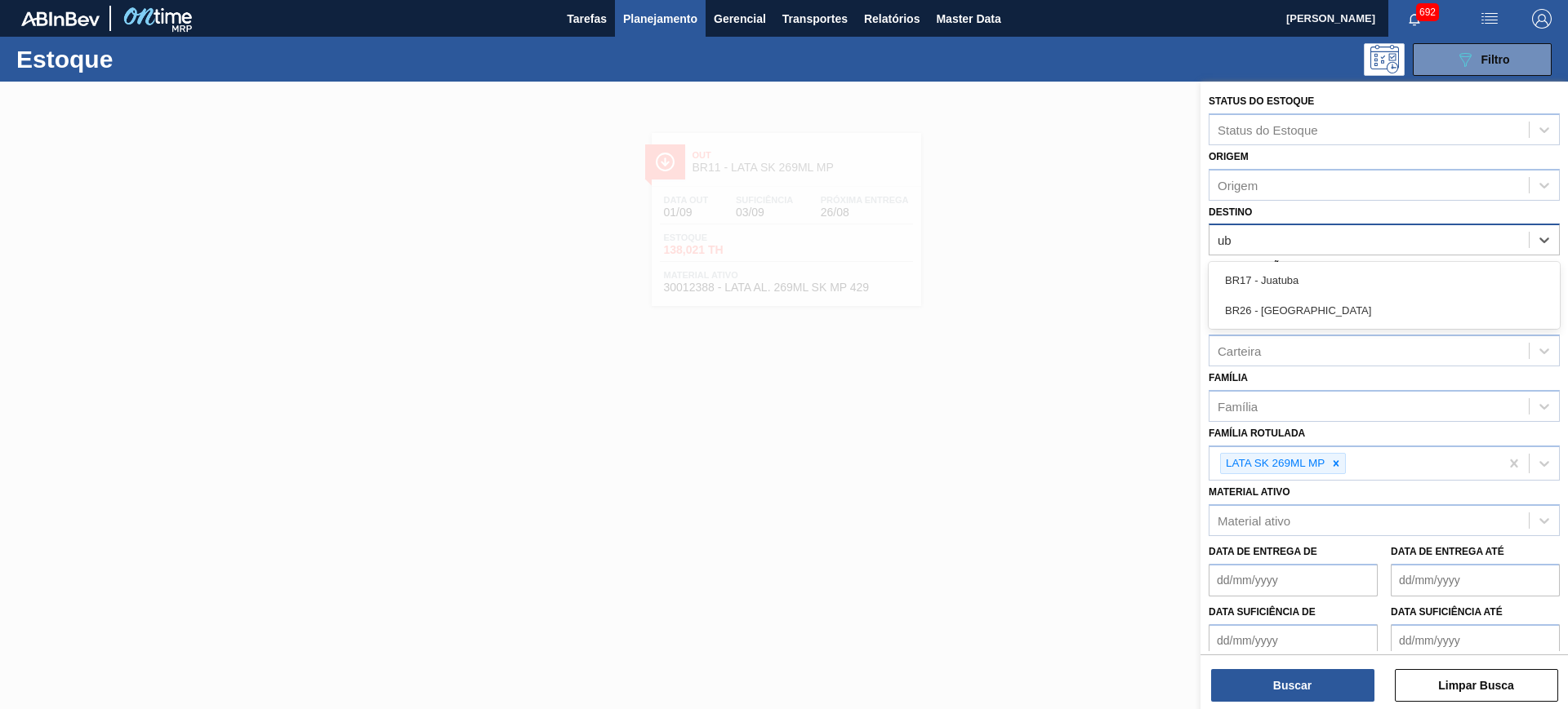
type input "ube"
click at [1293, 262] on div "BR26 - [GEOGRAPHIC_DATA]" at bounding box center [1385, 280] width 351 height 37
drag, startPoint x: 1312, startPoint y: 275, endPoint x: 1320, endPoint y: 292, distance: 18.8
click at [1312, 274] on div "BR26 - [GEOGRAPHIC_DATA]" at bounding box center [1385, 280] width 351 height 30
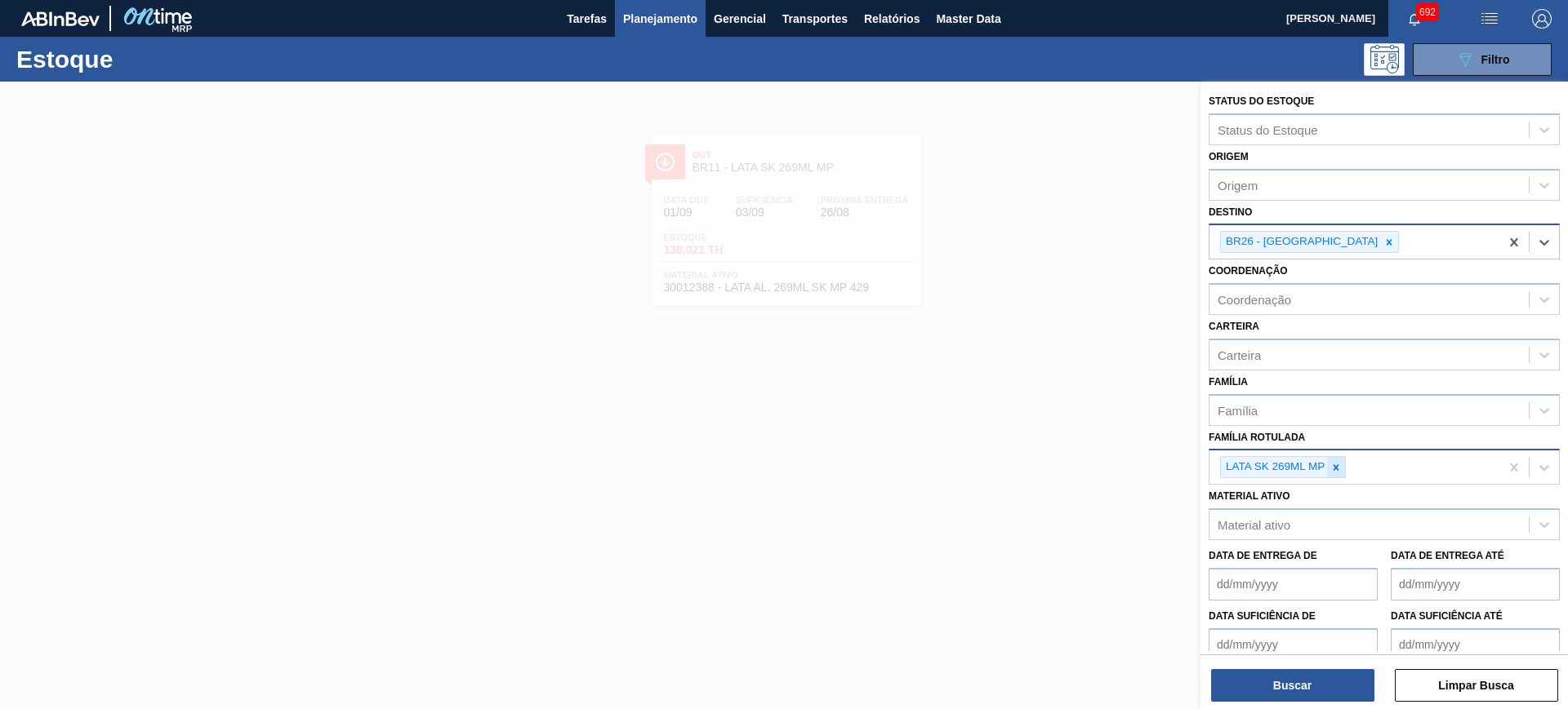
click at [1335, 473] on icon at bounding box center [1336, 468] width 11 height 11
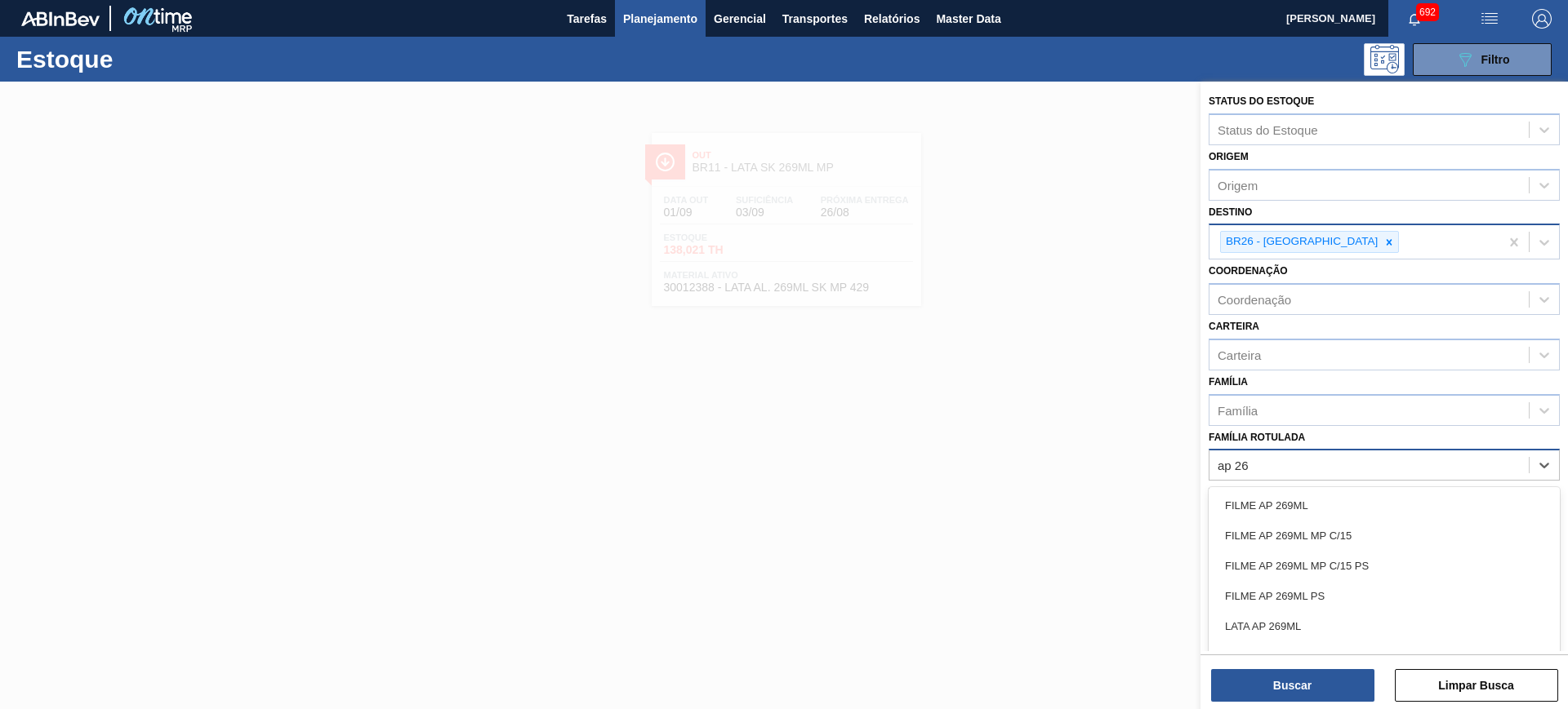
type Rotulada "ap 269"
click at [1298, 622] on div "LATA AP 269ML" at bounding box center [1385, 626] width 351 height 30
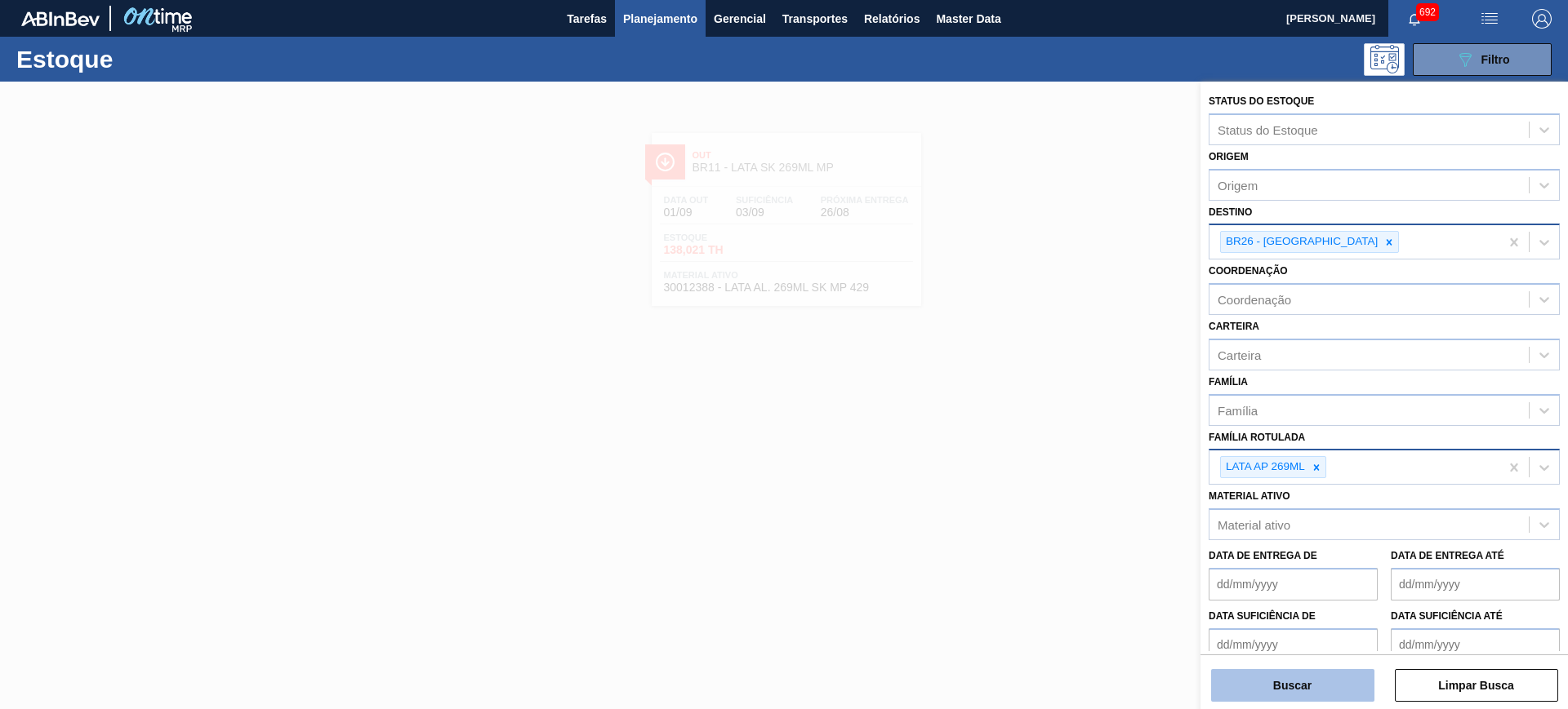
click at [1302, 687] on button "Buscar" at bounding box center [1293, 686] width 164 height 33
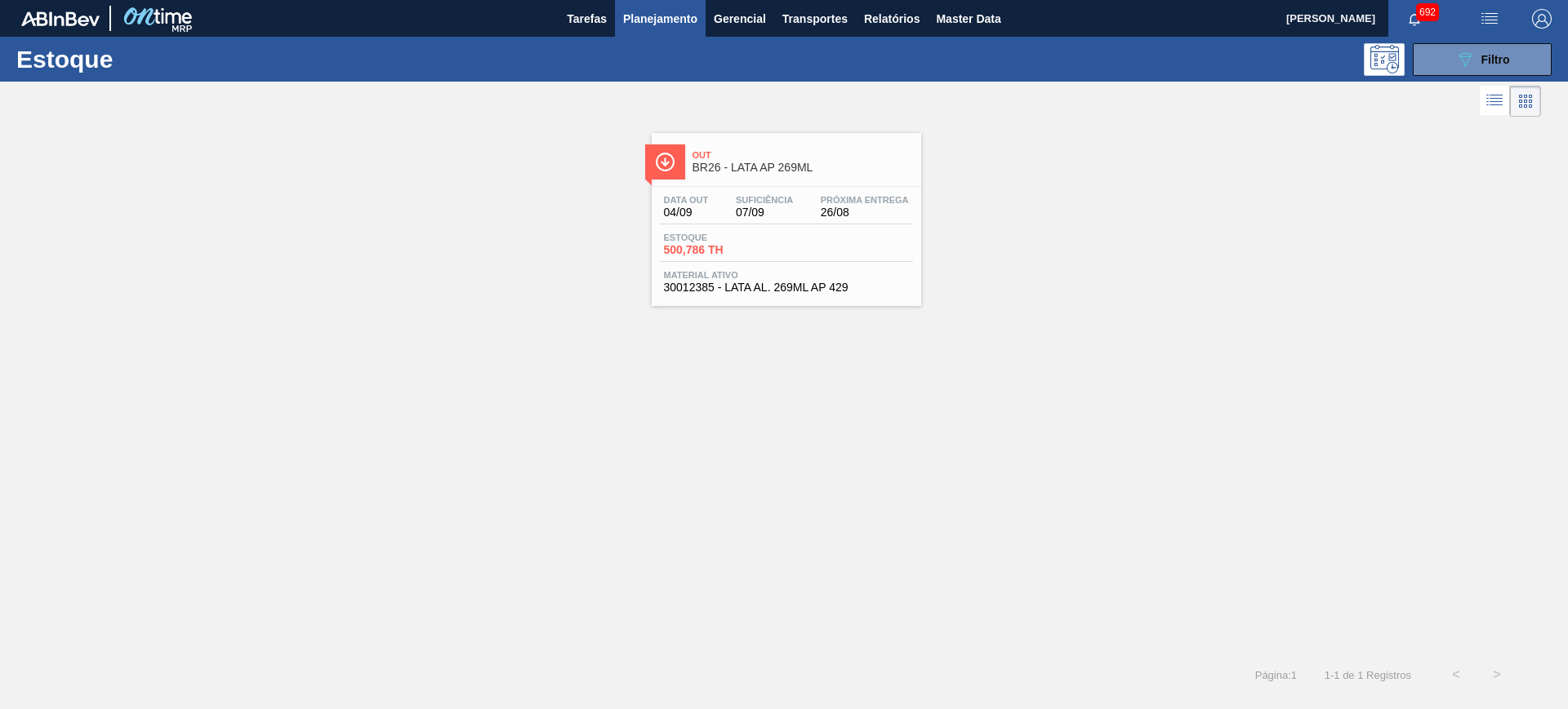
click at [768, 154] on span "Out" at bounding box center [802, 154] width 220 height 9
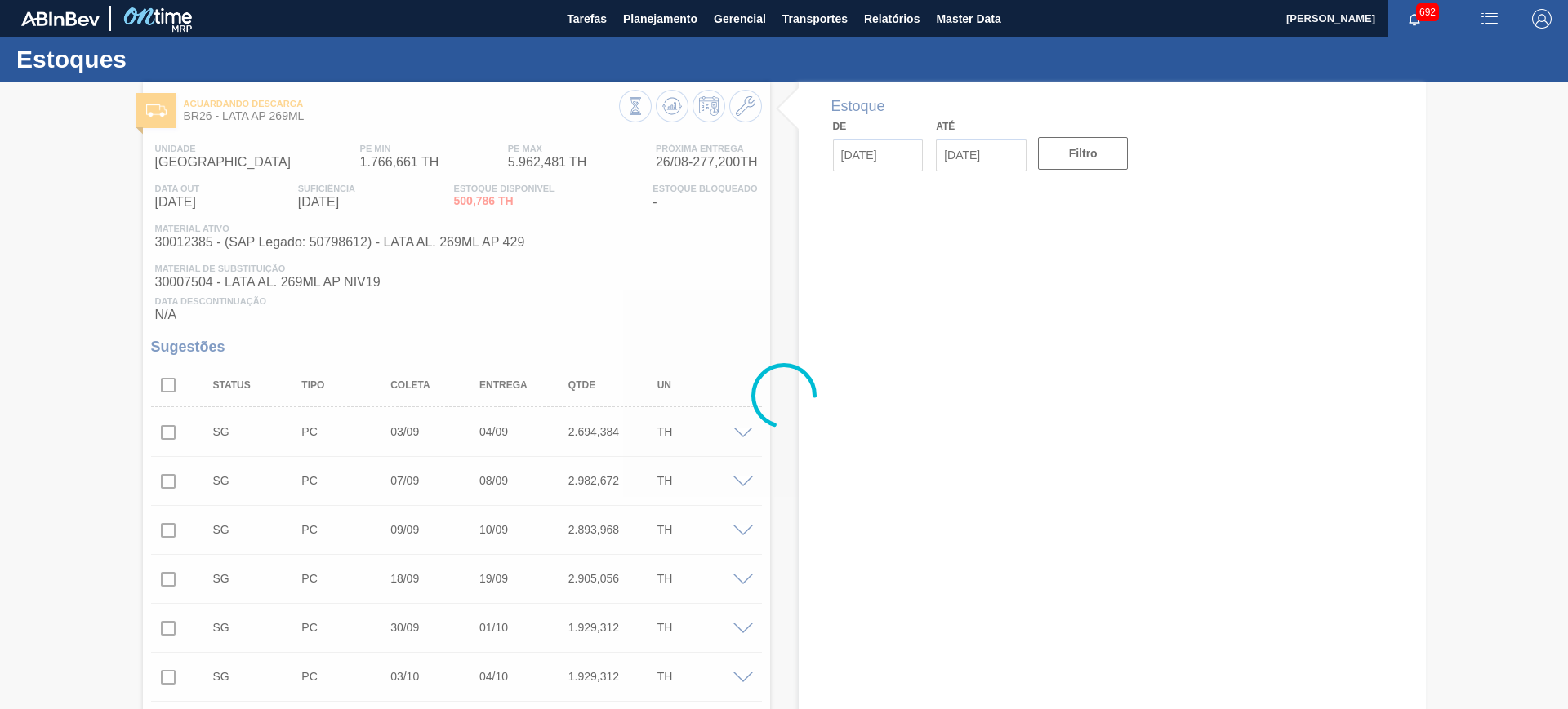
type input "[DATE]"
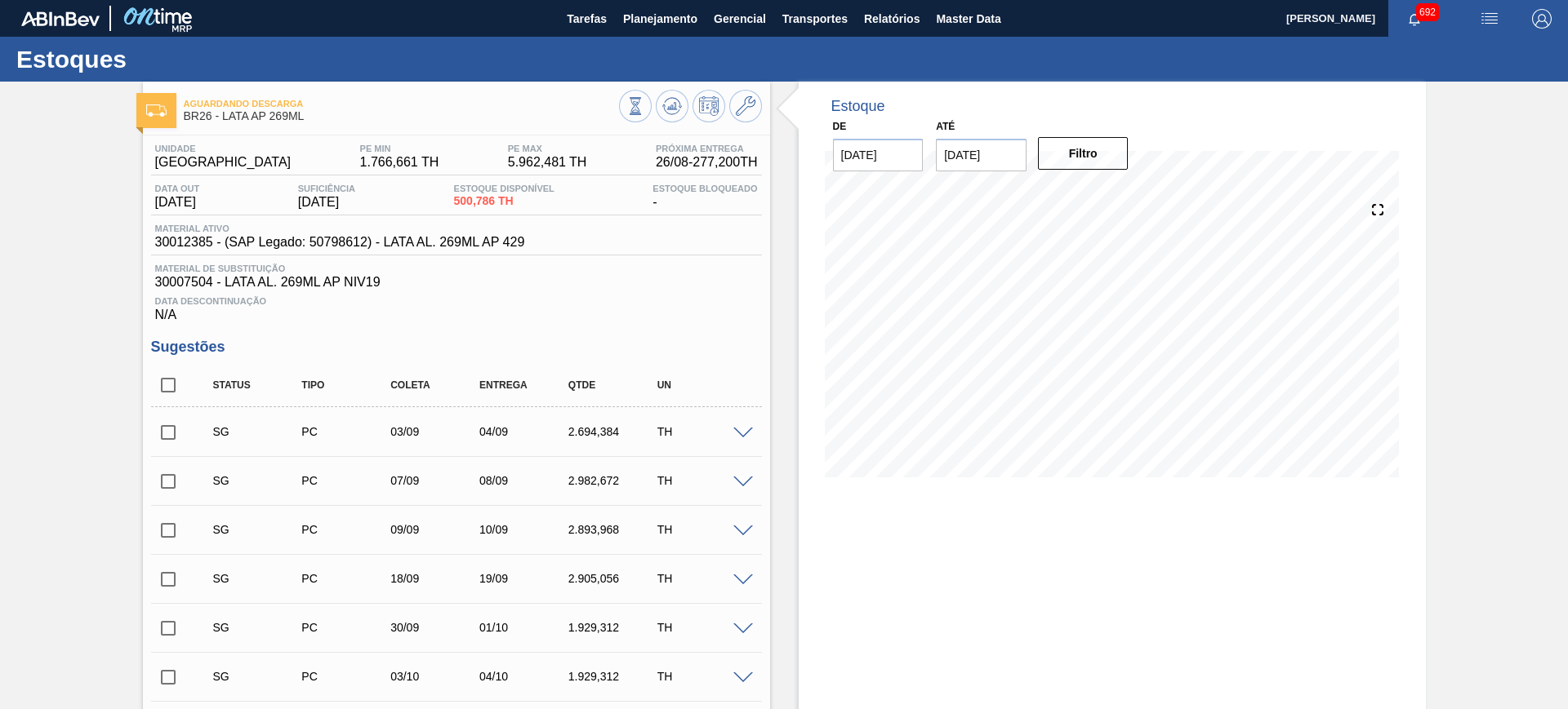
click at [1480, 21] on img "button" at bounding box center [1489, 18] width 20 height 20
click at [1444, 56] on li "Pedido Contingência" at bounding box center [1481, 58] width 149 height 29
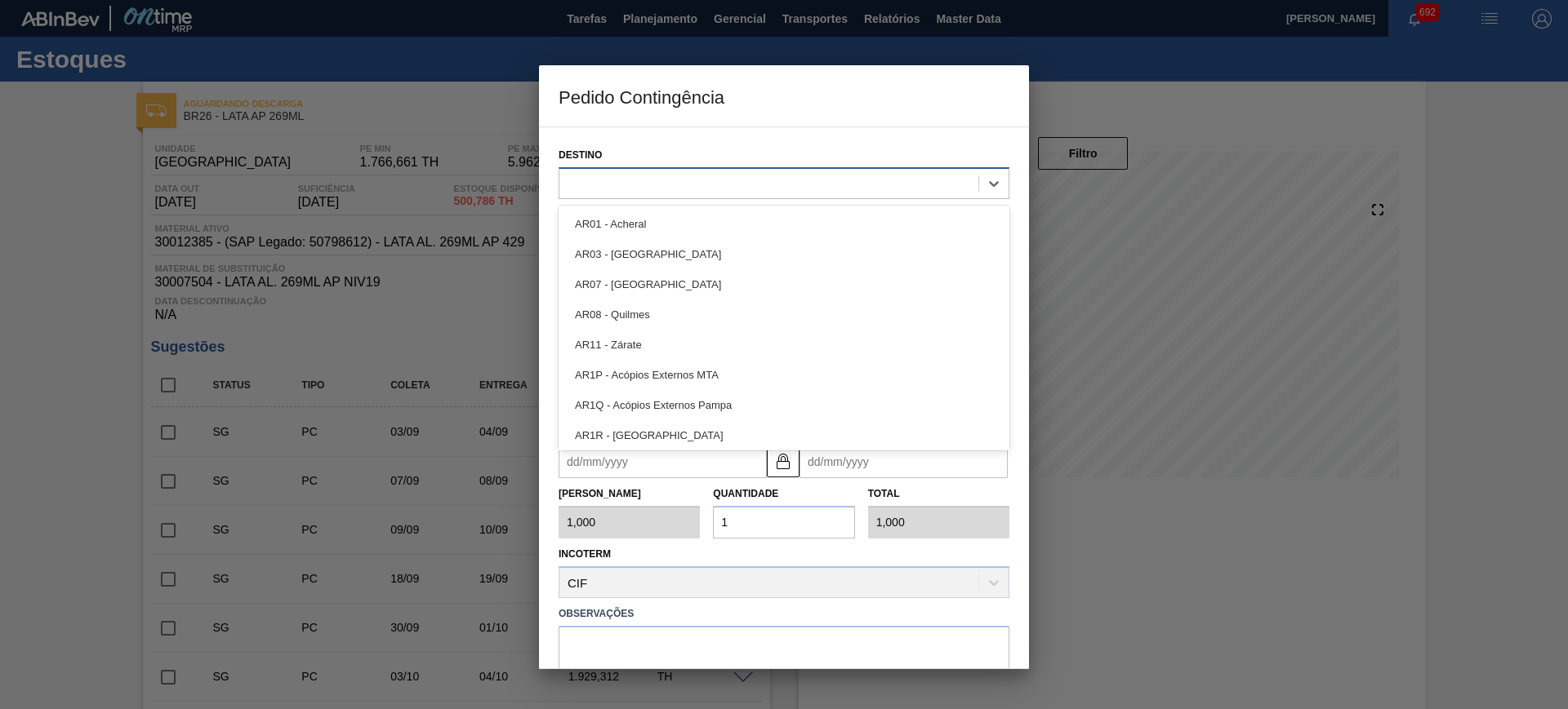
click at [652, 182] on div at bounding box center [769, 183] width 419 height 24
type input "ube"
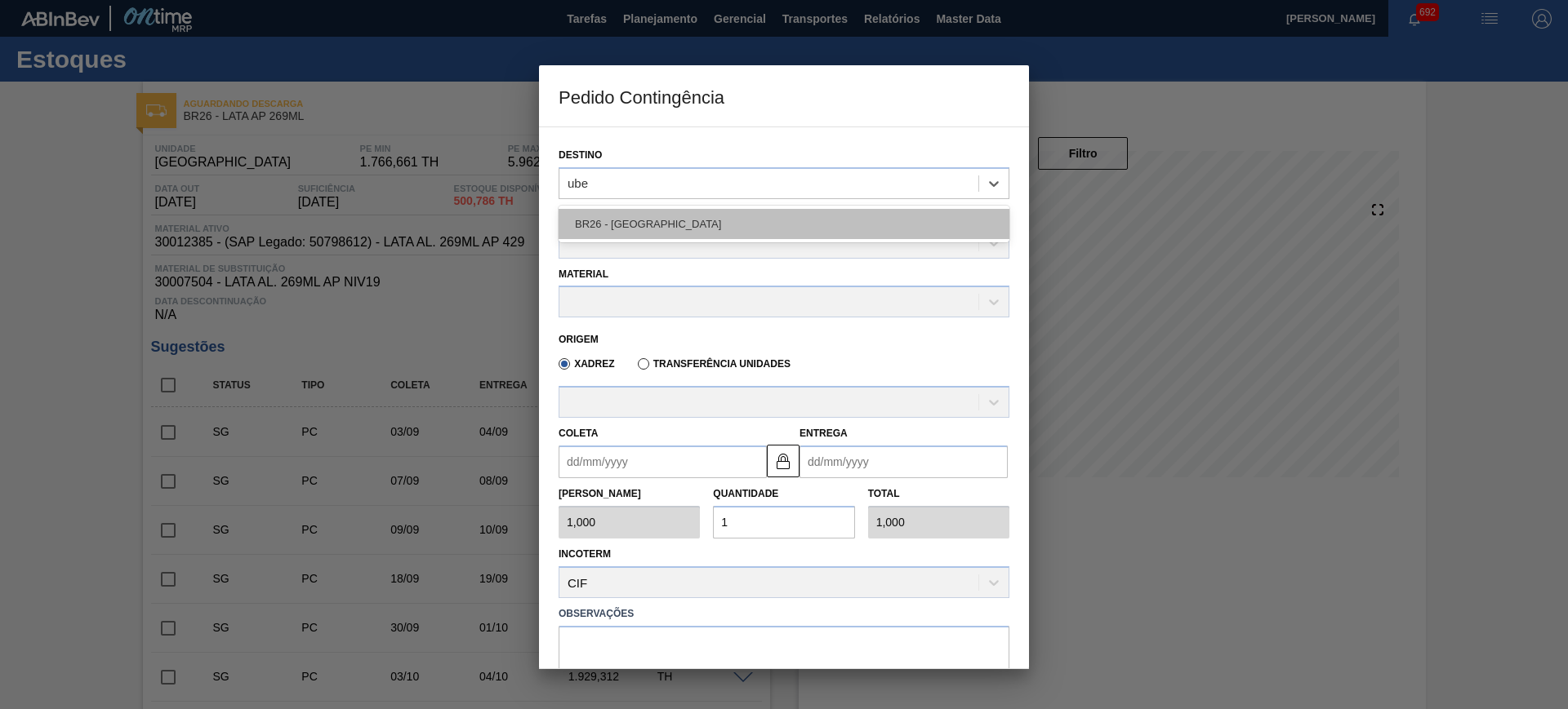
click at [659, 210] on div "BR26 - [GEOGRAPHIC_DATA]" at bounding box center [784, 223] width 451 height 30
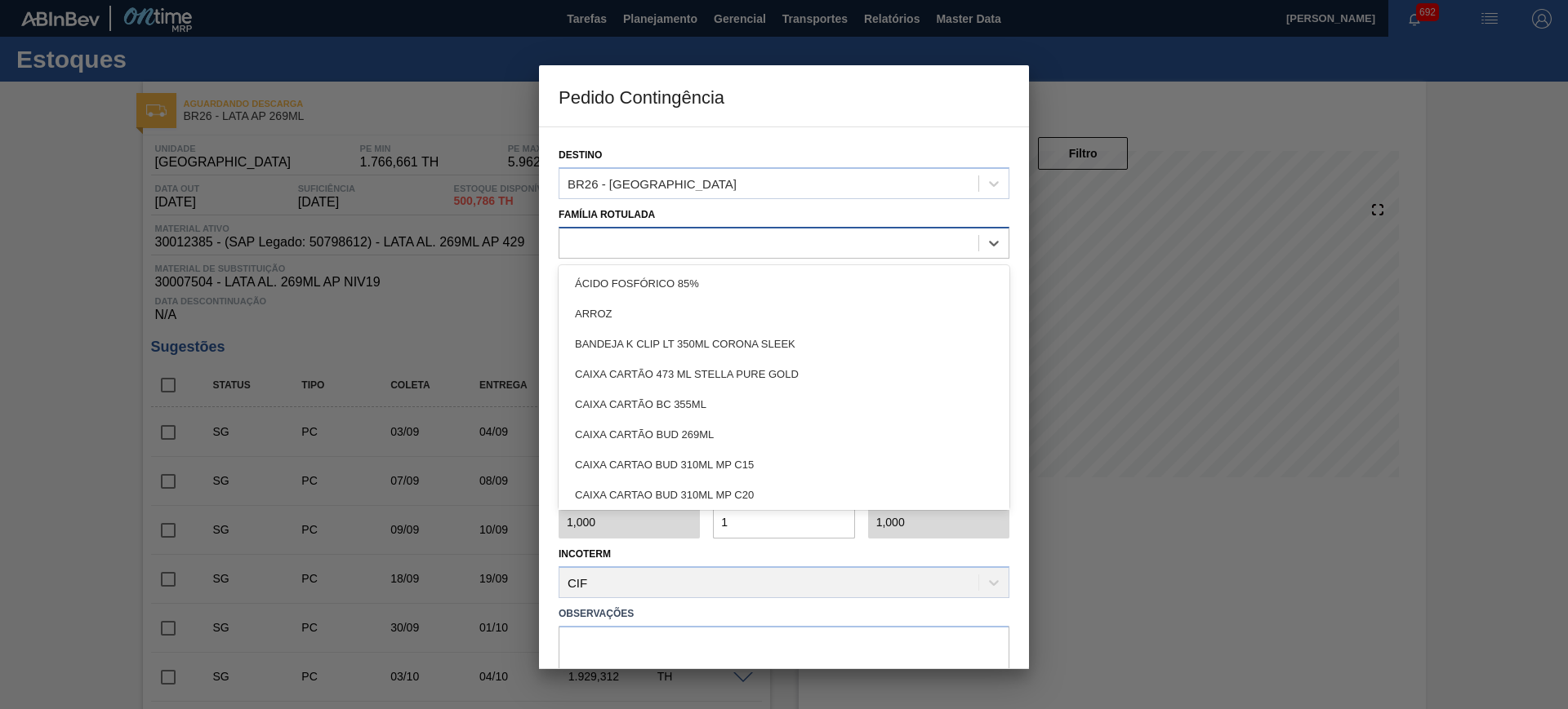
click at [643, 238] on div at bounding box center [769, 243] width 419 height 24
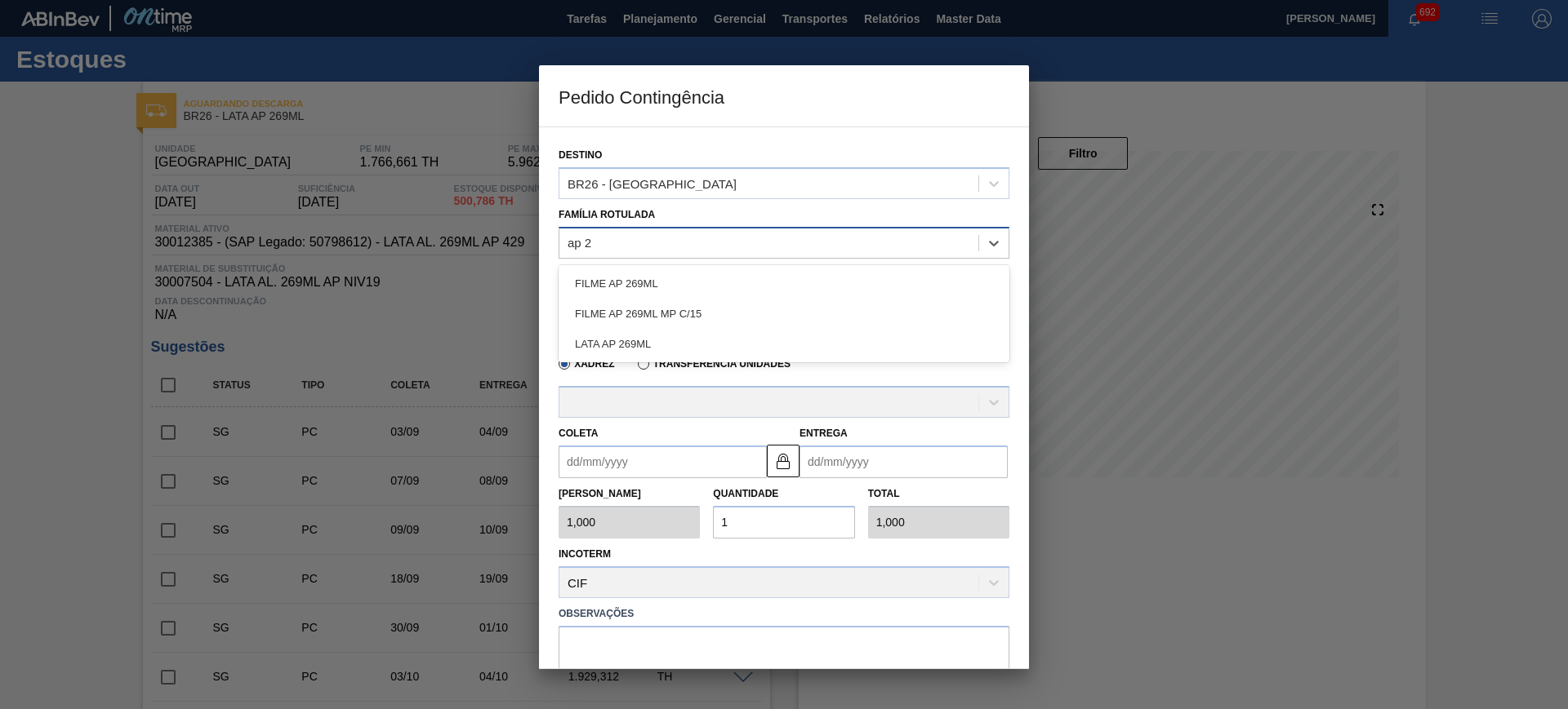
type Rotulada "ap 26"
click at [641, 349] on div "LATA AP 269ML" at bounding box center [784, 343] width 451 height 30
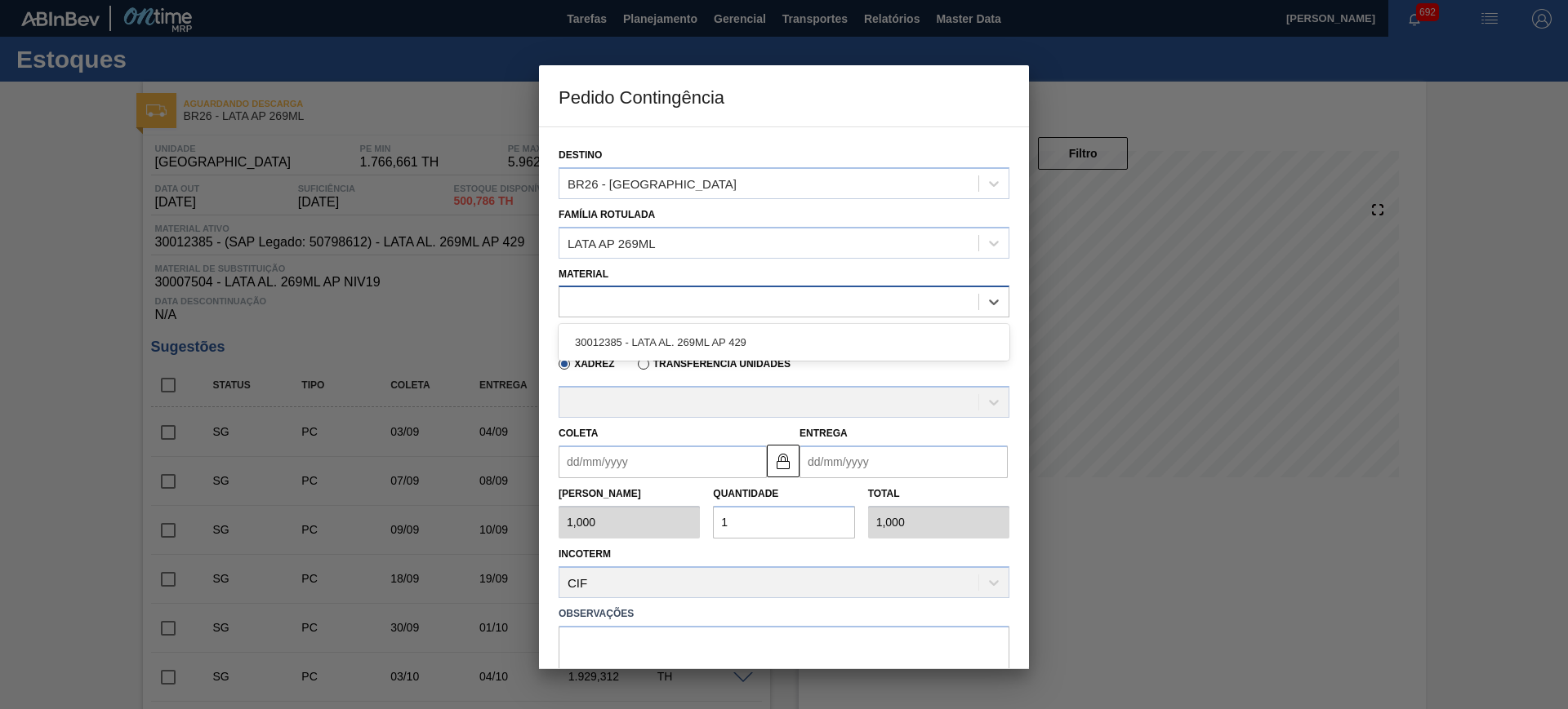
click at [629, 304] on div at bounding box center [769, 302] width 419 height 24
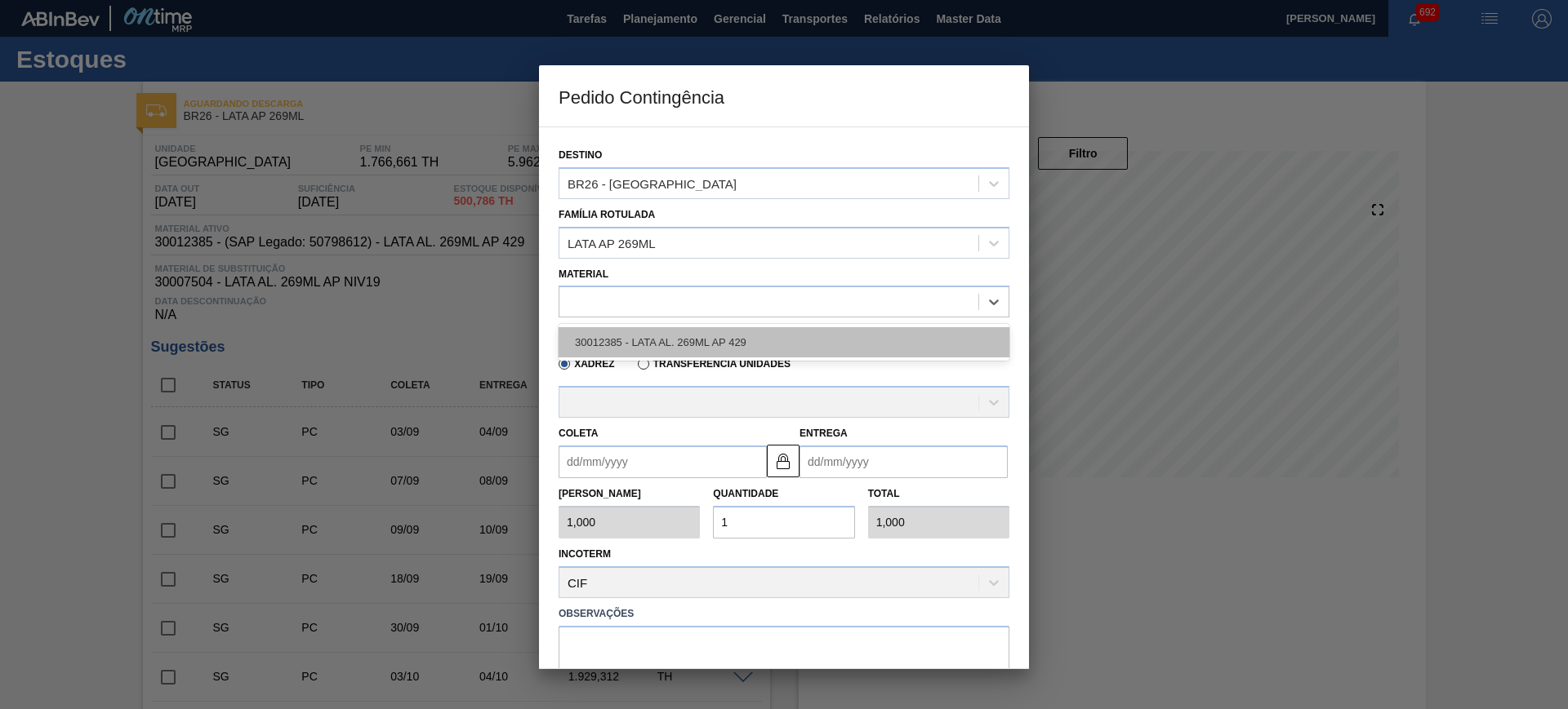
click at [644, 343] on div "30012385 - LATA AL. 269ML AP 429" at bounding box center [784, 342] width 451 height 30
type input "11,088"
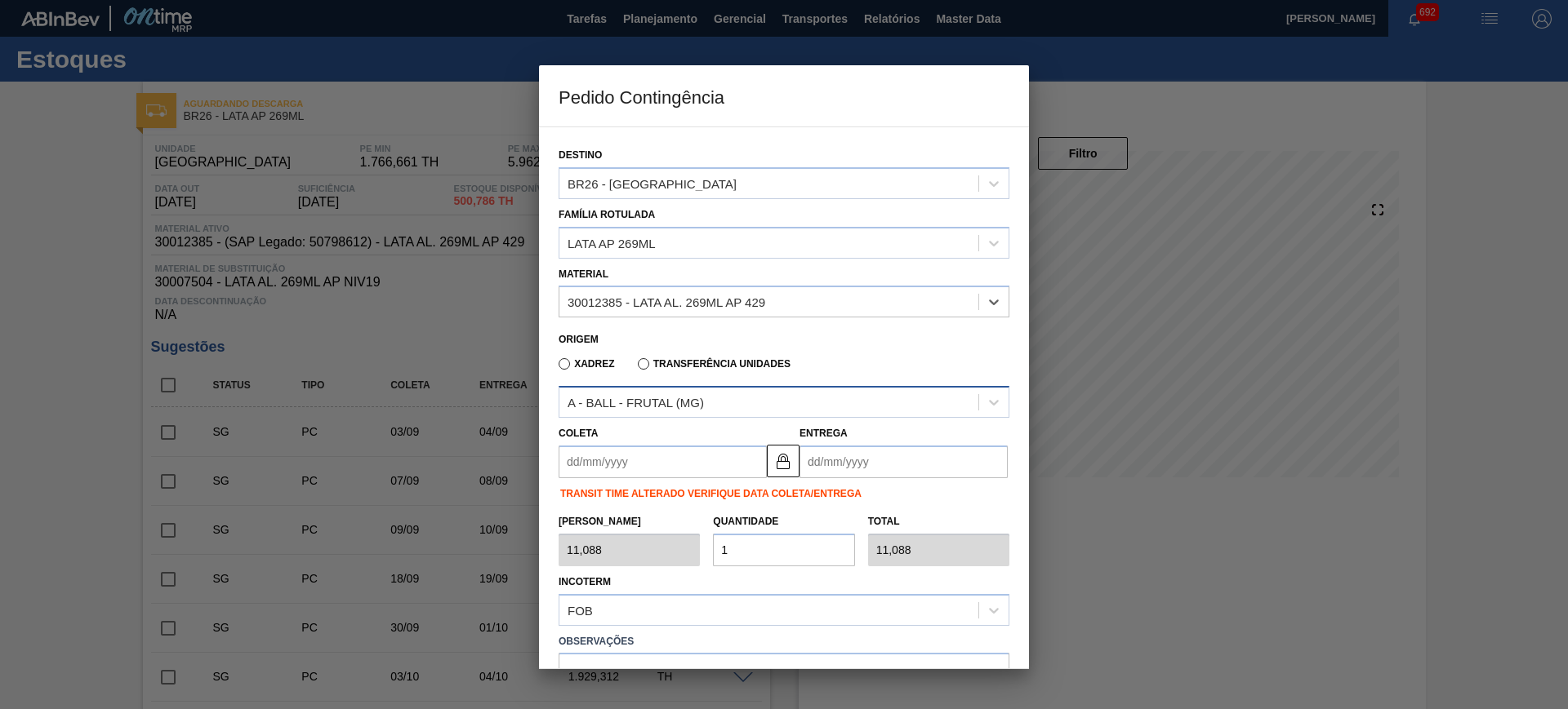
click at [669, 411] on div "A - BALL - FRUTAL (MG)" at bounding box center [769, 403] width 419 height 24
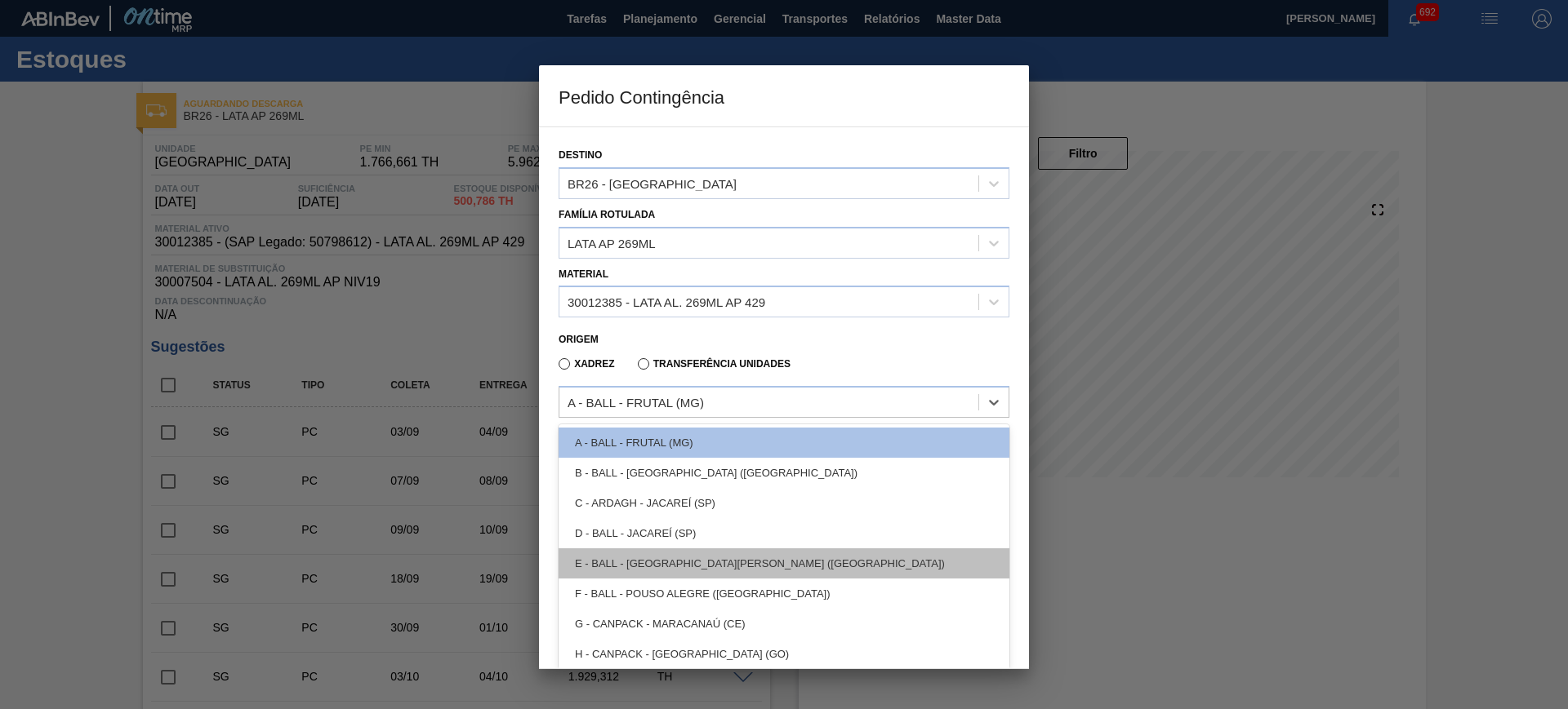
scroll to position [3, 0]
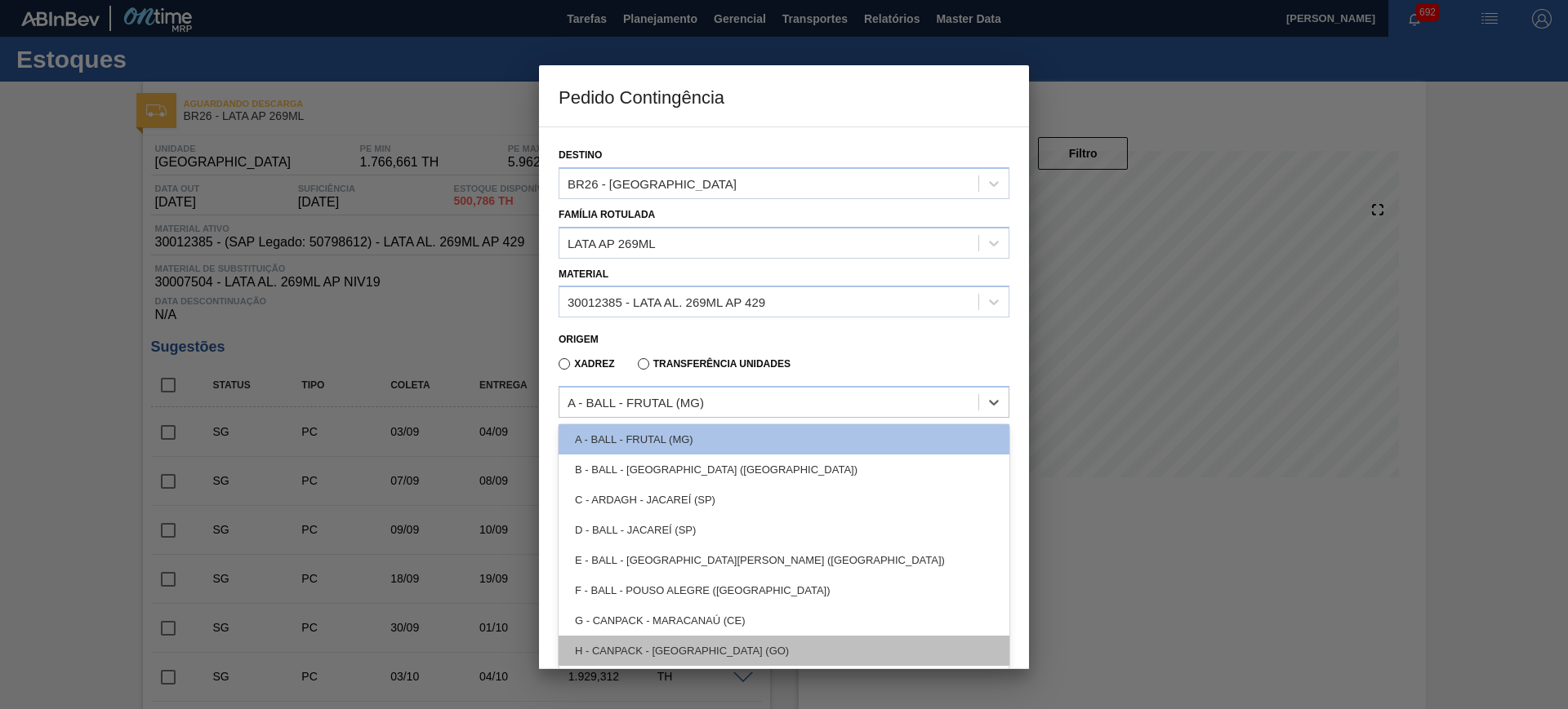
click at [706, 660] on div "H - CANPACK - ITUMBIARA (GO)" at bounding box center [784, 651] width 451 height 30
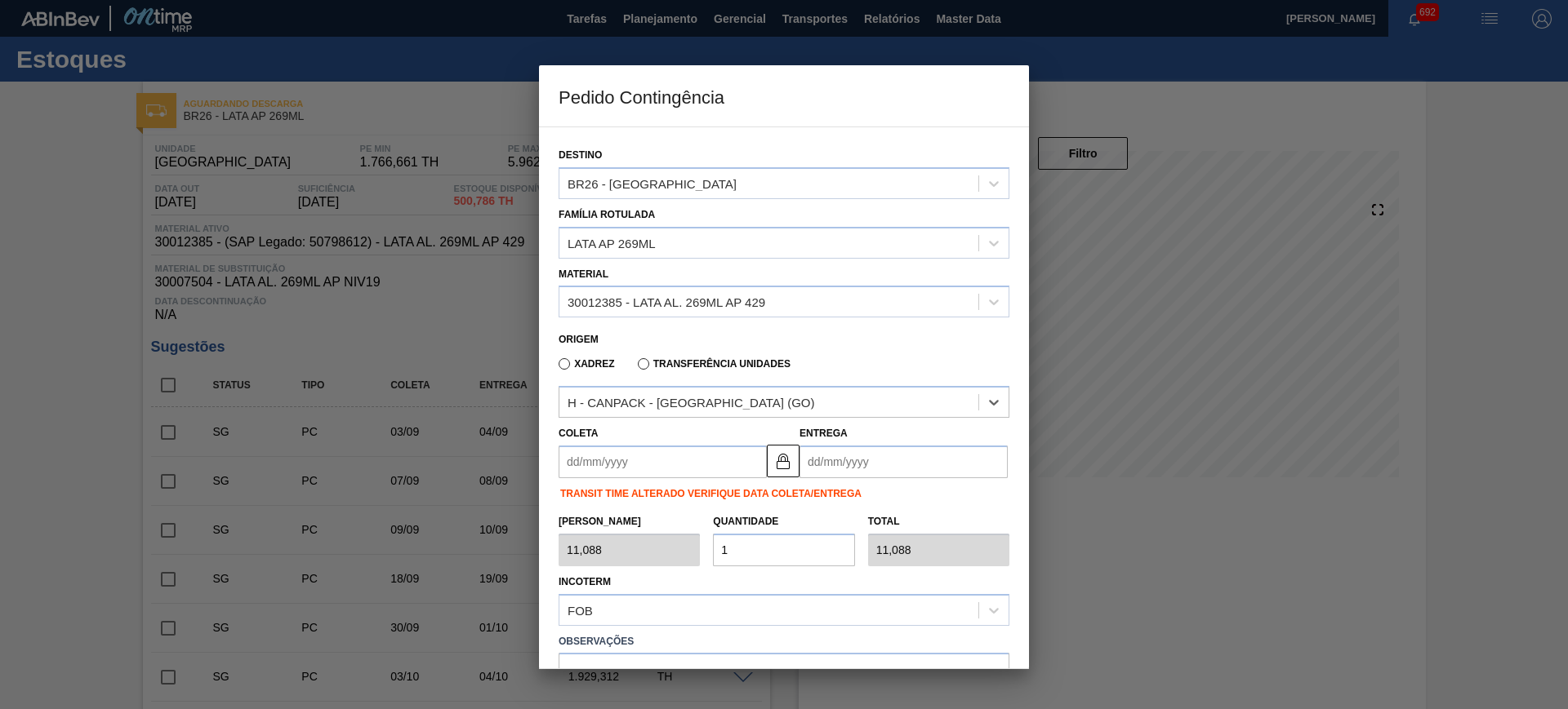
click at [697, 476] on input "Coleta" at bounding box center [662, 462] width 208 height 33
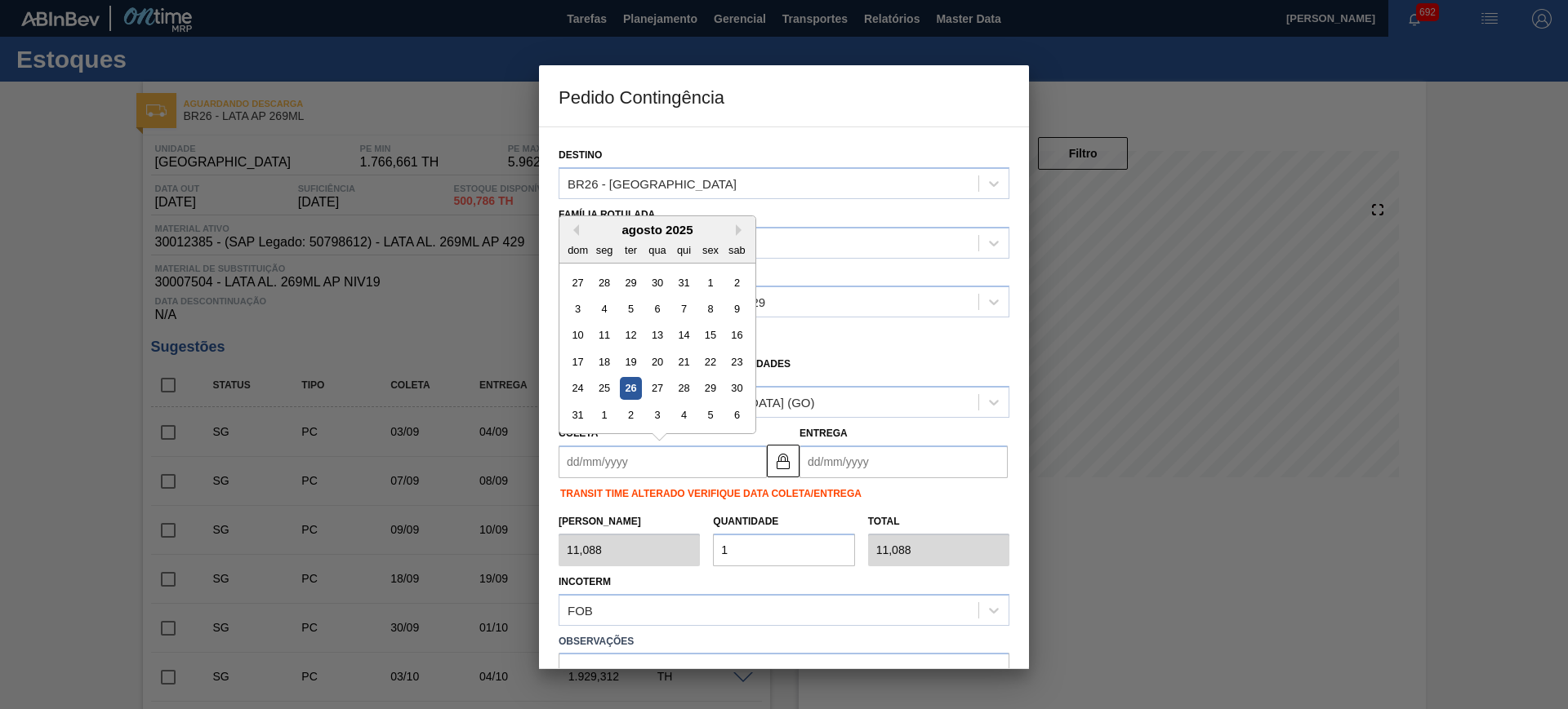
click at [620, 385] on div "26" at bounding box center [631, 389] width 22 height 22
type input "[DATE]"
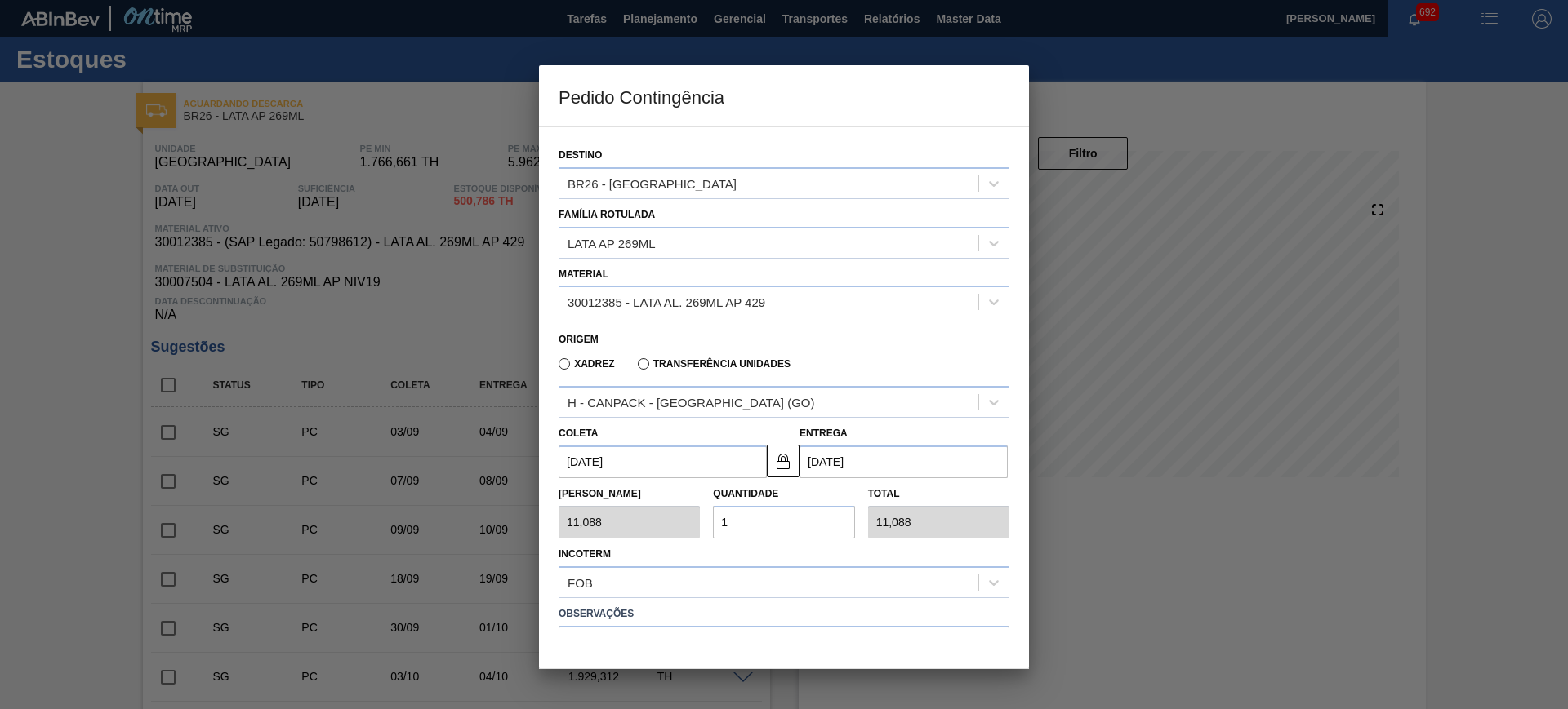
click at [679, 522] on div "Tam Lote 11,088 Quantidade 1 Total 11,088" at bounding box center [784, 509] width 464 height 61
type input "2"
type input "22,176"
type input "25"
type input "277,200"
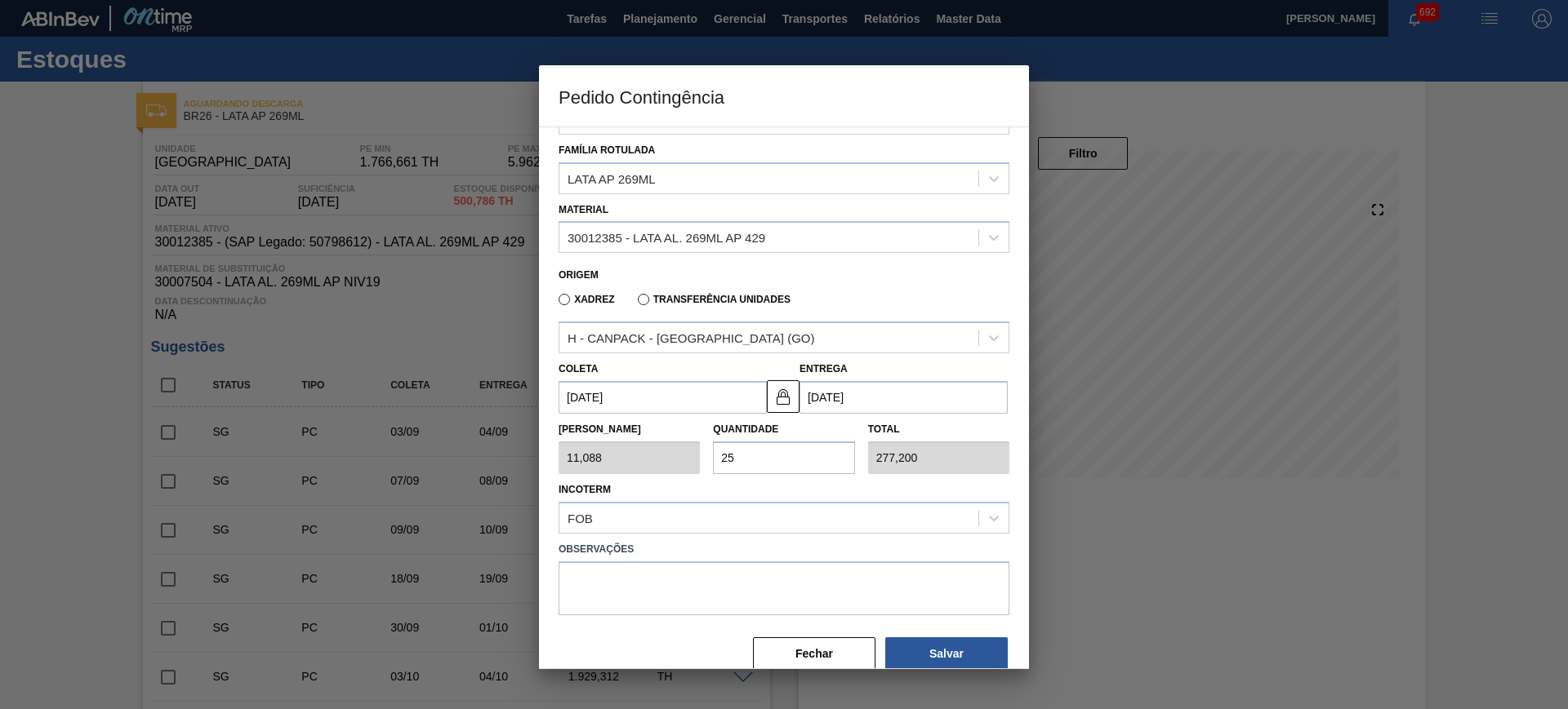
scroll to position [92, 0]
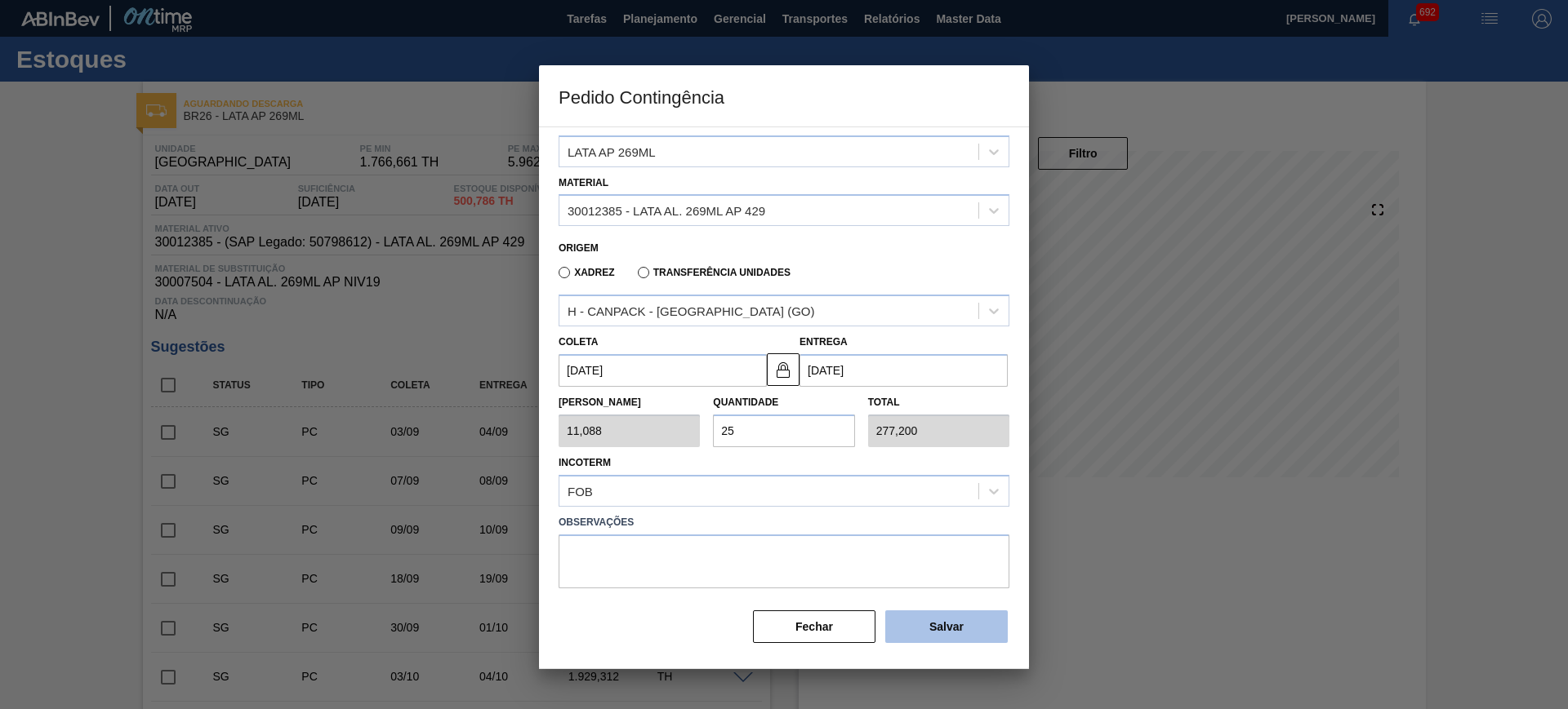
click at [914, 624] on button "Salvar" at bounding box center [946, 627] width 123 height 33
type input "1,000"
type input "1"
type input "1,000"
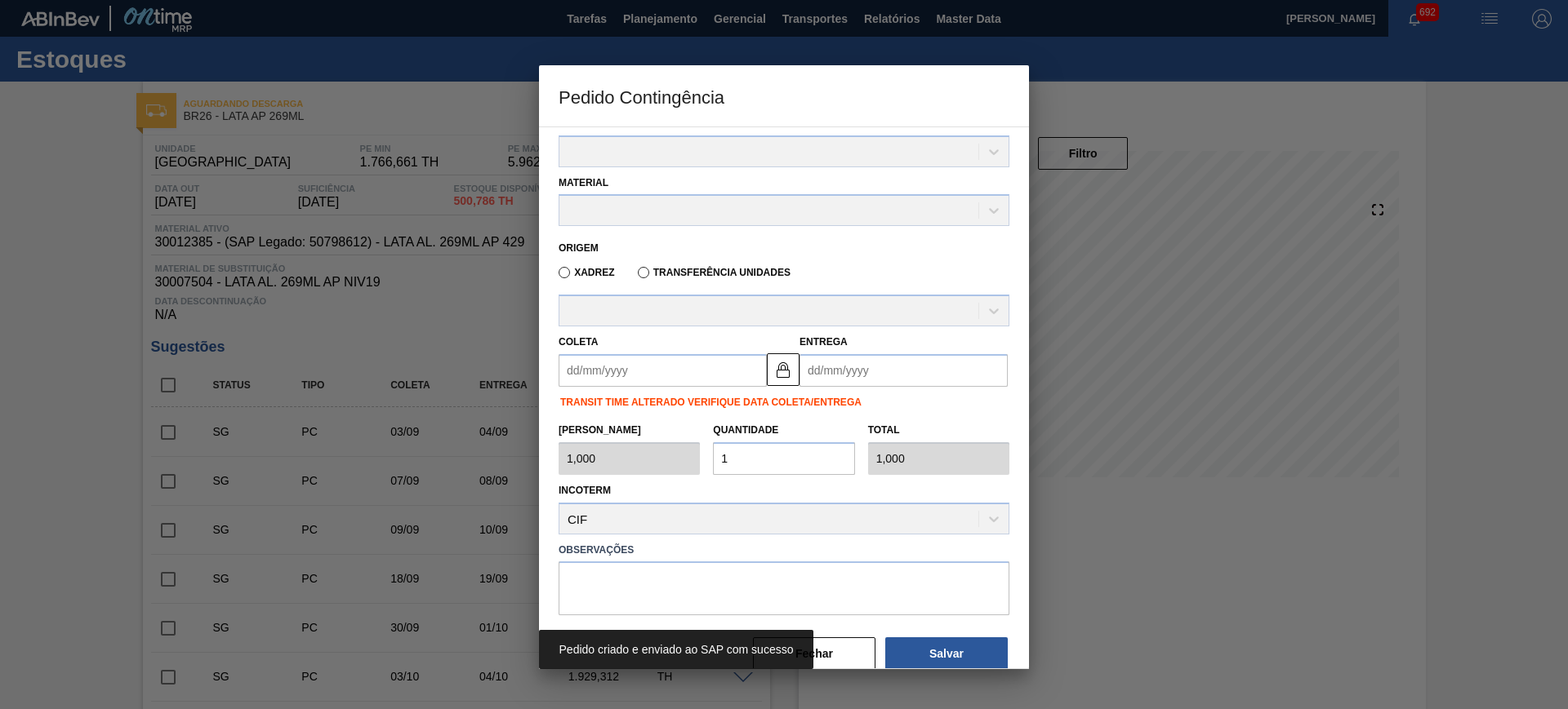
click at [954, 549] on label "Observações" at bounding box center [784, 551] width 451 height 24
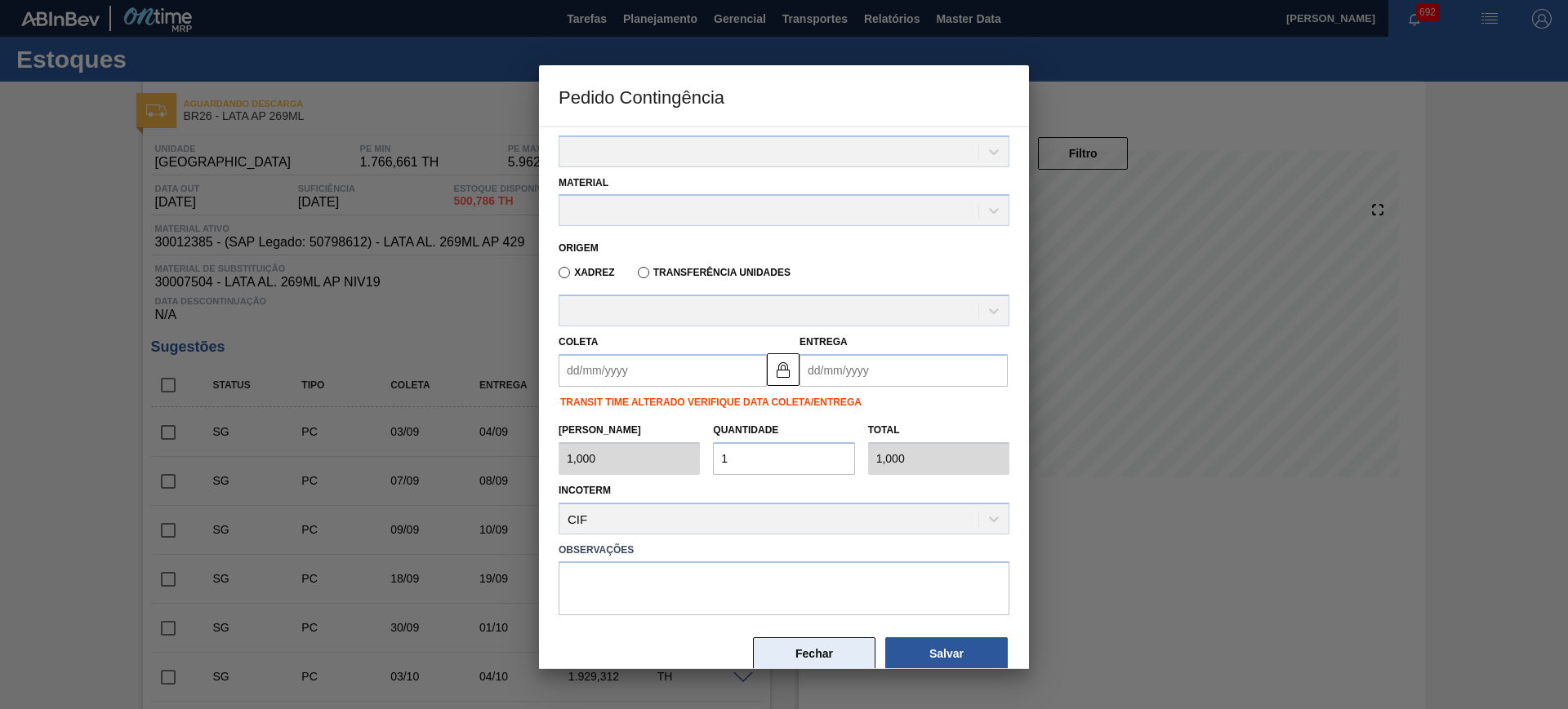
click at [842, 658] on button "Fechar" at bounding box center [814, 654] width 123 height 33
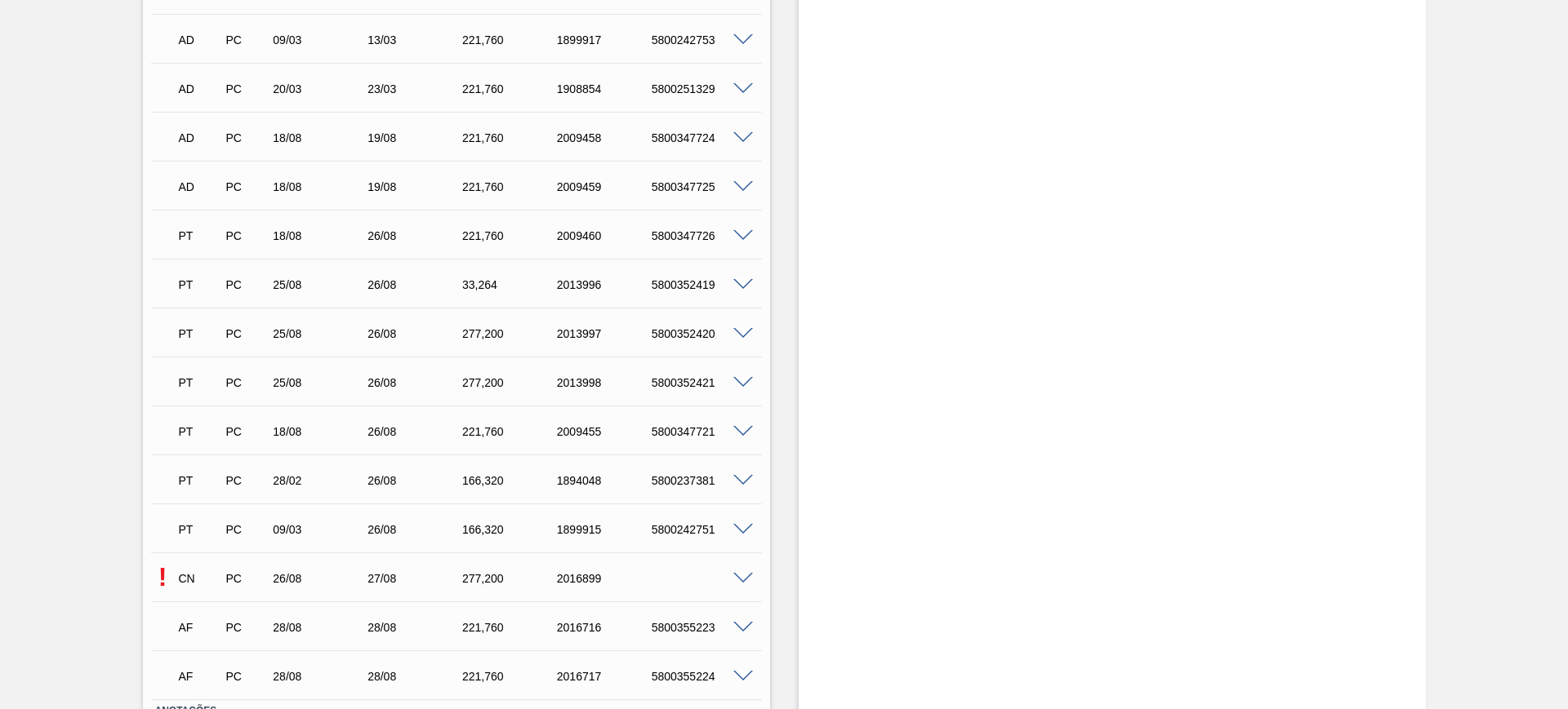
scroll to position [4147, 0]
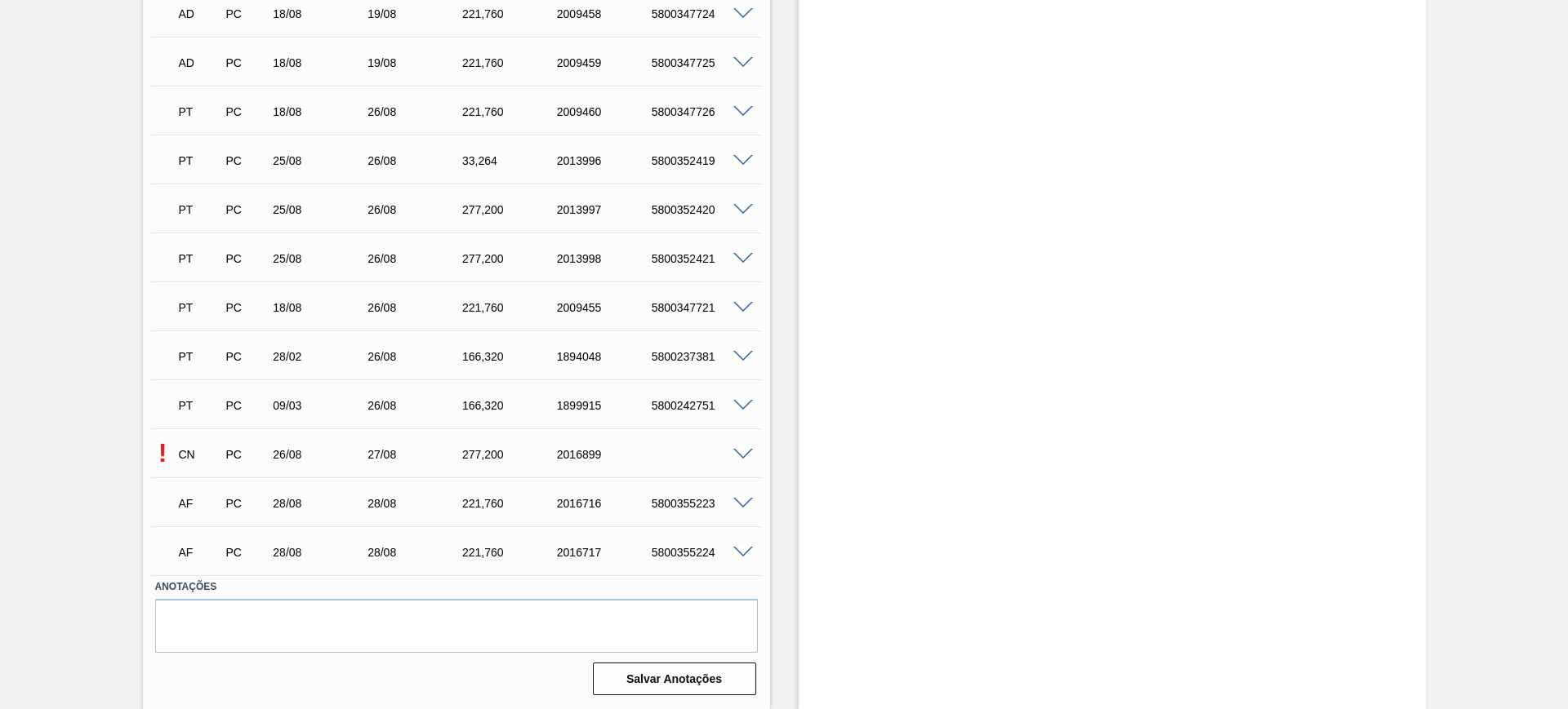
click at [745, 458] on span at bounding box center [743, 455] width 20 height 12
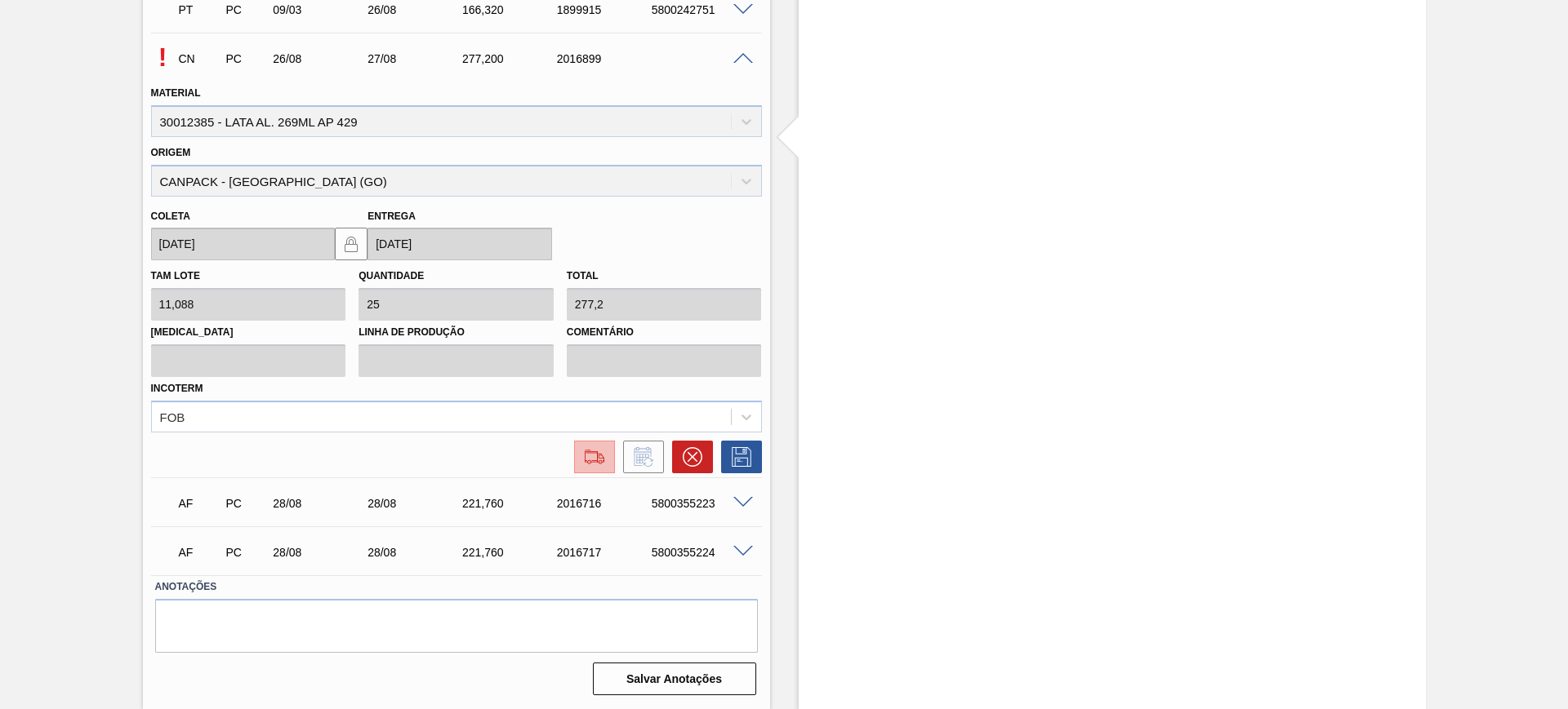
click at [582, 457] on img at bounding box center [595, 456] width 27 height 20
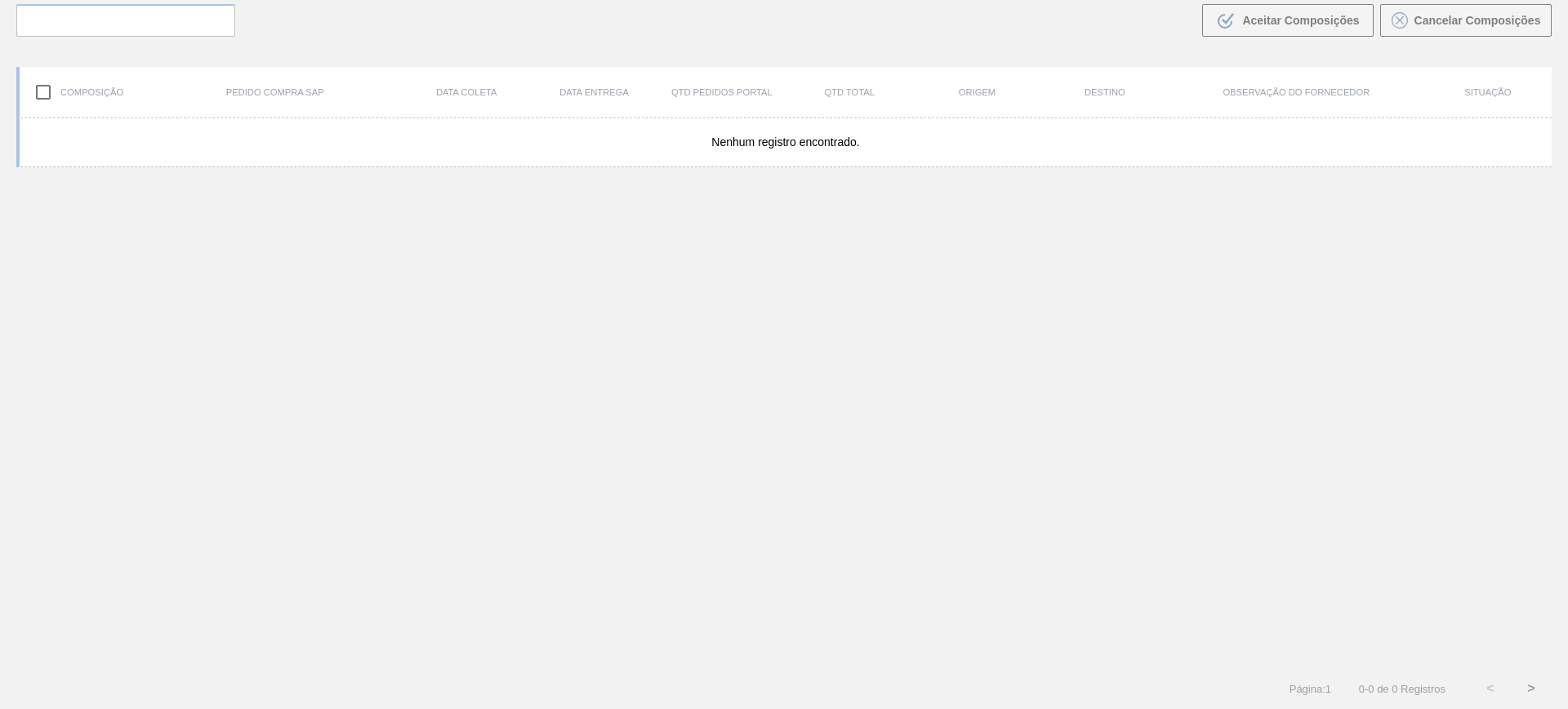
scroll to position [117, 0]
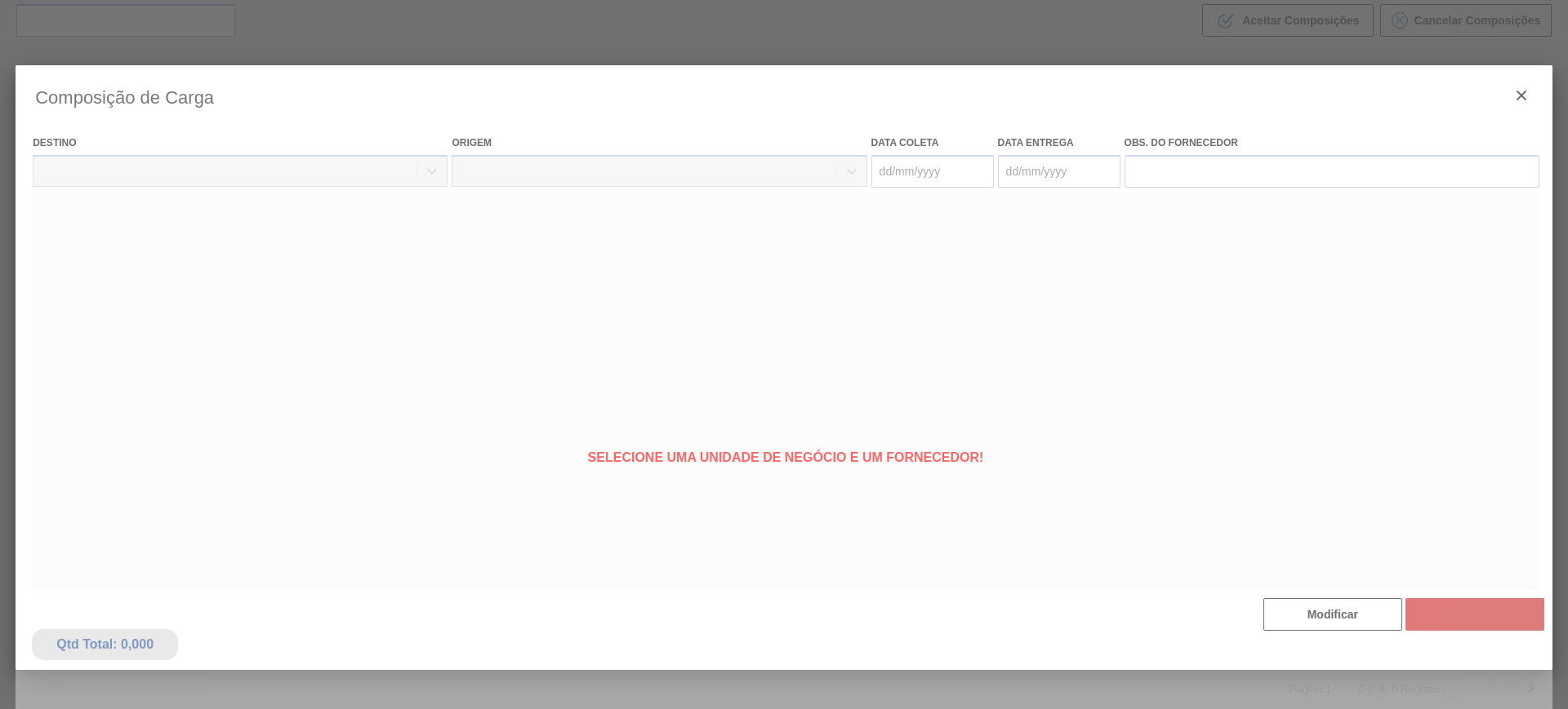
type coleta "[DATE]"
type entrega "[DATE]"
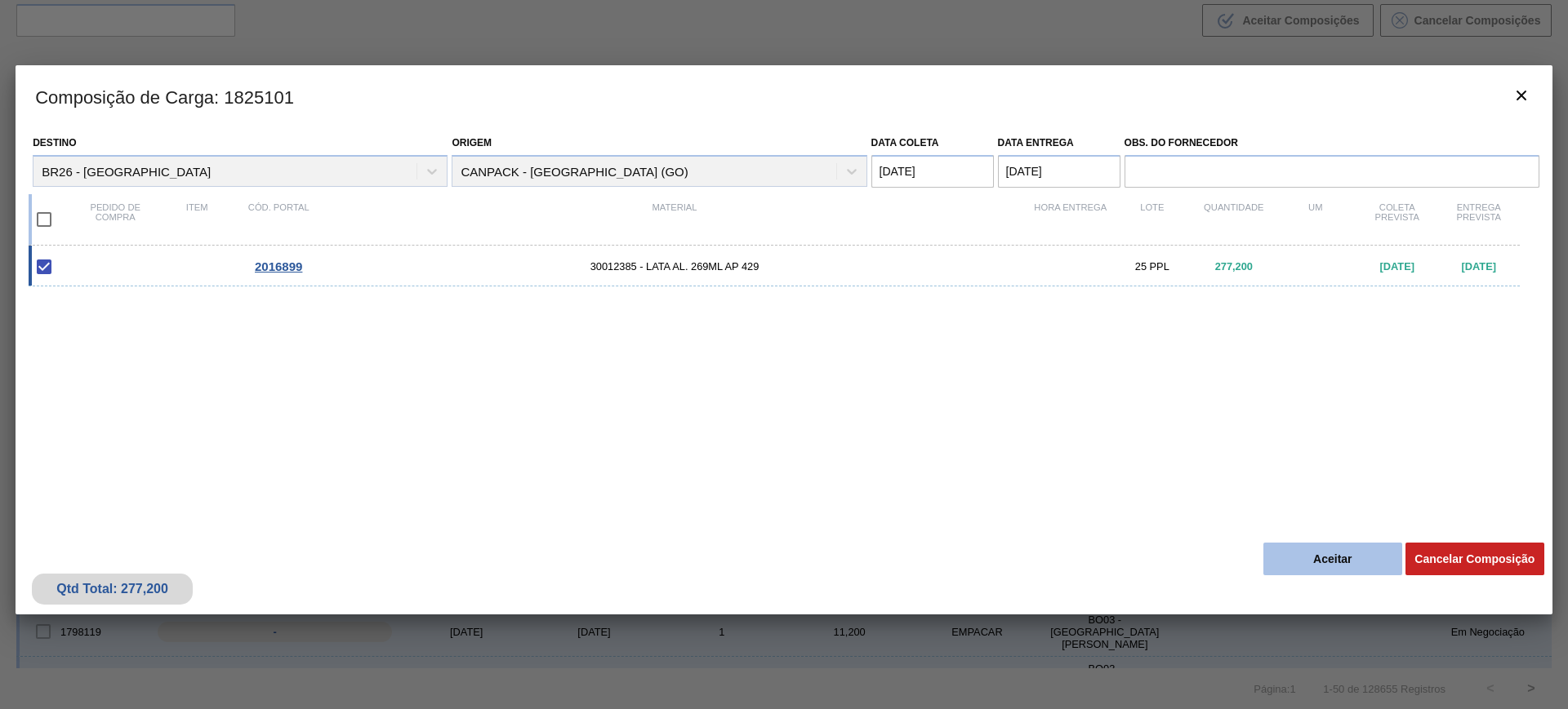
click at [1315, 571] on button "Aceitar" at bounding box center [1333, 559] width 139 height 33
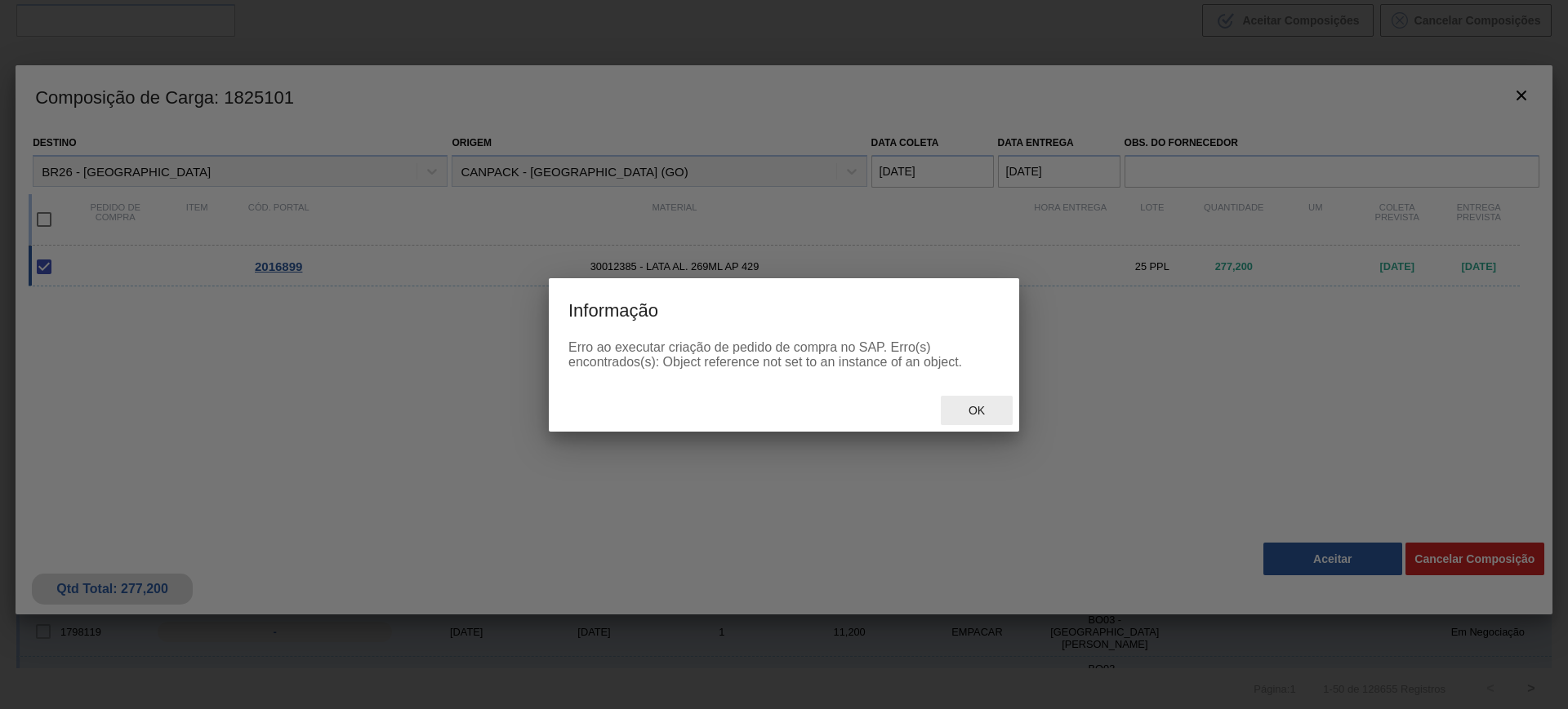
click at [975, 400] on div "Ok" at bounding box center [977, 410] width 72 height 30
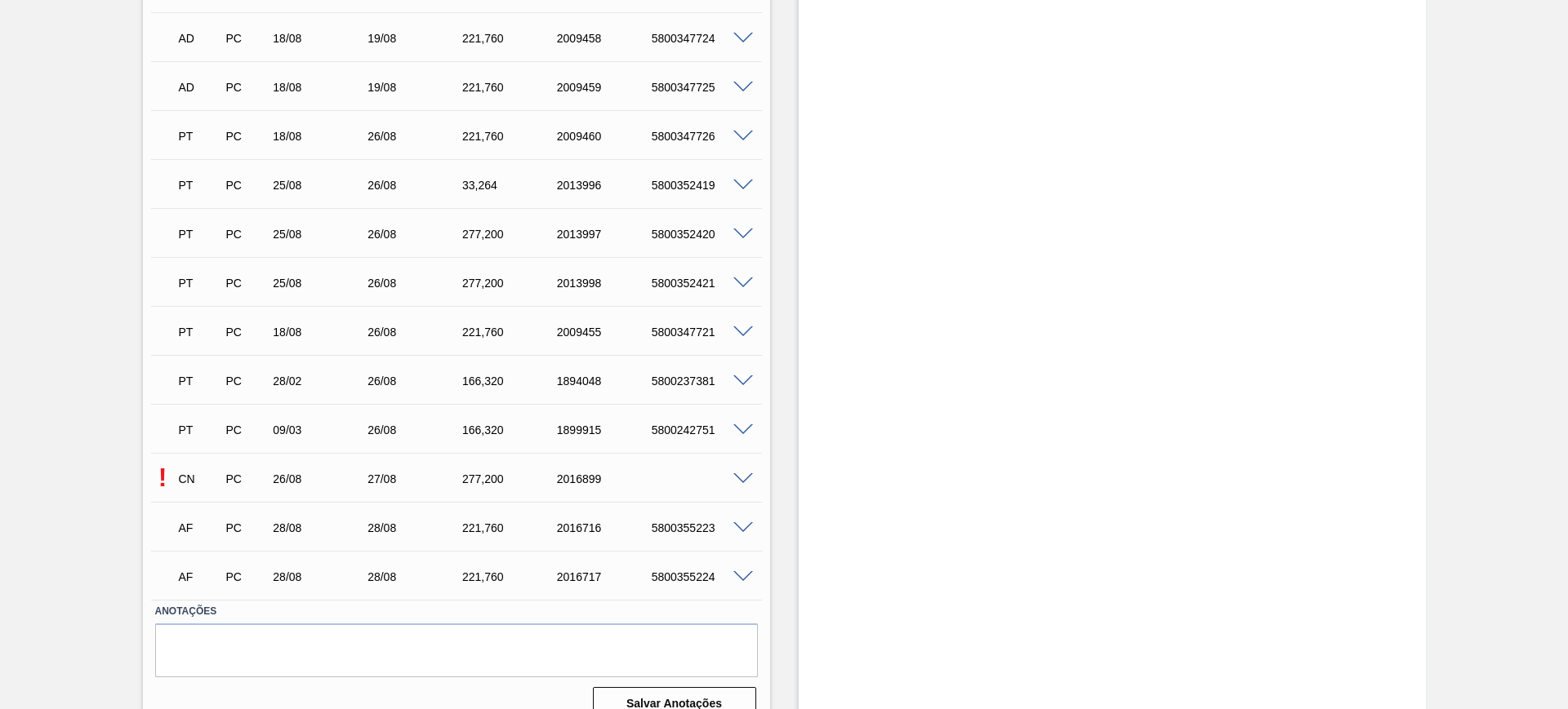
scroll to position [4196, 0]
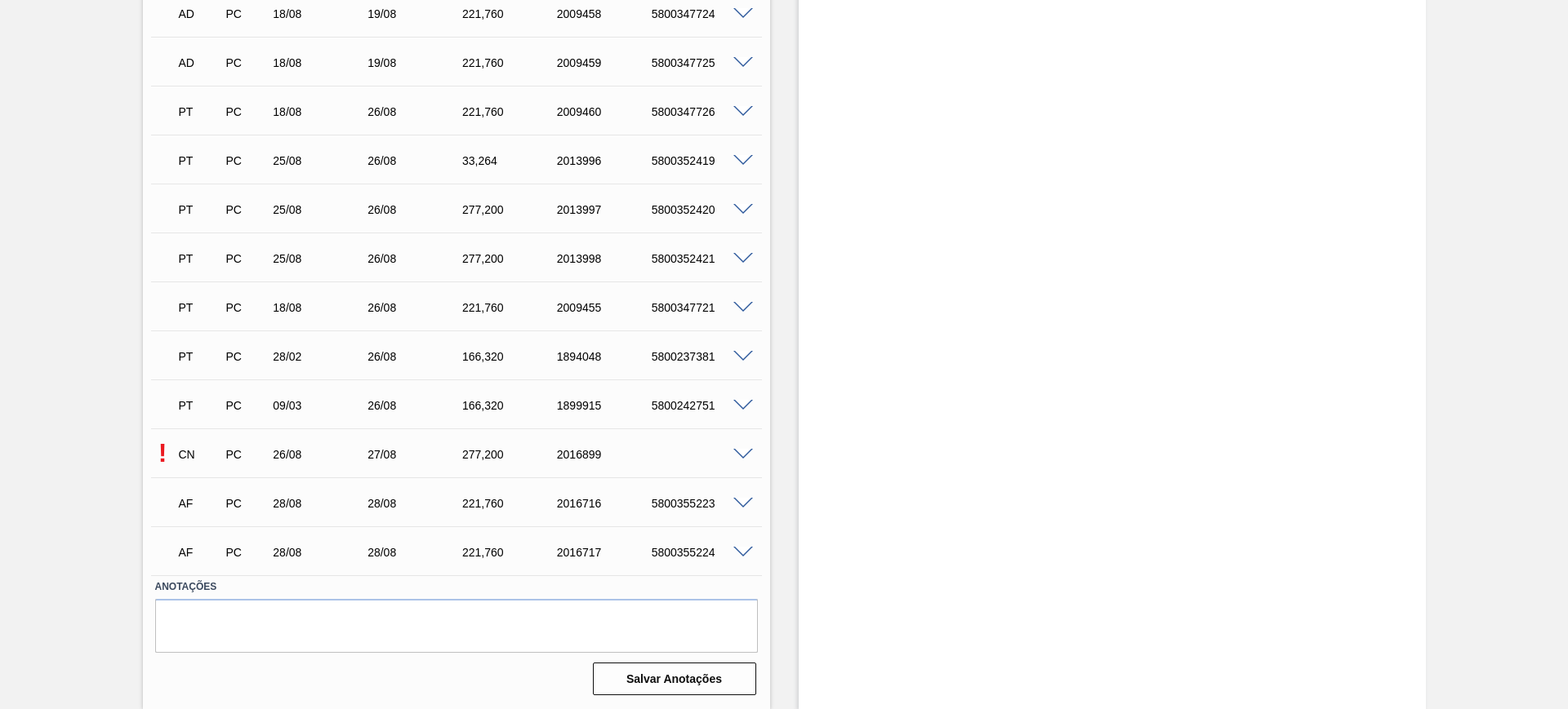
click at [736, 449] on span at bounding box center [743, 455] width 20 height 12
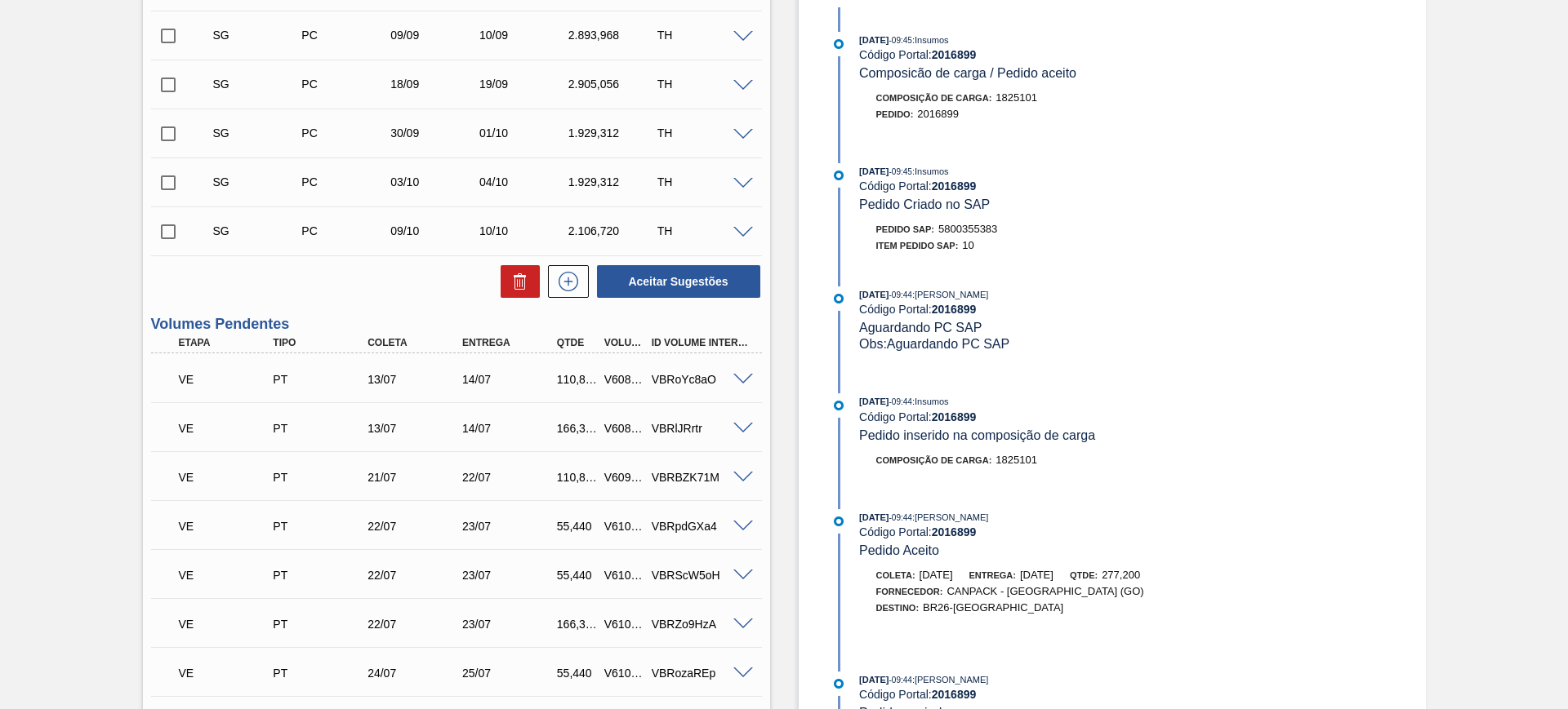
scroll to position [455, 0]
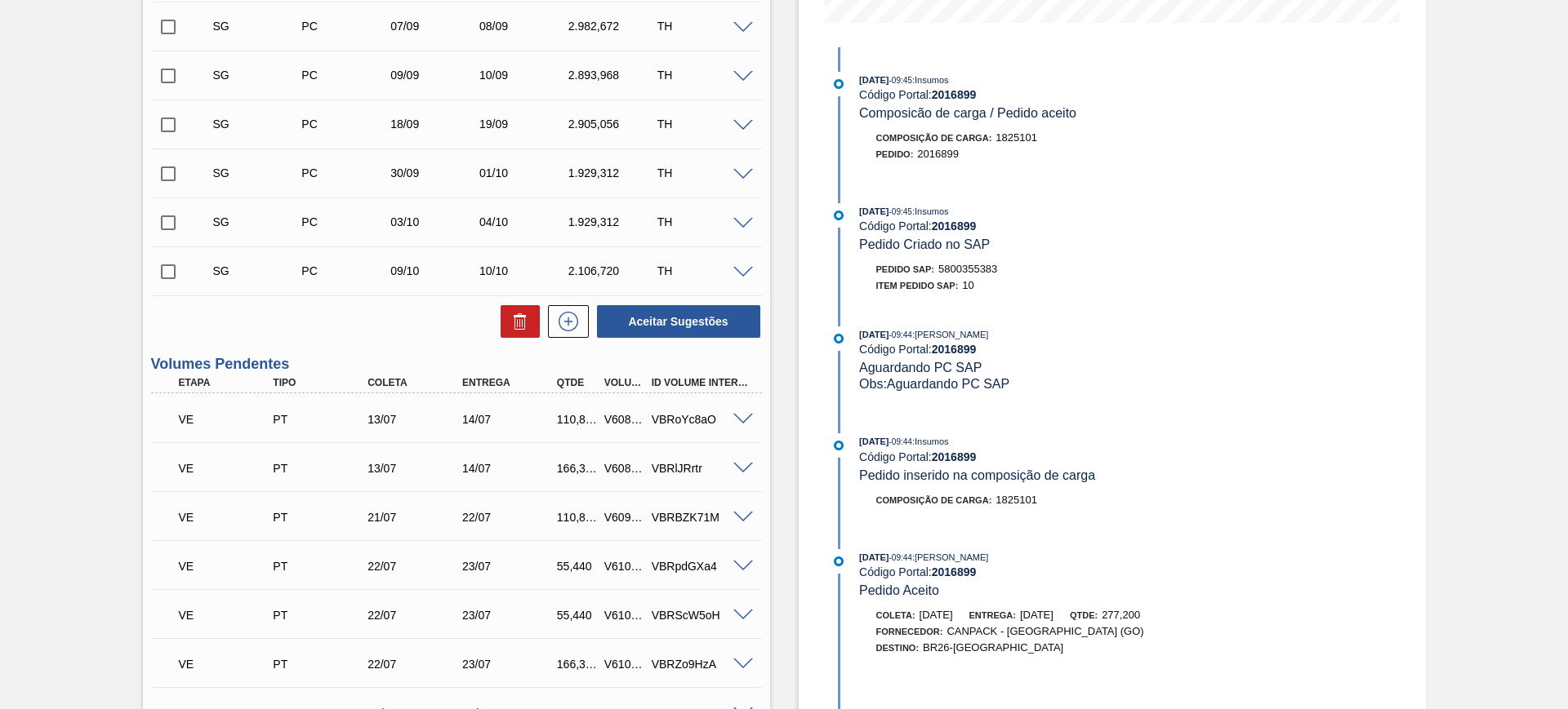
click at [990, 271] on span "5800355383" at bounding box center [967, 269] width 59 height 12
copy span "5800355383"
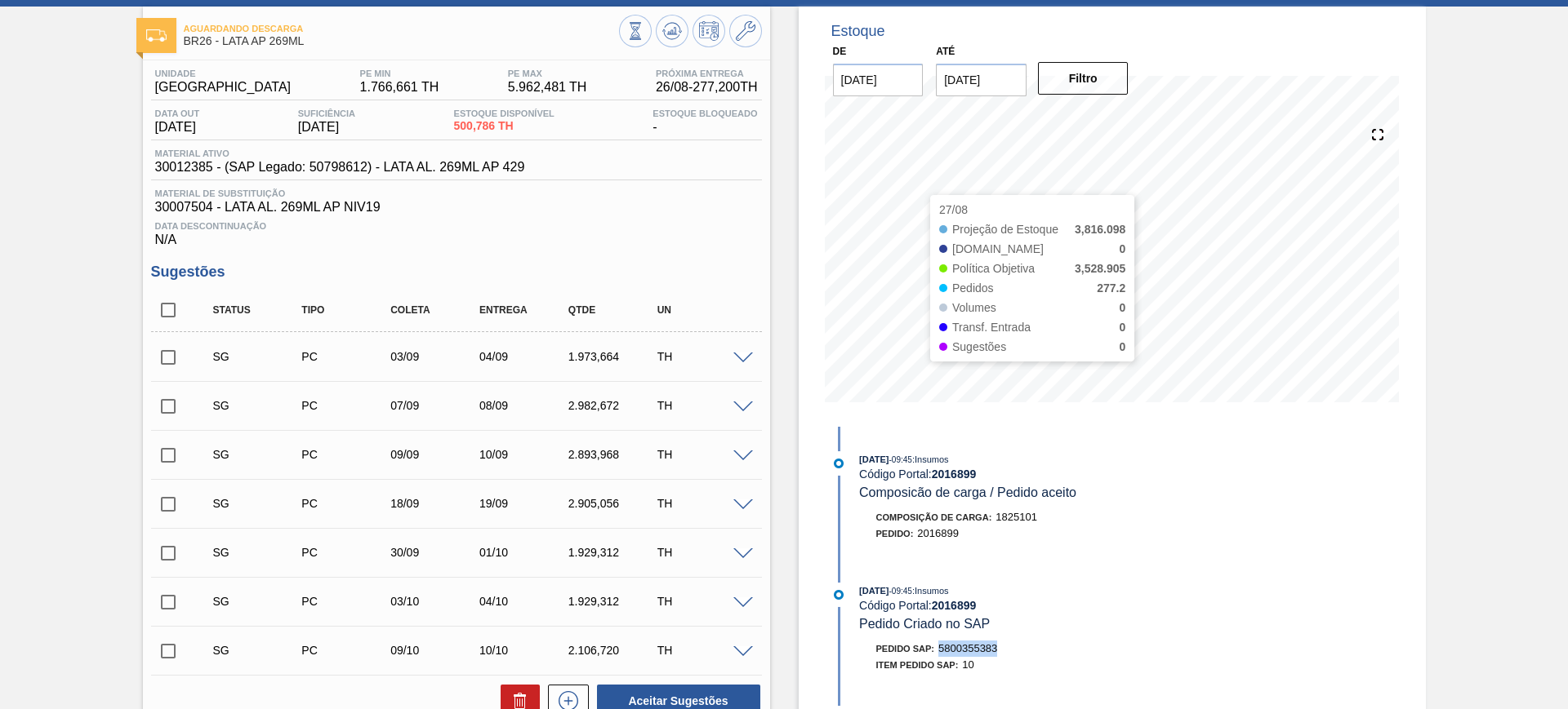
scroll to position [0, 0]
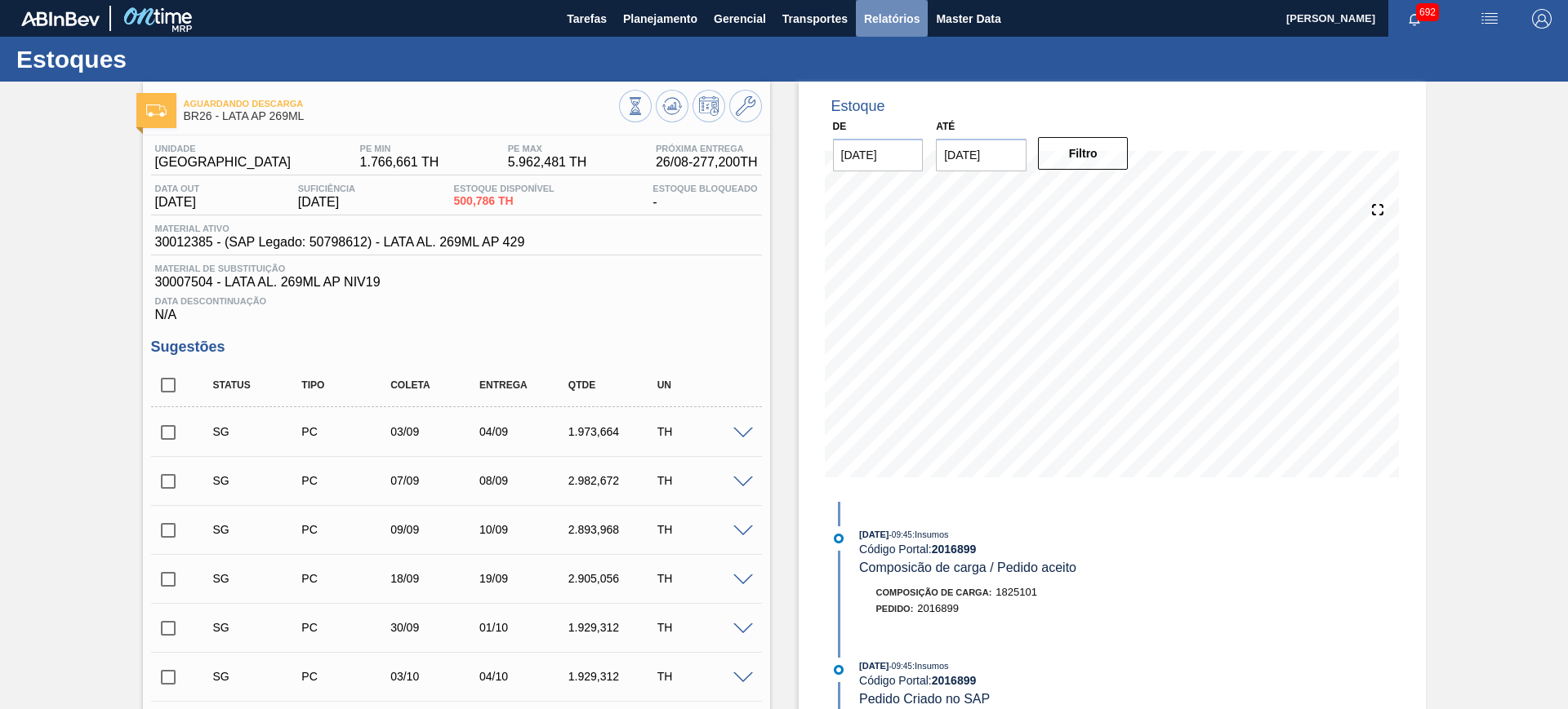
click at [914, 27] on span "Relatórios" at bounding box center [892, 18] width 56 height 20
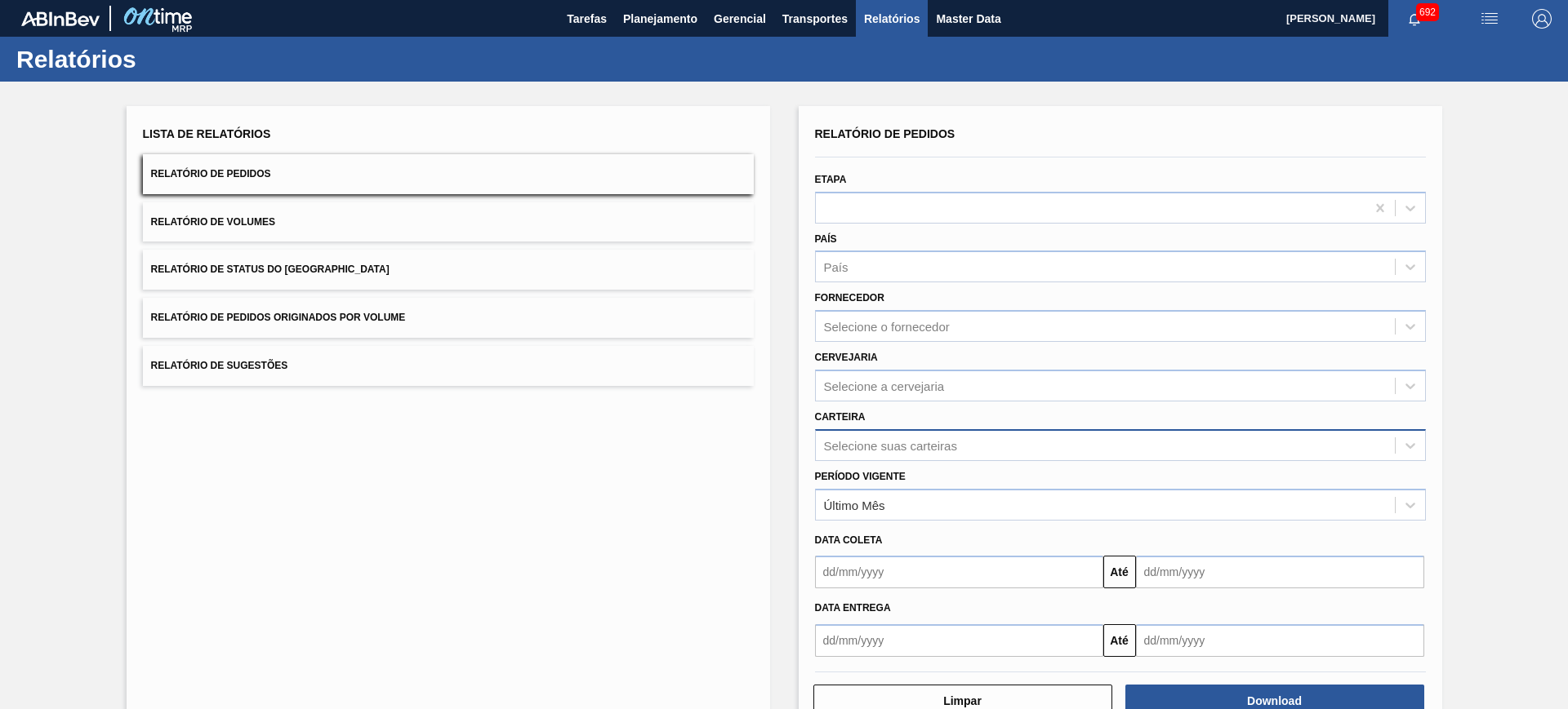
click at [889, 435] on div "Selecione suas carteiras" at bounding box center [1105, 445] width 579 height 24
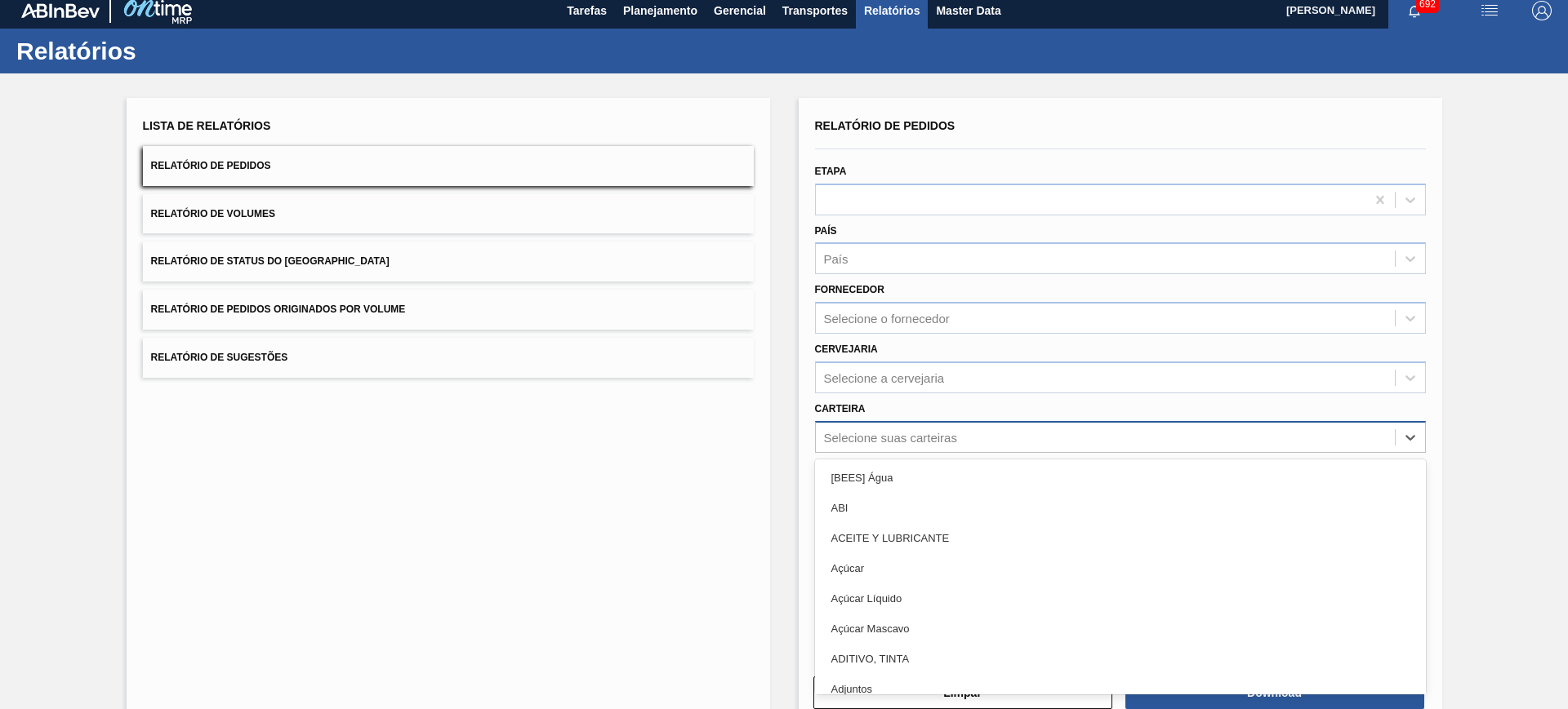
scroll to position [9, 0]
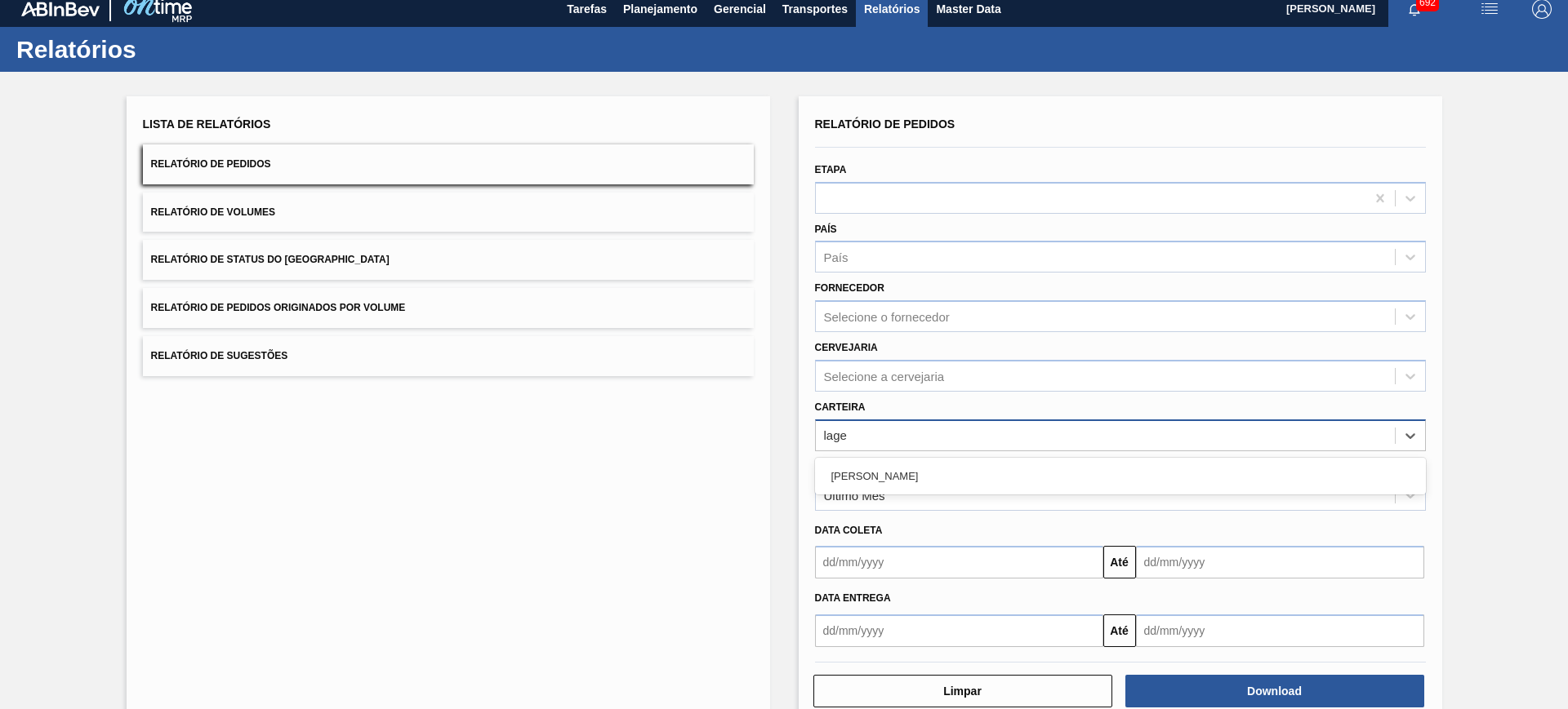
type input "lages"
drag, startPoint x: 887, startPoint y: 443, endPoint x: 805, endPoint y: 437, distance: 82.2
click at [799, 438] on div "Relatório de Pedidos Etapa País País Fornecedor Selecione o fornecedor Cervejar…" at bounding box center [1120, 410] width 643 height 629
click at [874, 438] on div "Selecione suas carteiras" at bounding box center [890, 436] width 133 height 14
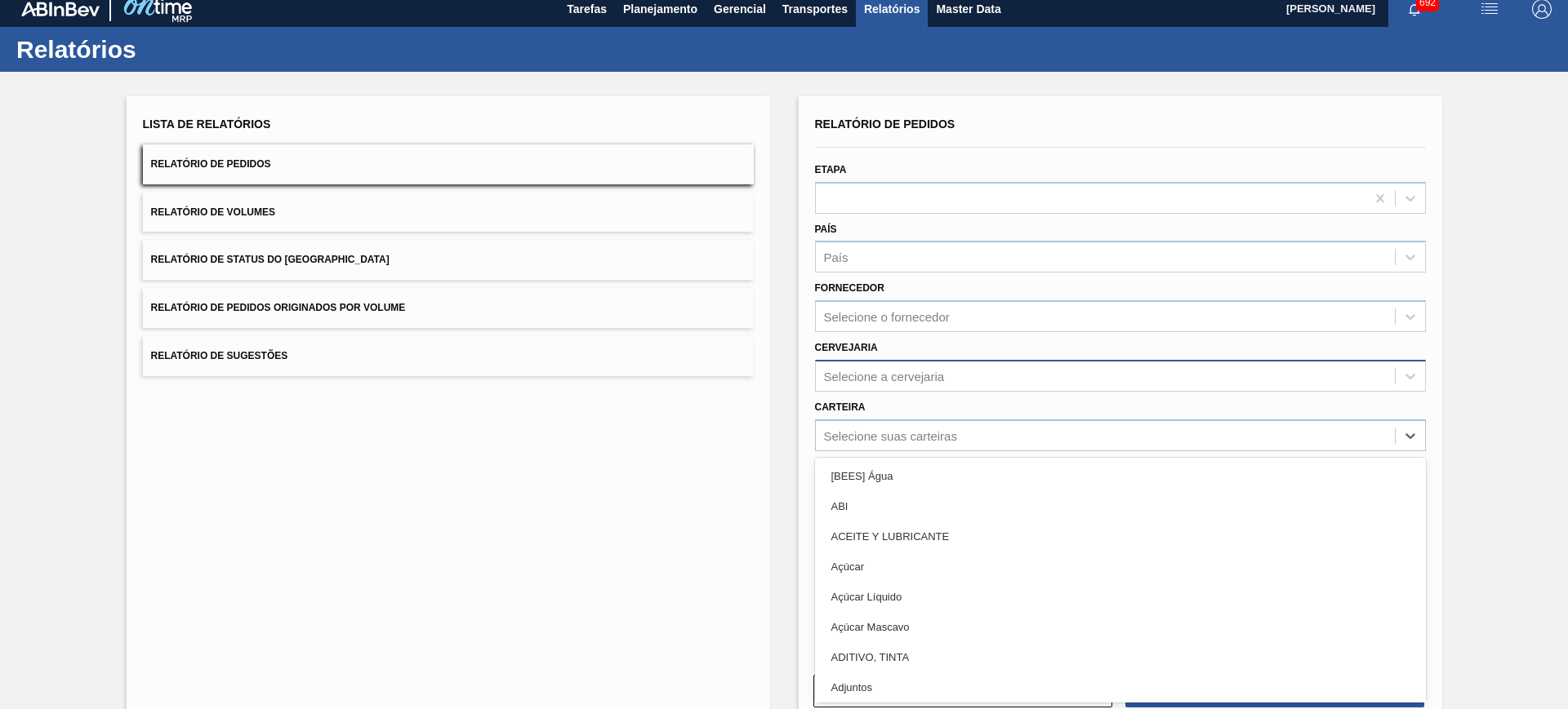
click at [878, 381] on div "Selecione a cervejaria" at bounding box center [884, 376] width 121 height 14
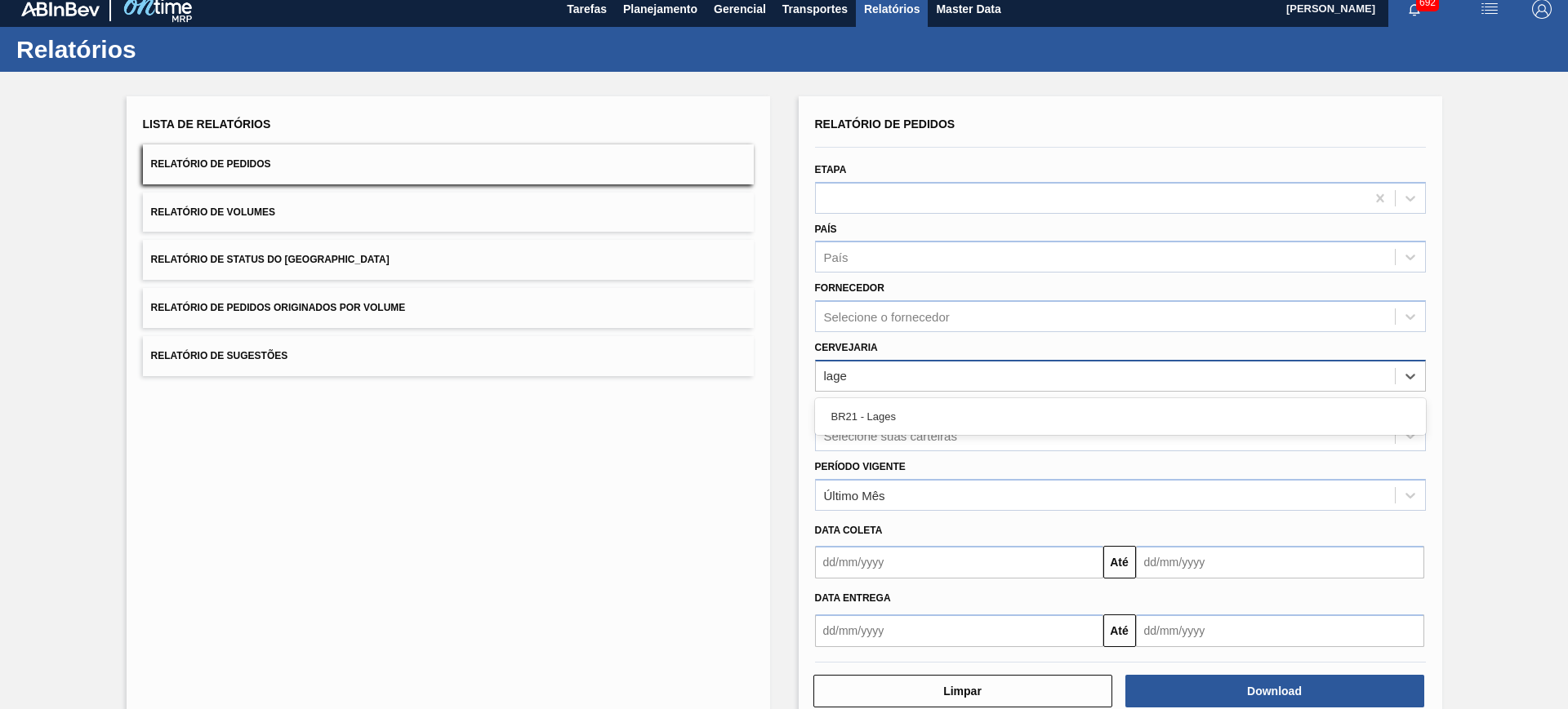
type input "lages"
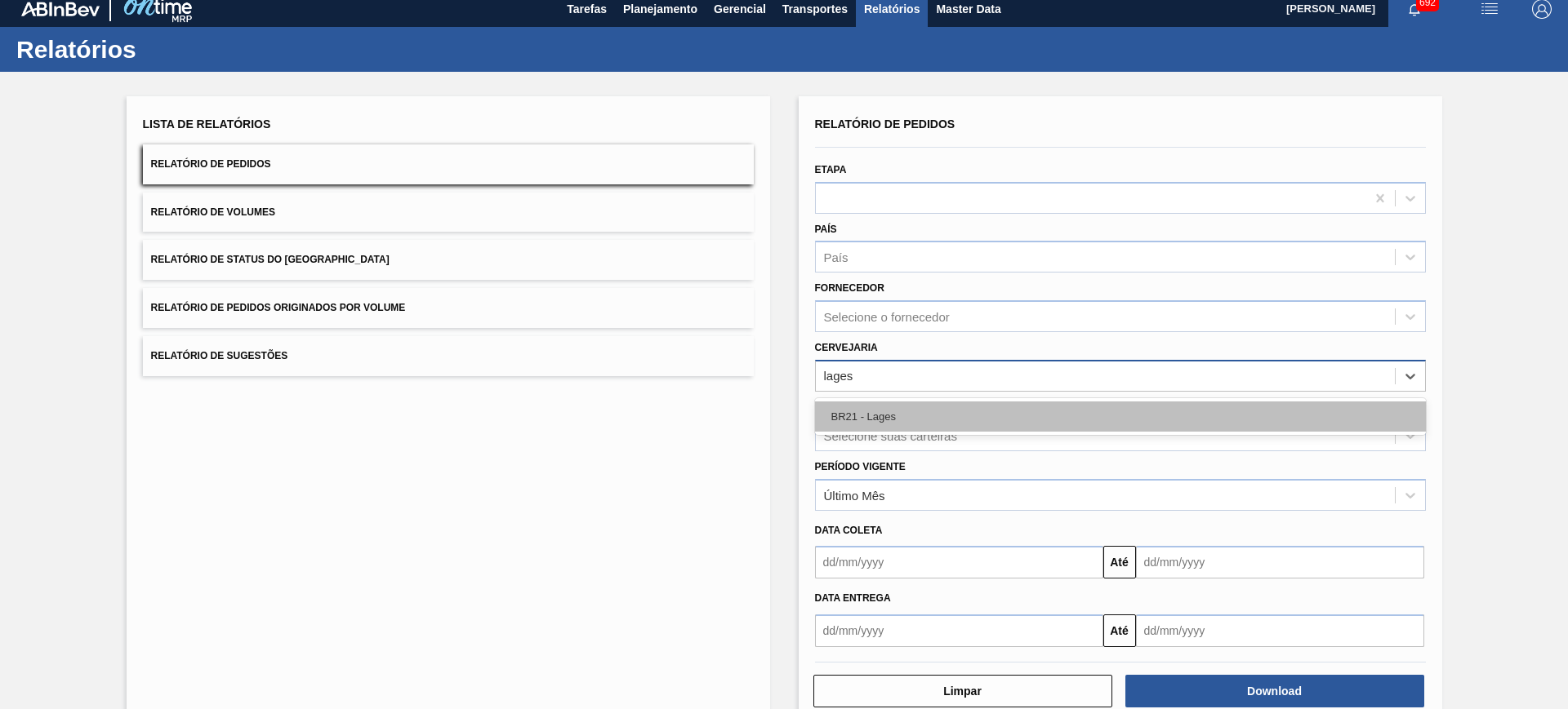
click at [888, 419] on div "BR21 - Lages" at bounding box center [1120, 416] width 611 height 30
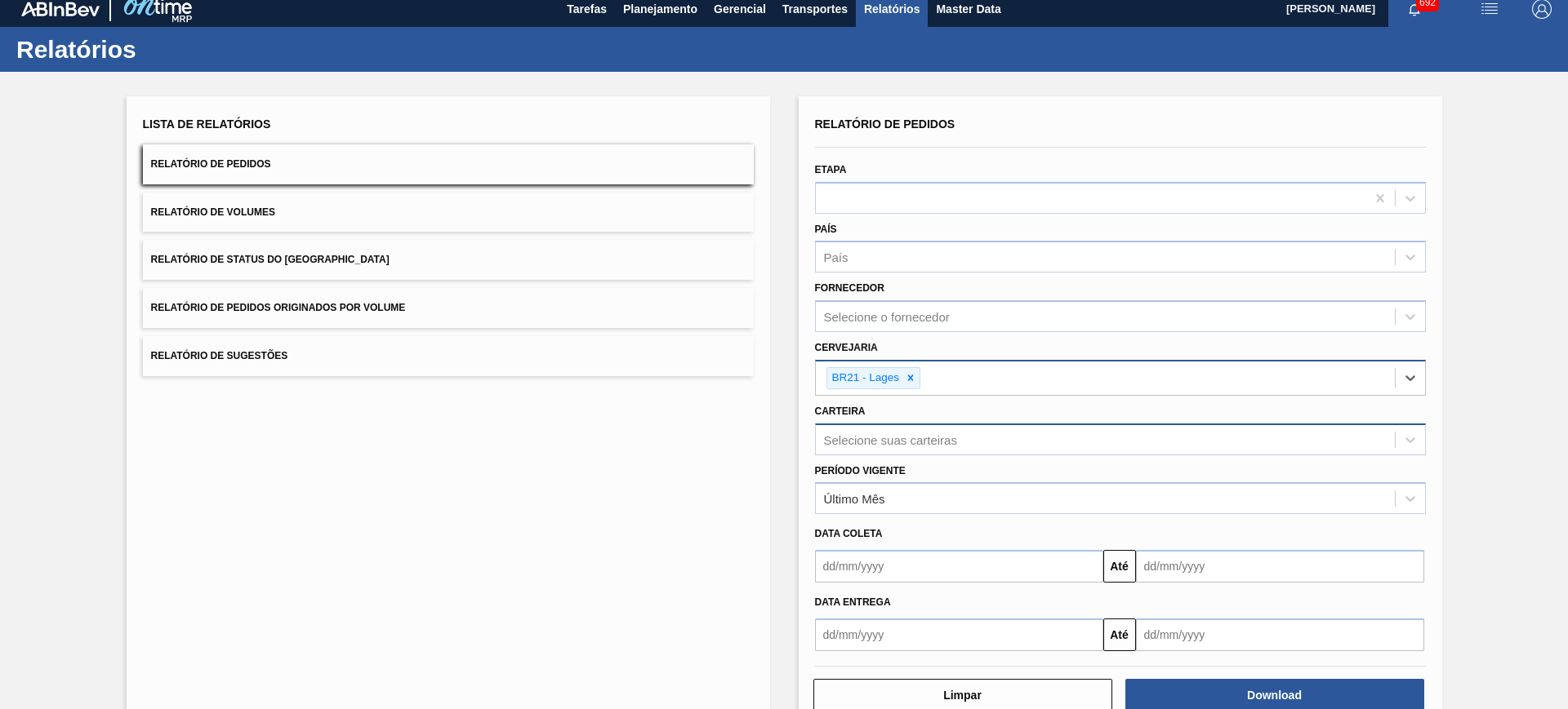
click at [887, 429] on div "Selecione suas carteiras" at bounding box center [1105, 440] width 579 height 24
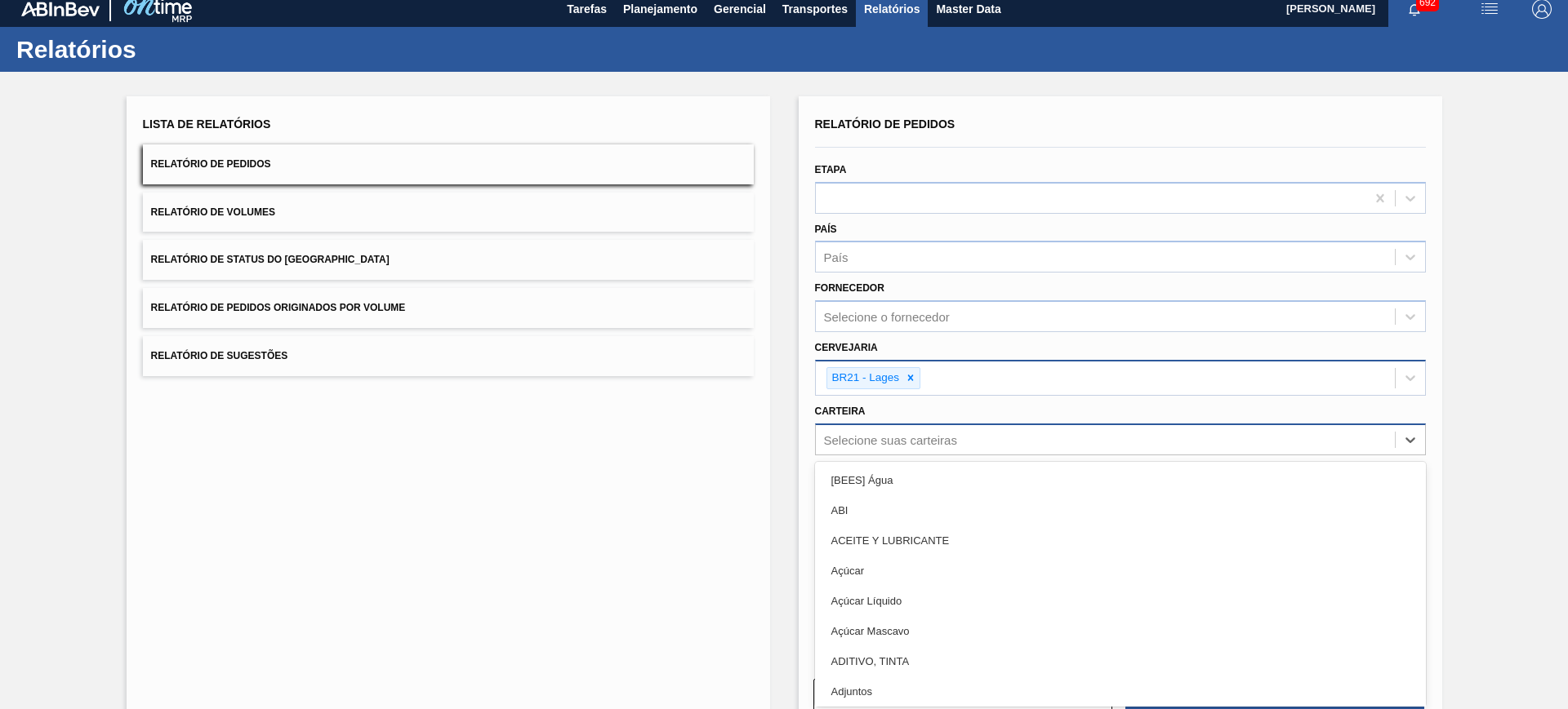
type input "b"
type input "lata"
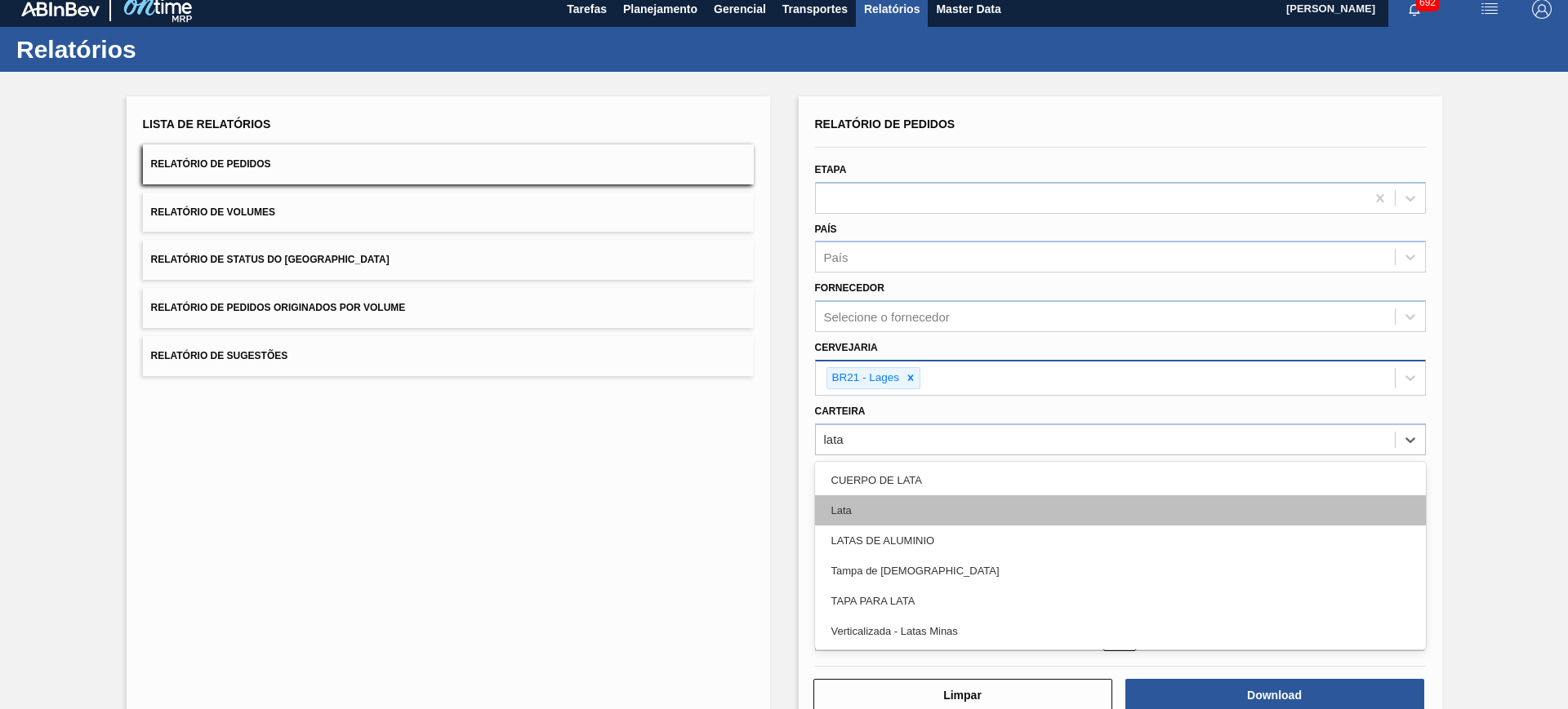
click at [863, 500] on div "Lata" at bounding box center [1120, 510] width 611 height 30
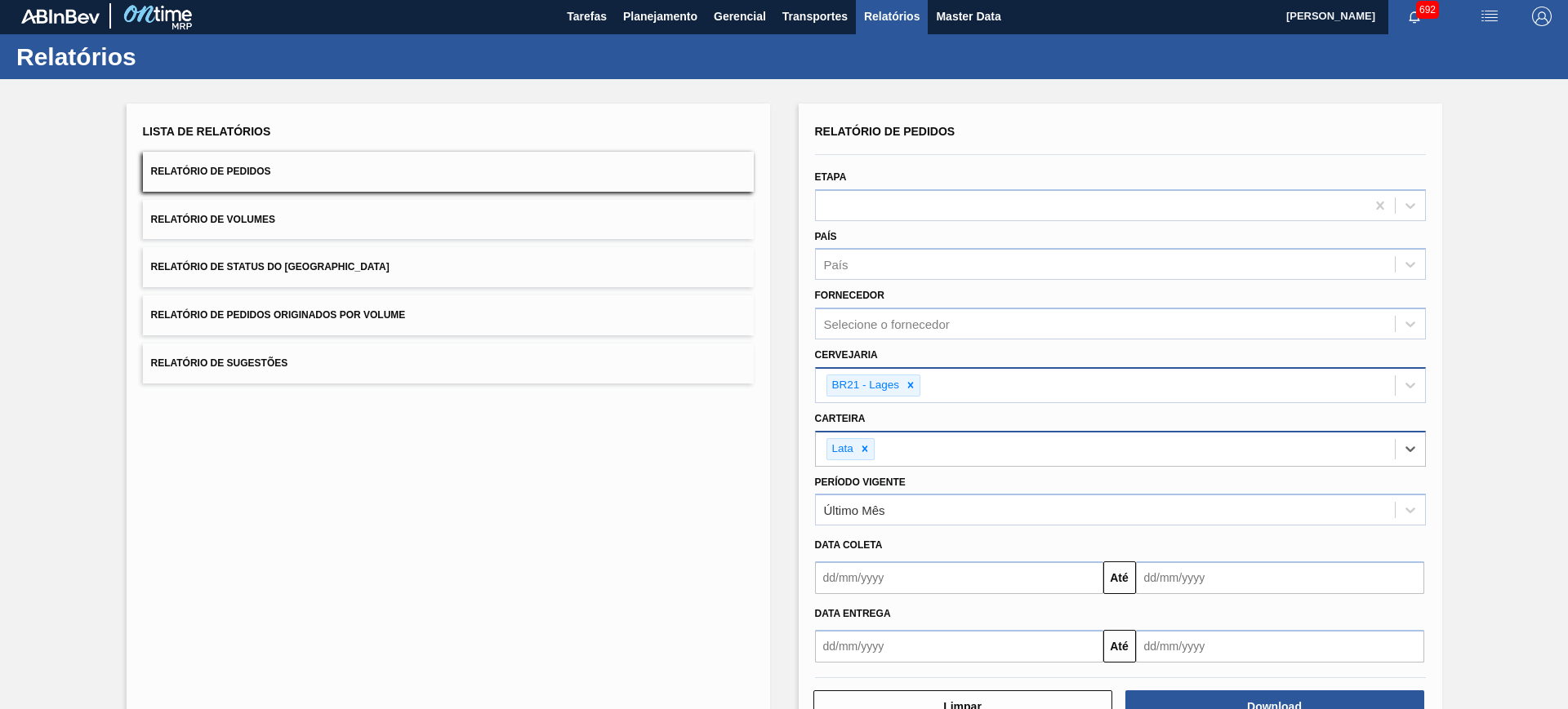
scroll to position [0, 0]
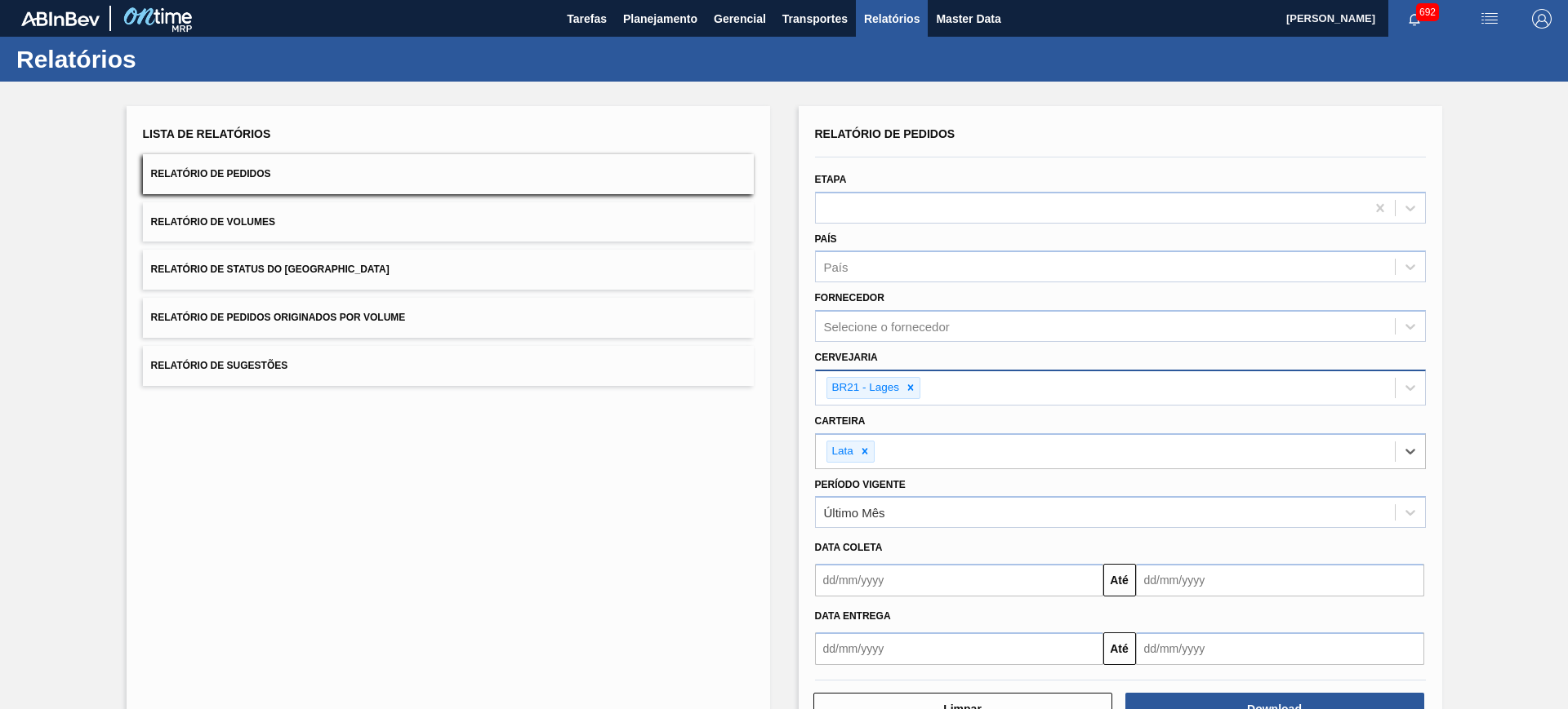
click at [881, 591] on input "text" at bounding box center [959, 581] width 289 height 33
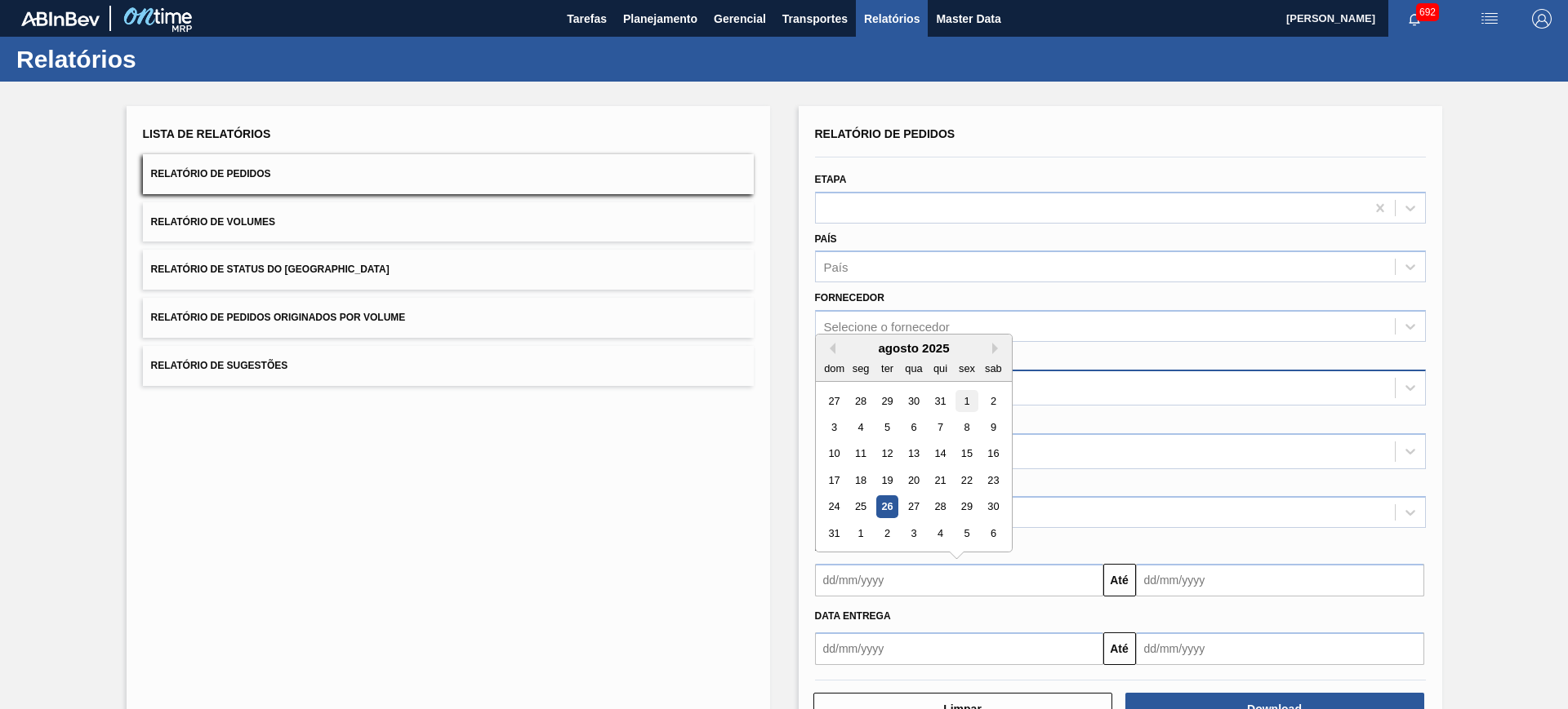
click at [961, 396] on div "1" at bounding box center [967, 402] width 22 height 22
type input "[DATE]"
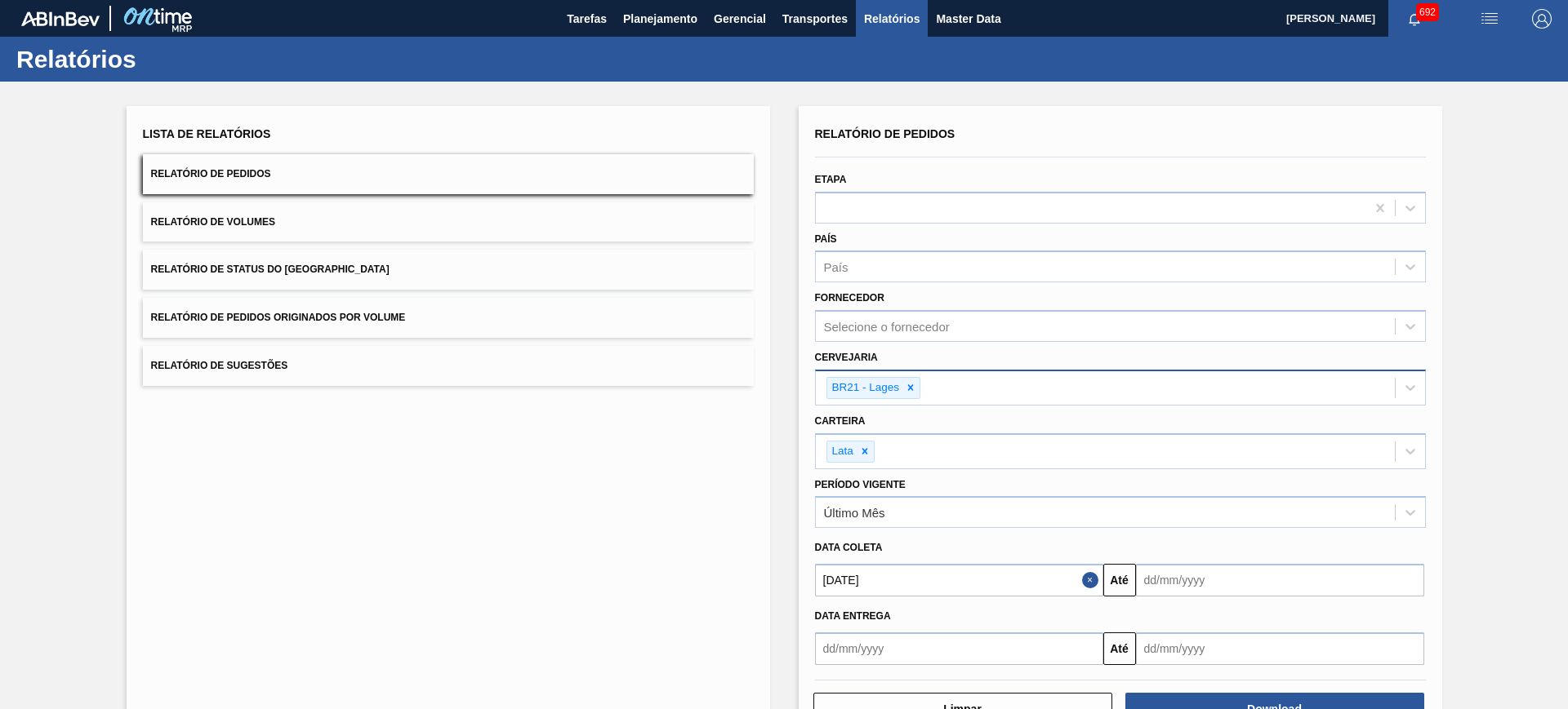
click at [1186, 586] on input "text" at bounding box center [1280, 581] width 289 height 33
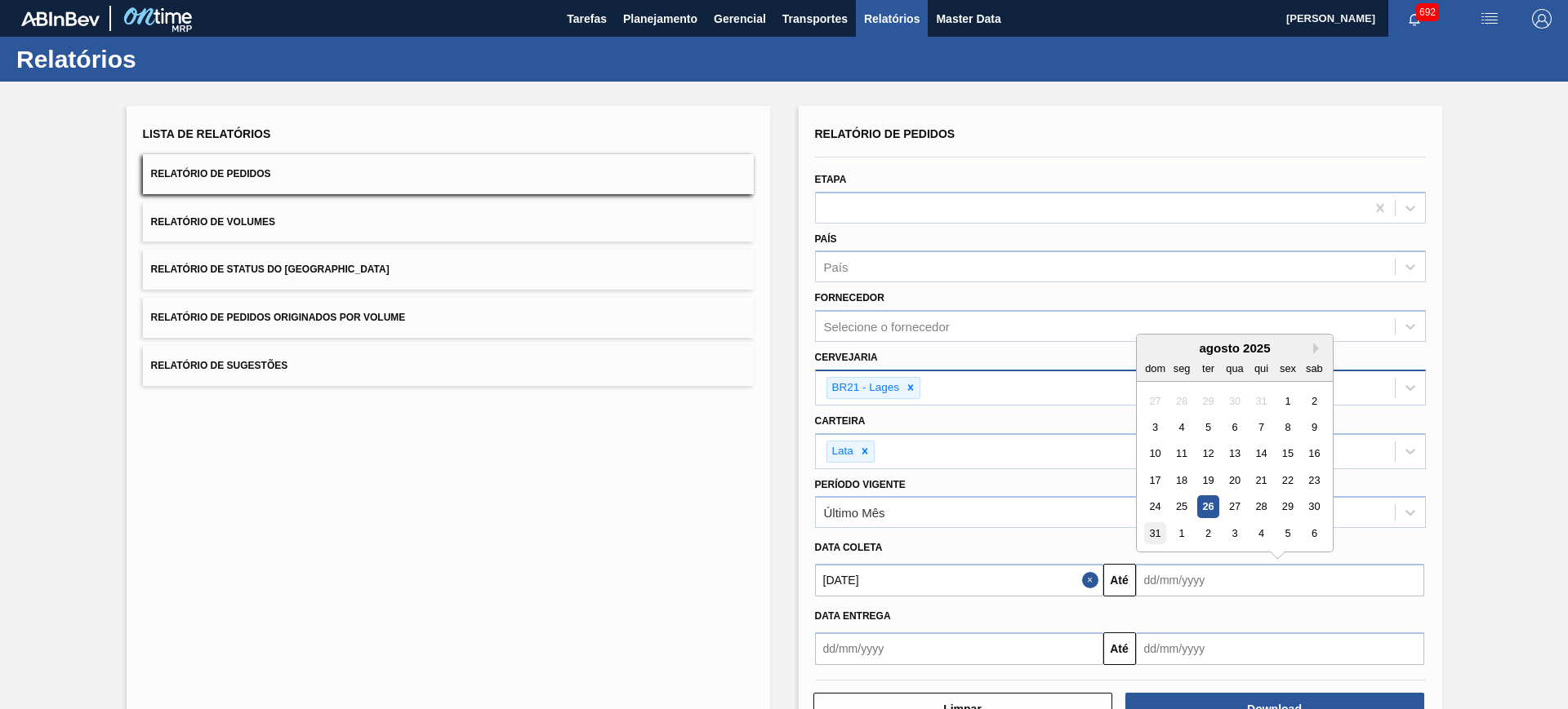
click at [1158, 534] on div "31" at bounding box center [1156, 533] width 22 height 22
type input "[DATE]"
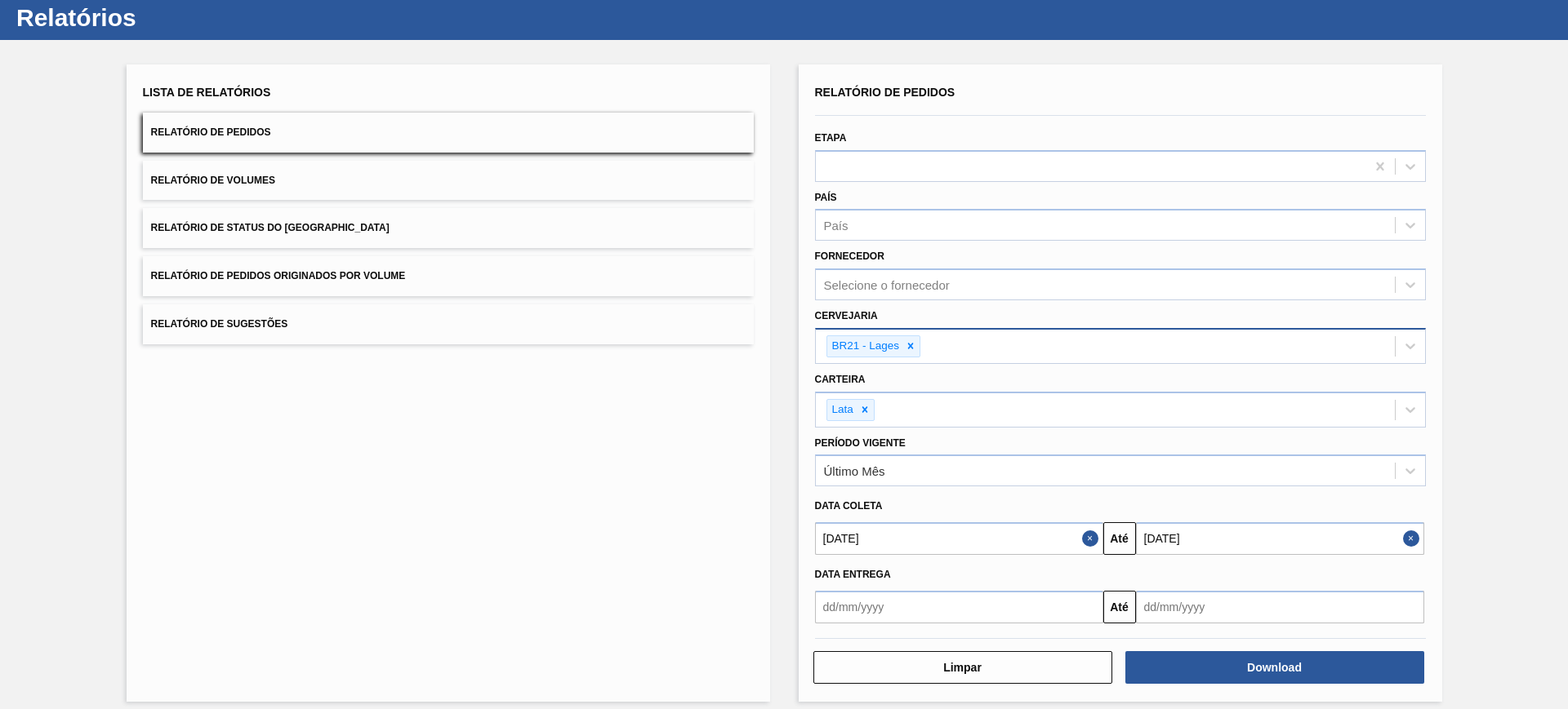
scroll to position [55, 0]
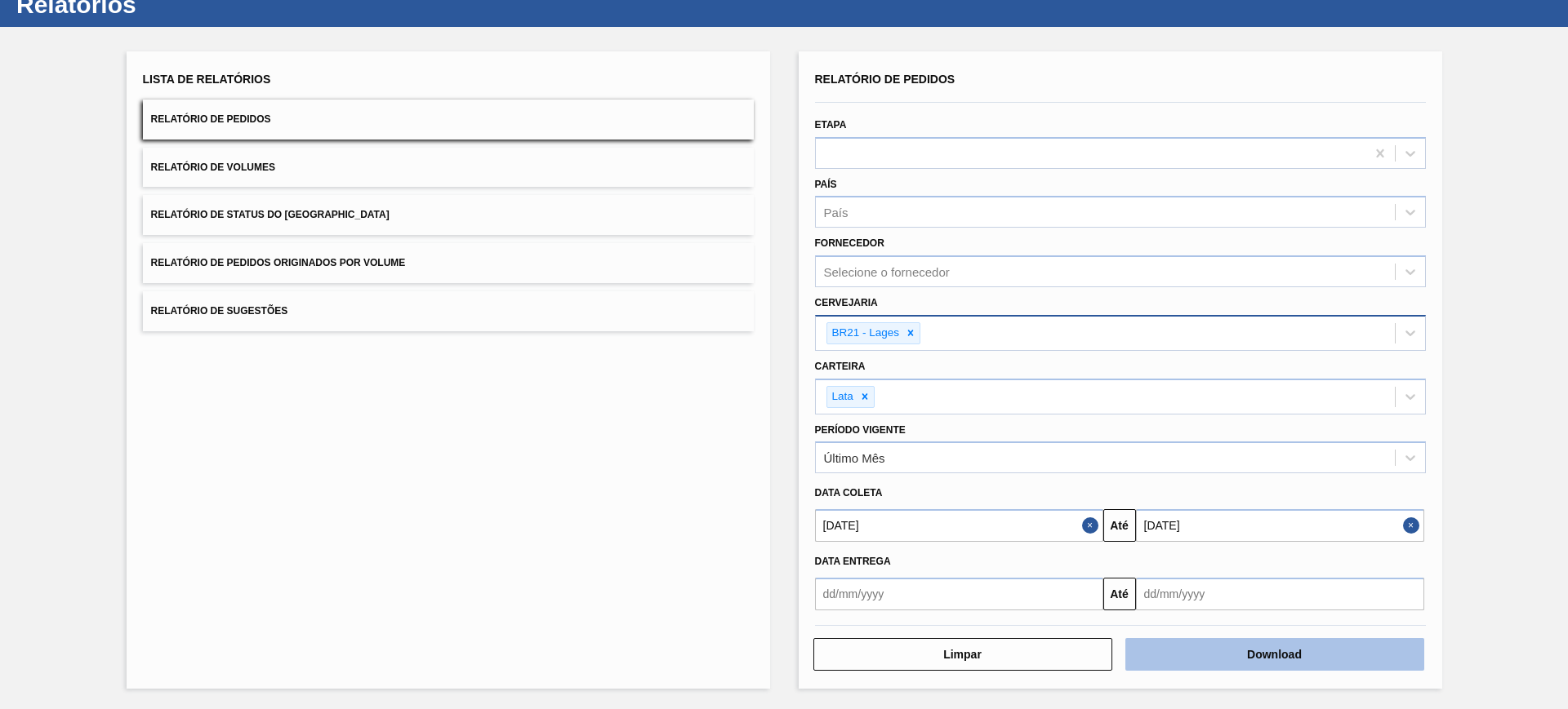
click at [1266, 662] on button "Download" at bounding box center [1275, 655] width 299 height 33
click at [291, 158] on button "Relatório de Volumes" at bounding box center [448, 168] width 611 height 40
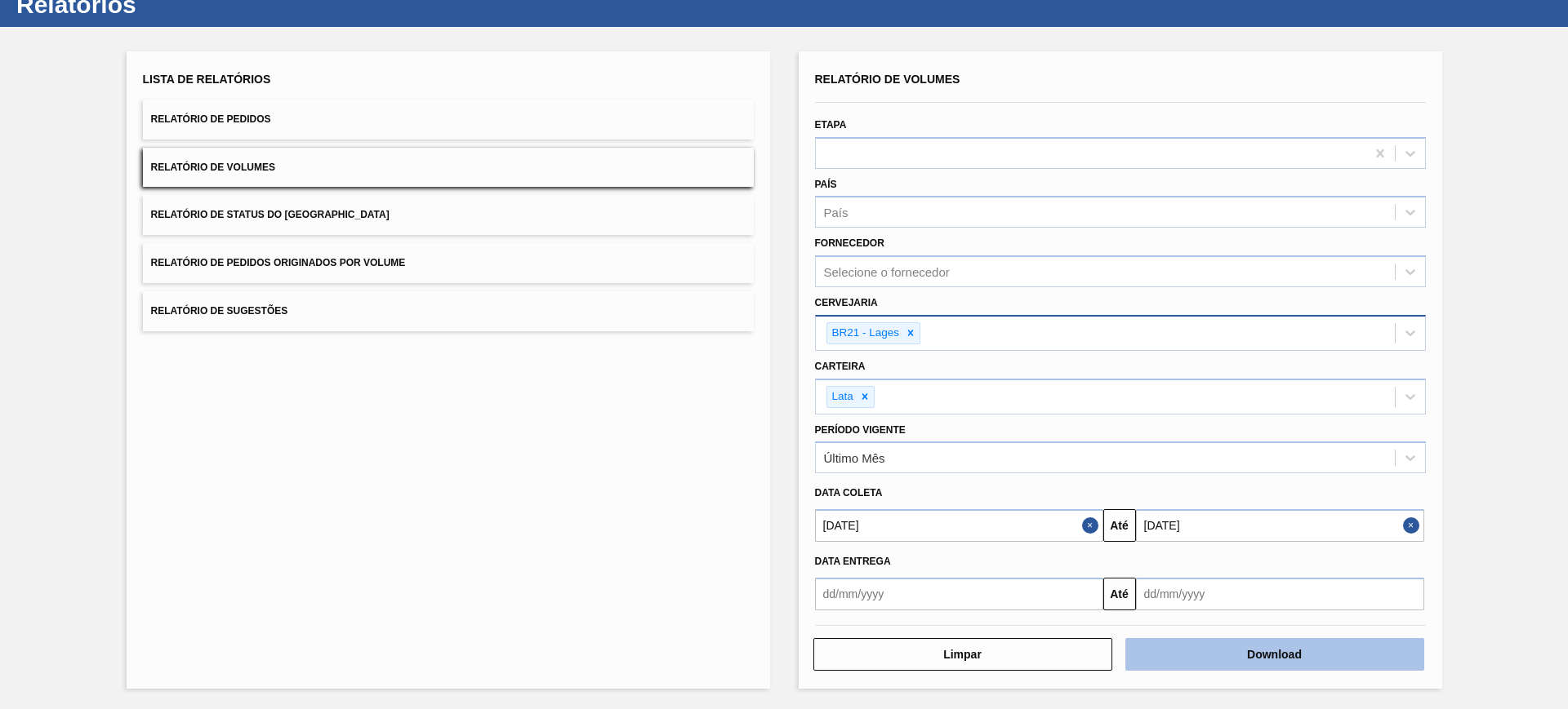
click at [1242, 657] on button "Download" at bounding box center [1275, 655] width 299 height 33
